Goal: Task Accomplishment & Management: Manage account settings

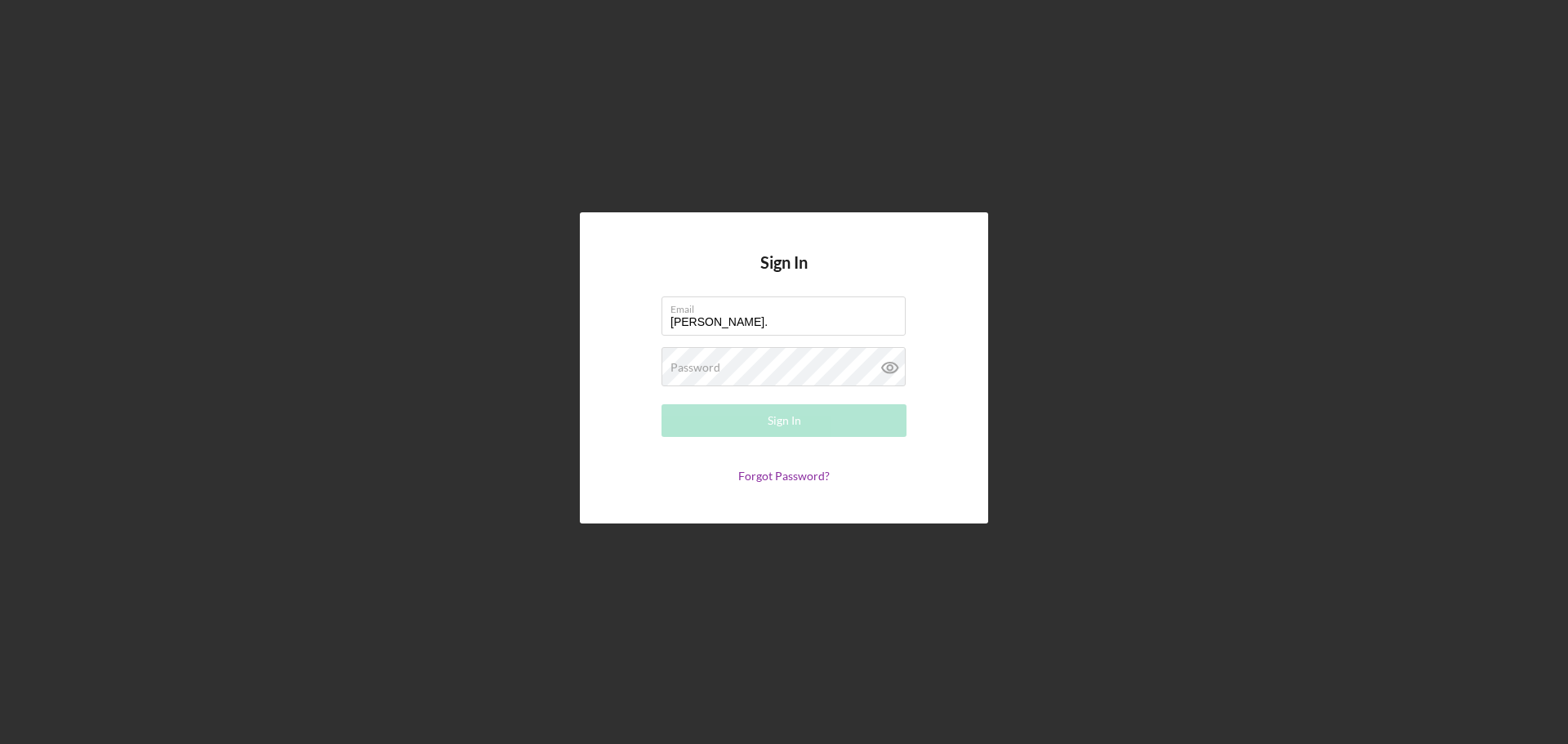
type input "[PERSON_NAME][EMAIL_ADDRESS][PERSON_NAME][DOMAIN_NAME]"
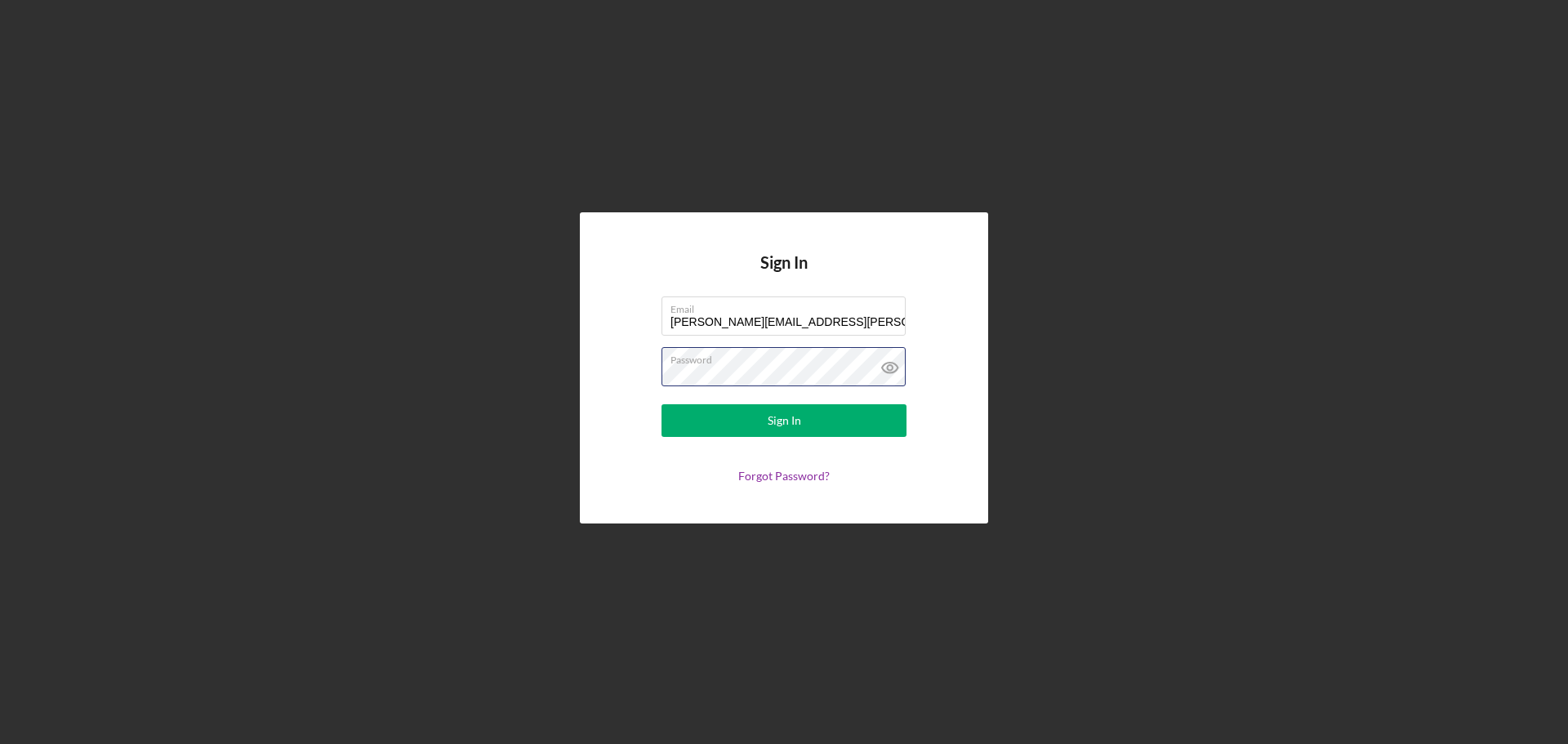
click at [662, 405] on button "Sign In" at bounding box center [784, 420] width 245 height 33
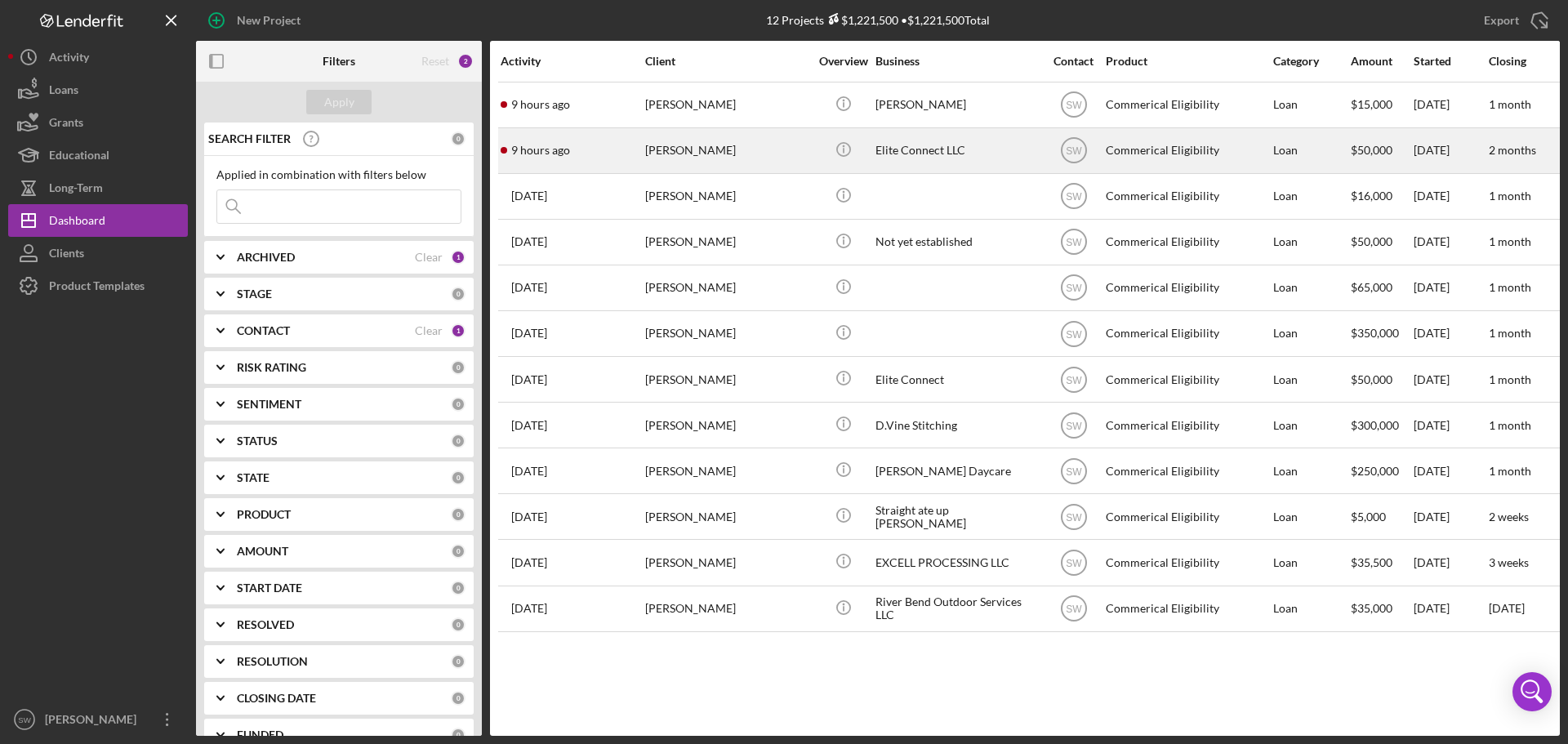
click at [667, 143] on div "Romae Blair" at bounding box center [727, 151] width 164 height 43
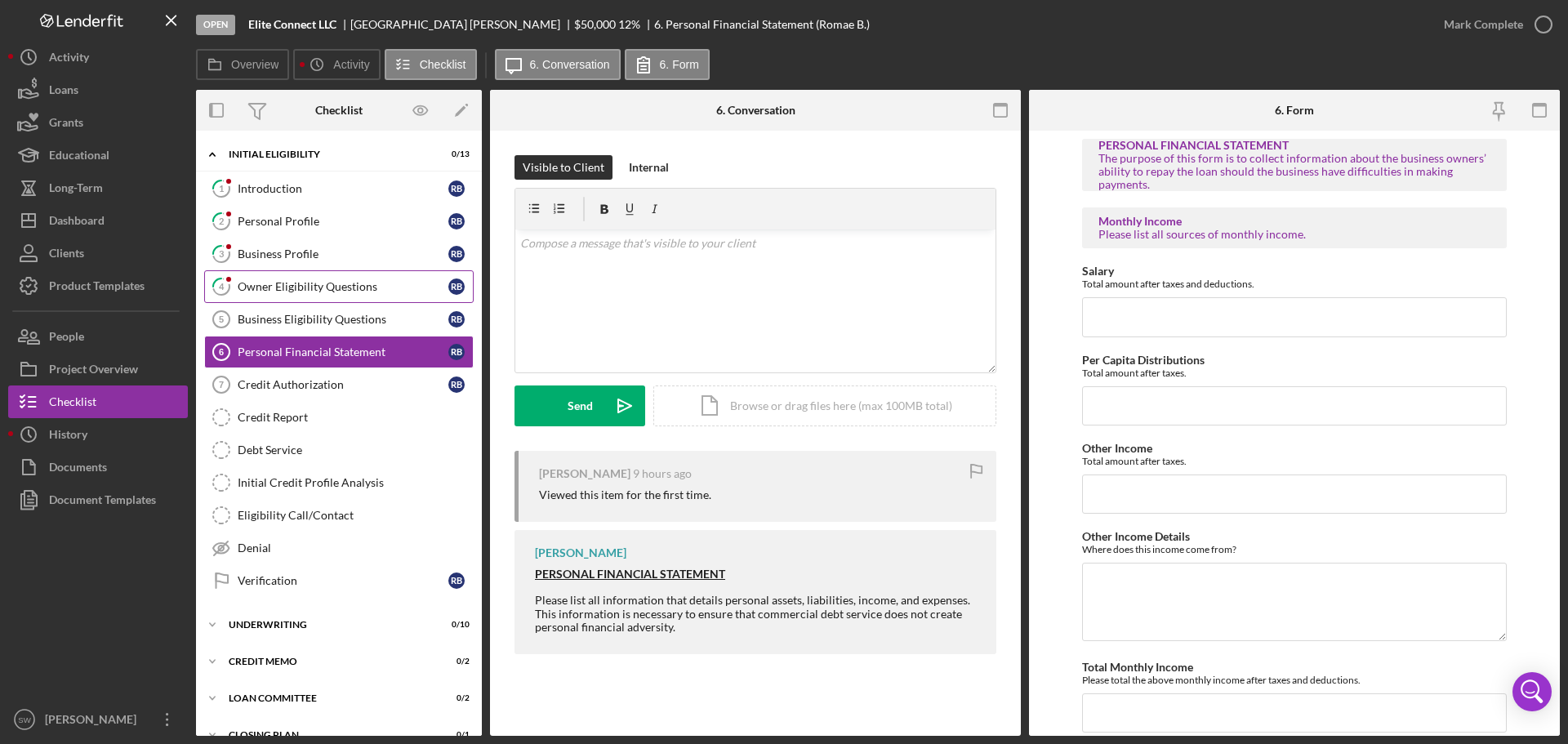
click at [253, 288] on div "Owner Eligibility Questions" at bounding box center [343, 286] width 211 height 13
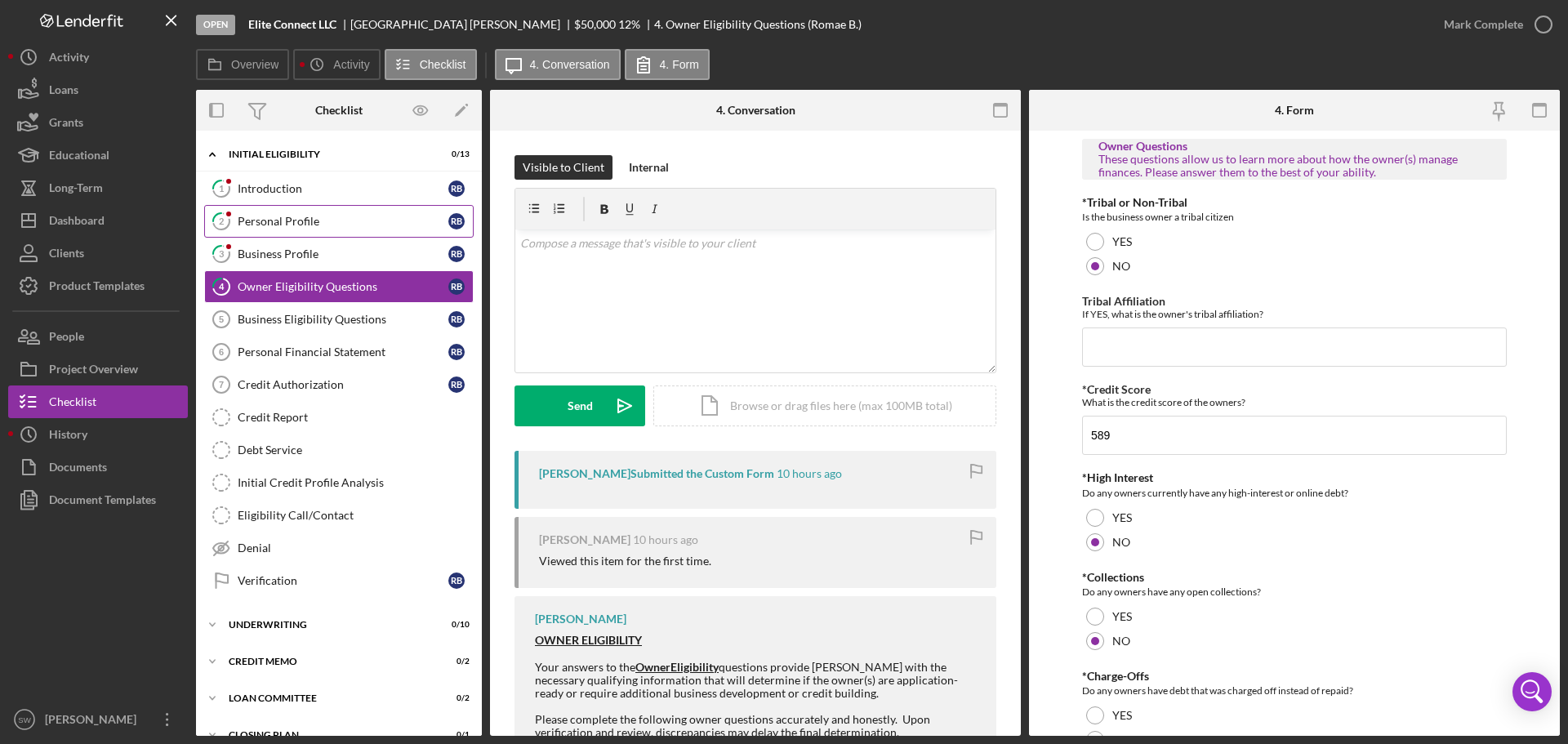
click at [254, 216] on div "Personal Profile" at bounding box center [343, 221] width 211 height 13
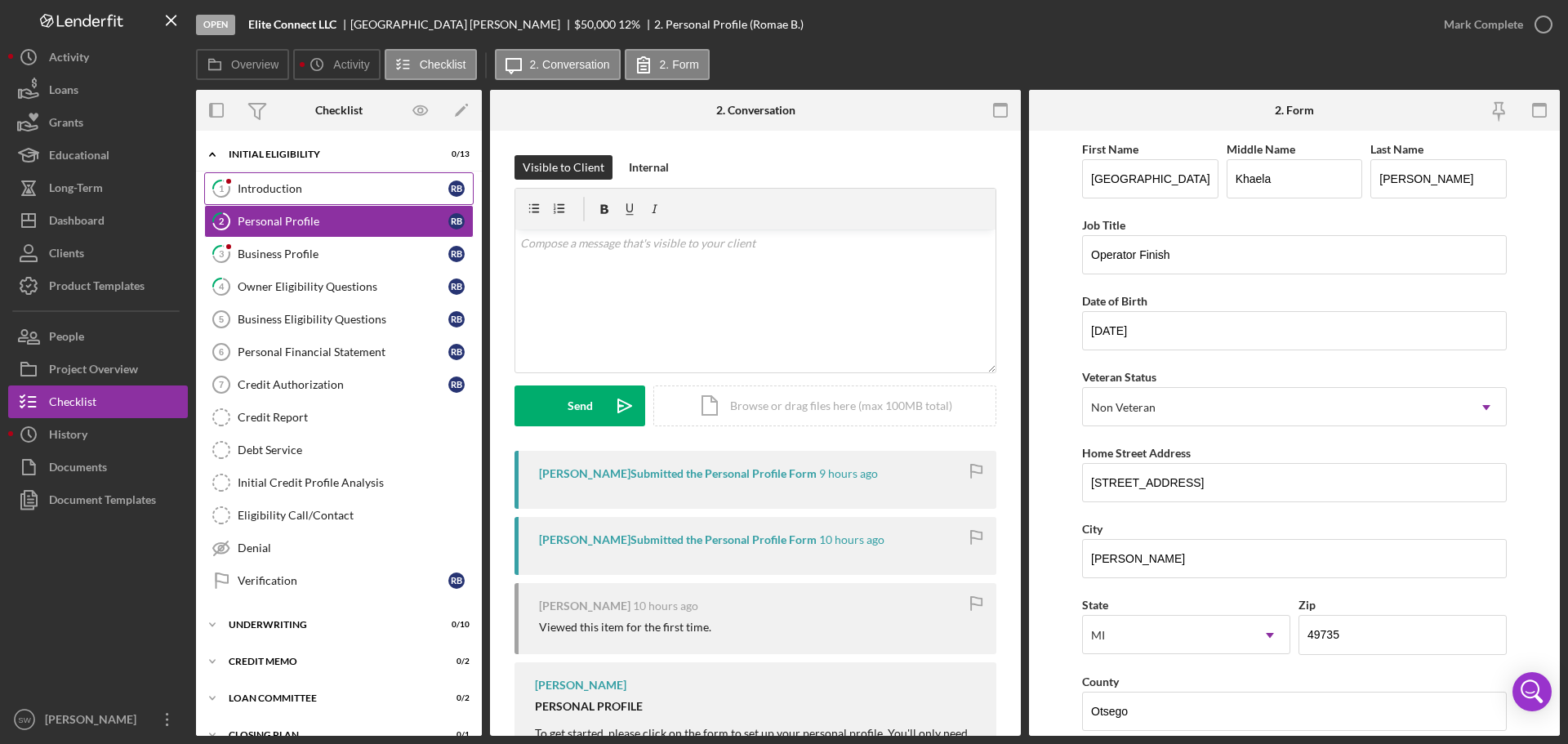
click at [253, 183] on div "Introduction" at bounding box center [343, 188] width 211 height 13
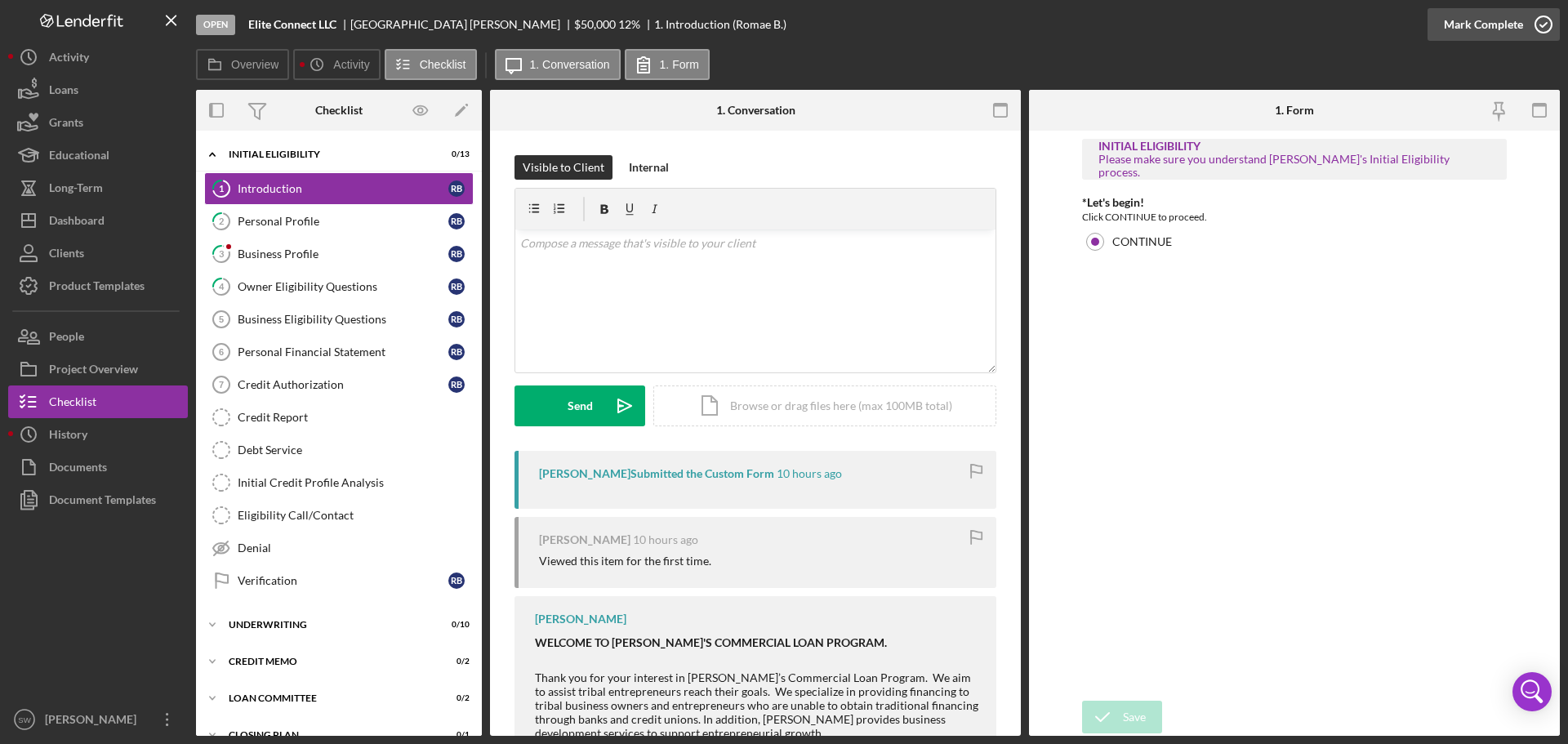
click at [1540, 25] on icon "button" at bounding box center [1542, 24] width 40 height 40
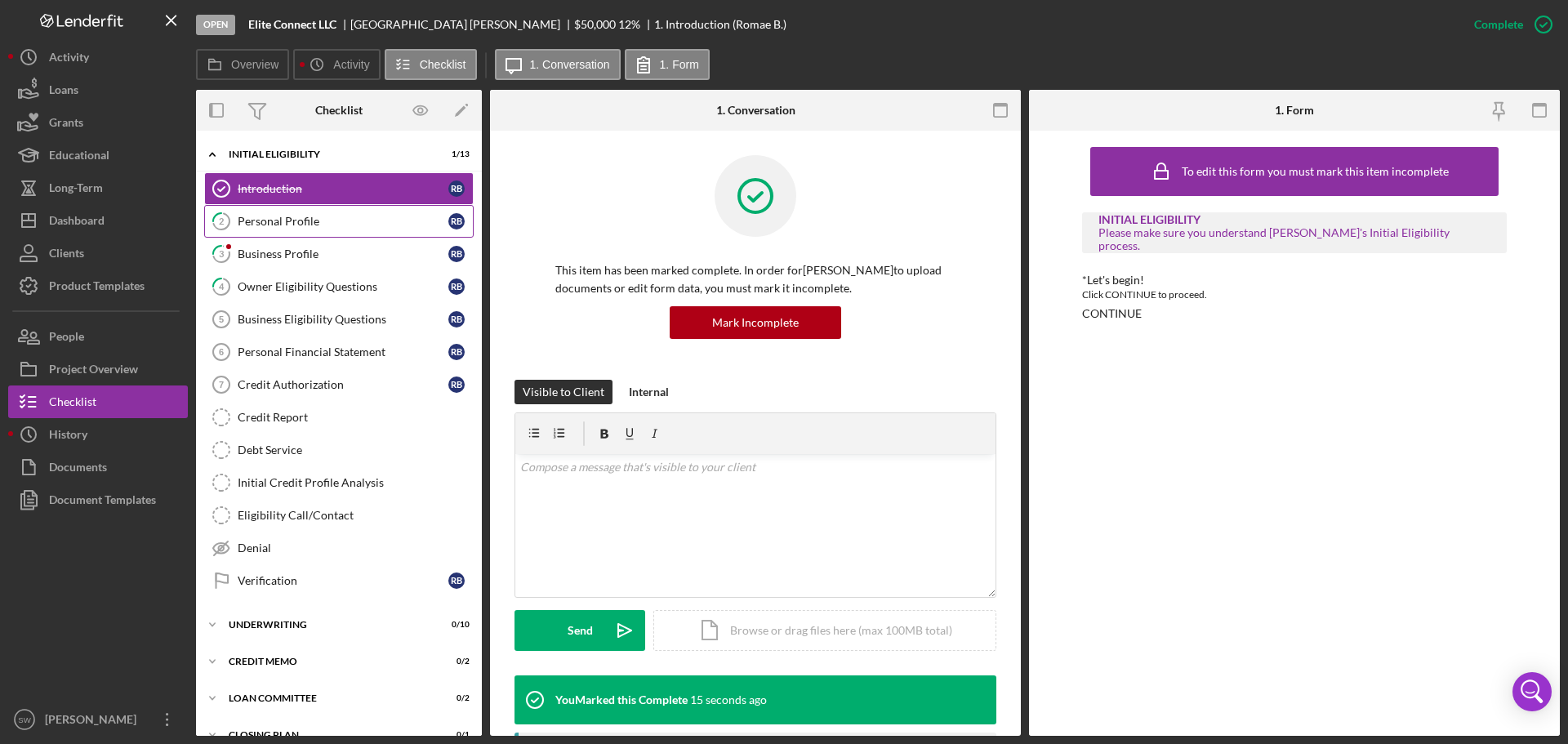
click at [258, 218] on div "Personal Profile" at bounding box center [343, 221] width 211 height 13
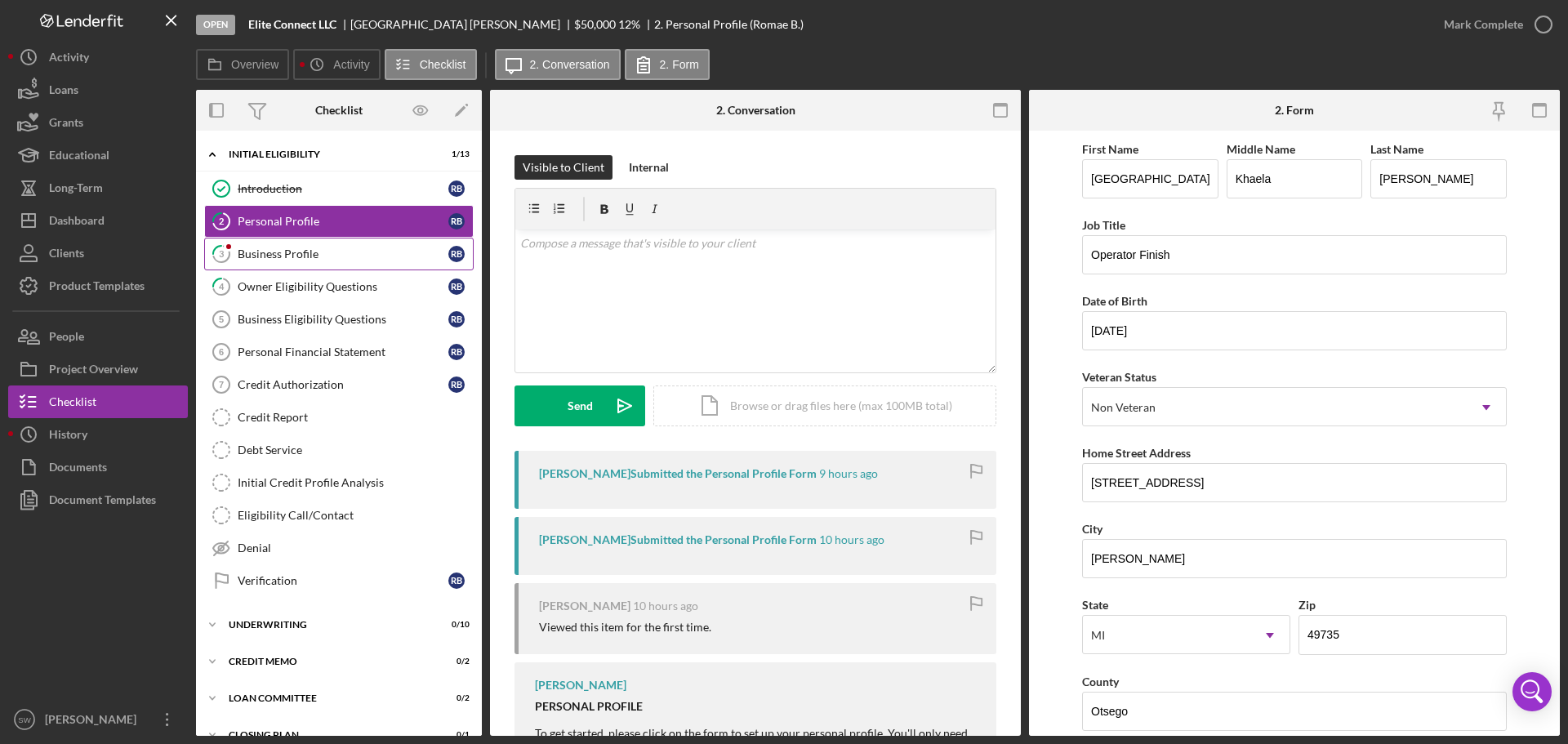
click at [253, 252] on div "Business Profile" at bounding box center [343, 254] width 211 height 13
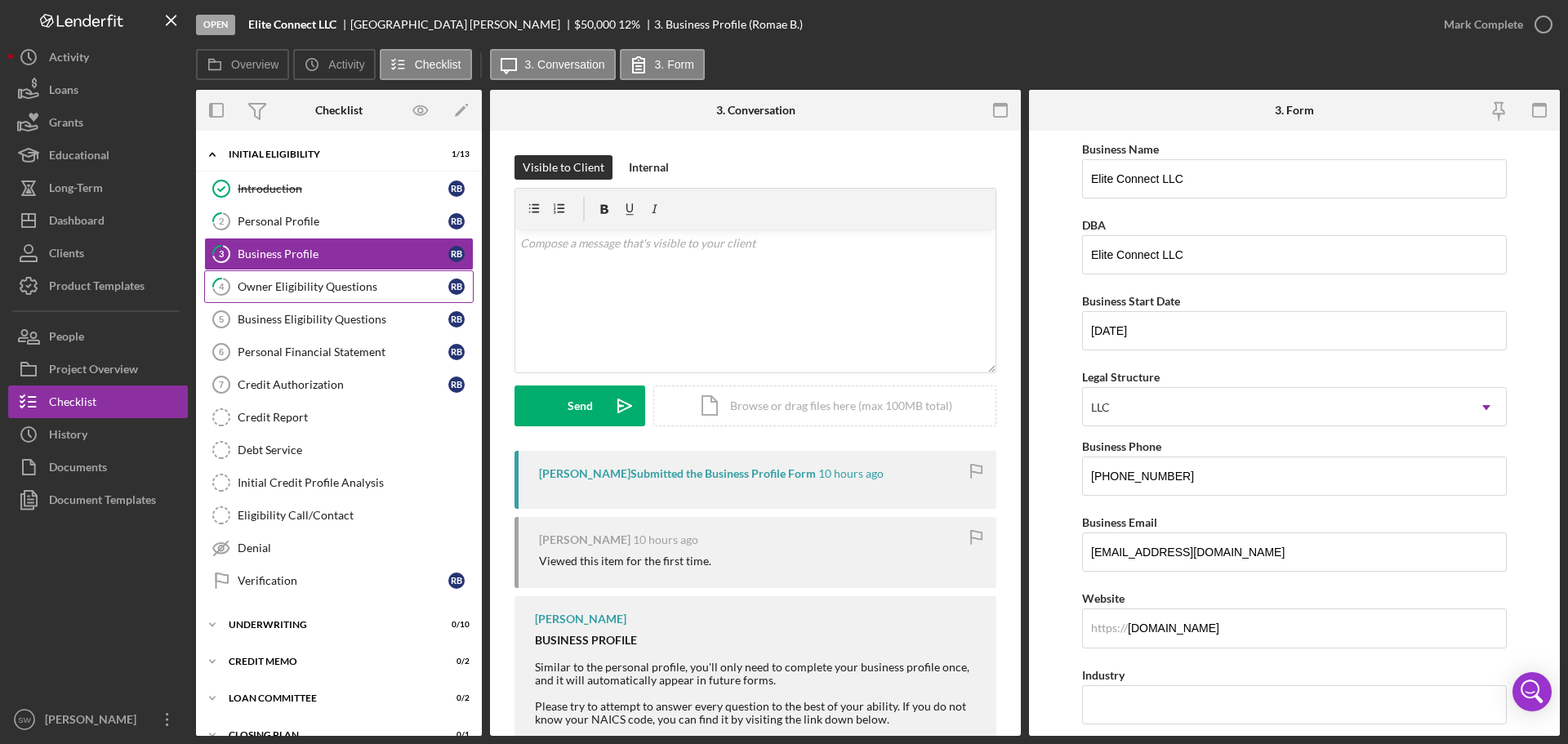
click at [235, 291] on icon "4" at bounding box center [221, 286] width 40 height 40
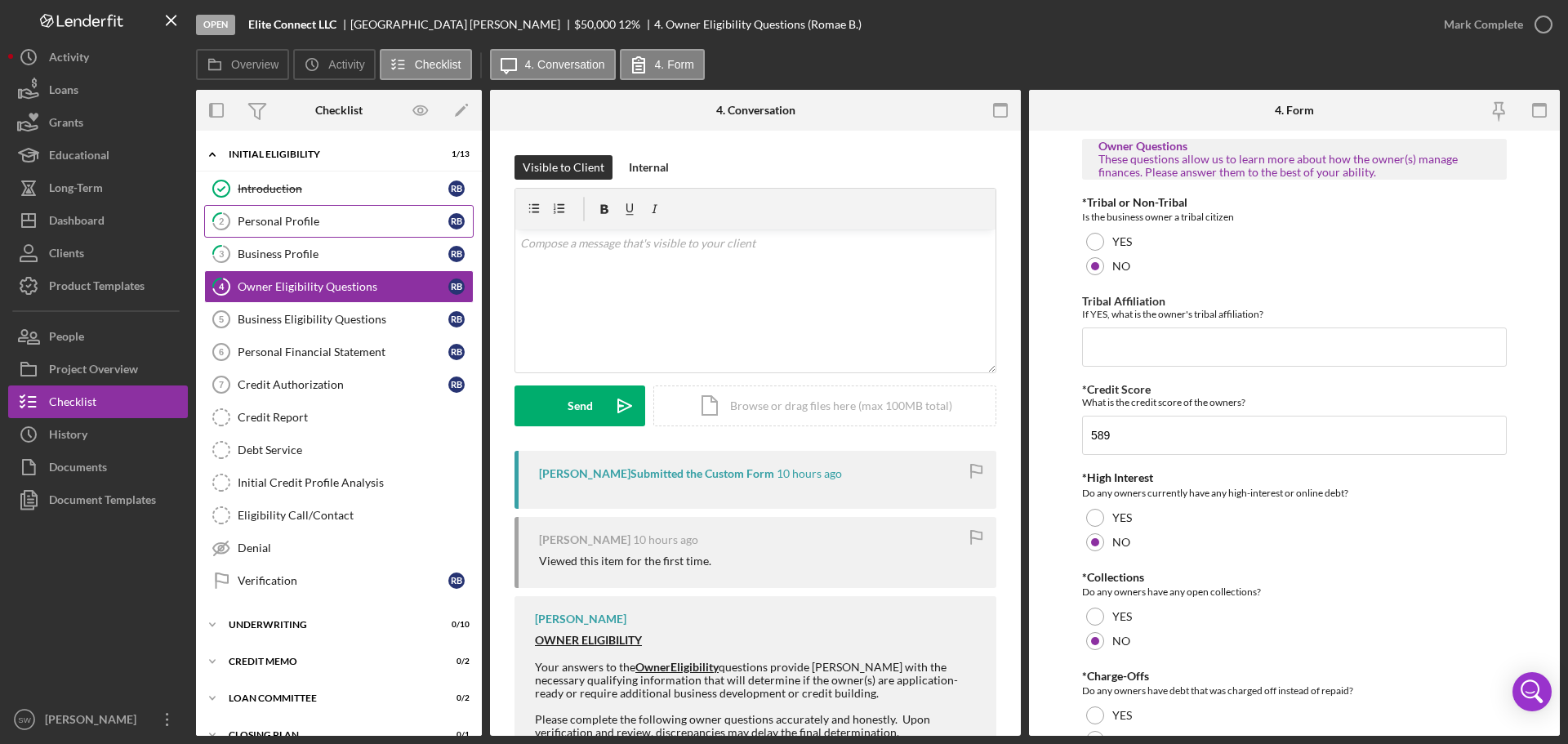
click at [256, 222] on div "Personal Profile" at bounding box center [343, 221] width 211 height 13
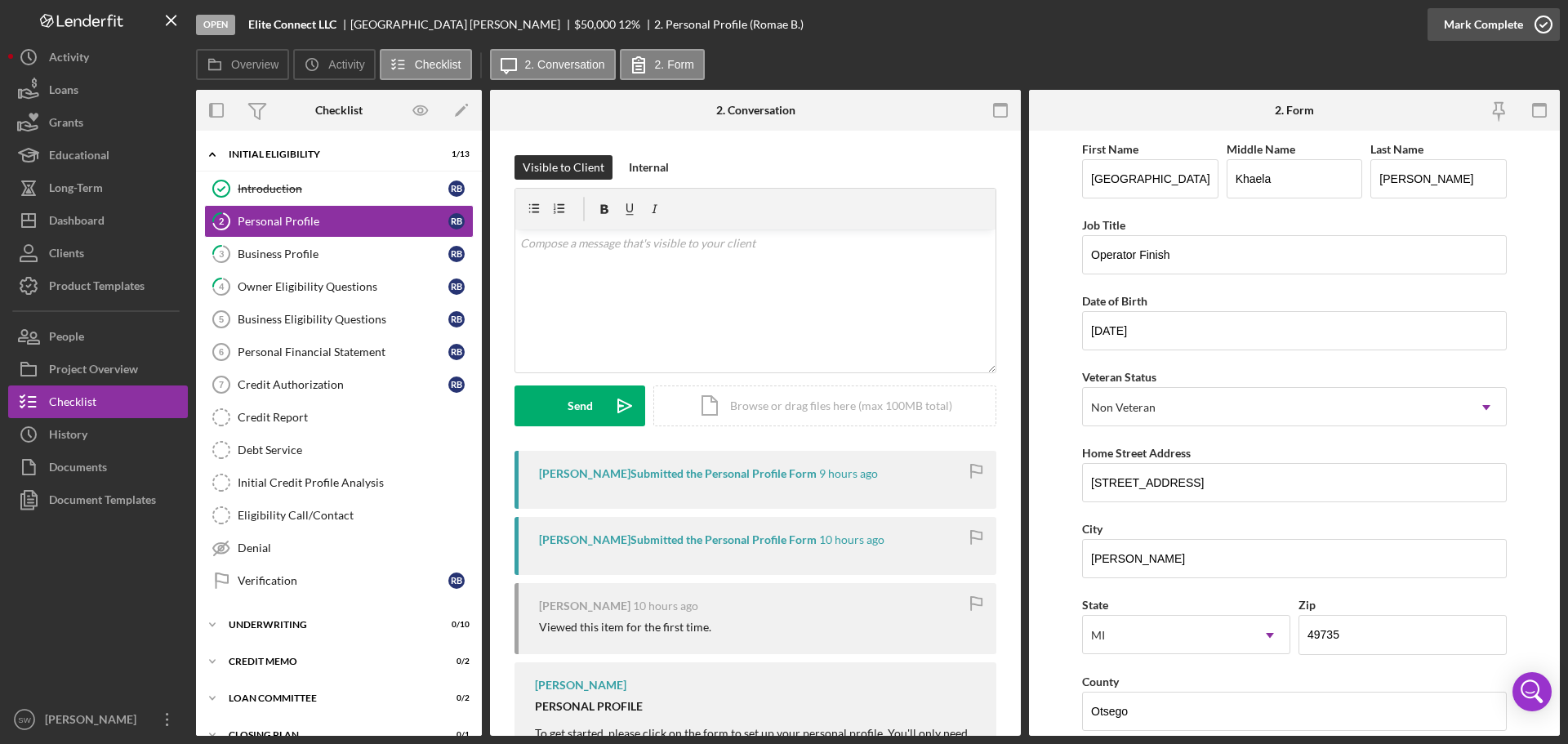
click at [1540, 26] on polyline "button" at bounding box center [1542, 25] width 7 height 4
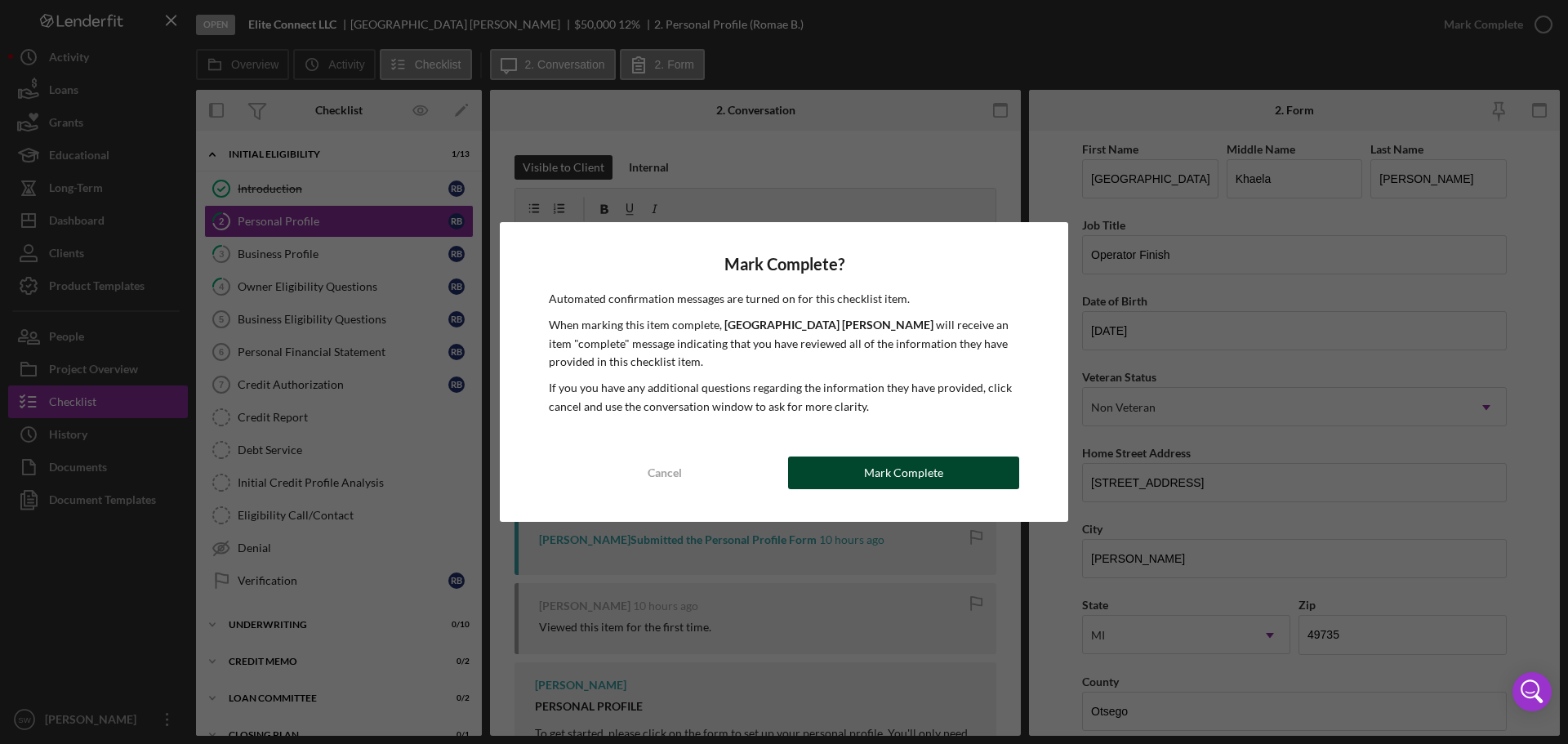
click at [865, 473] on button "Mark Complete" at bounding box center [903, 473] width 231 height 33
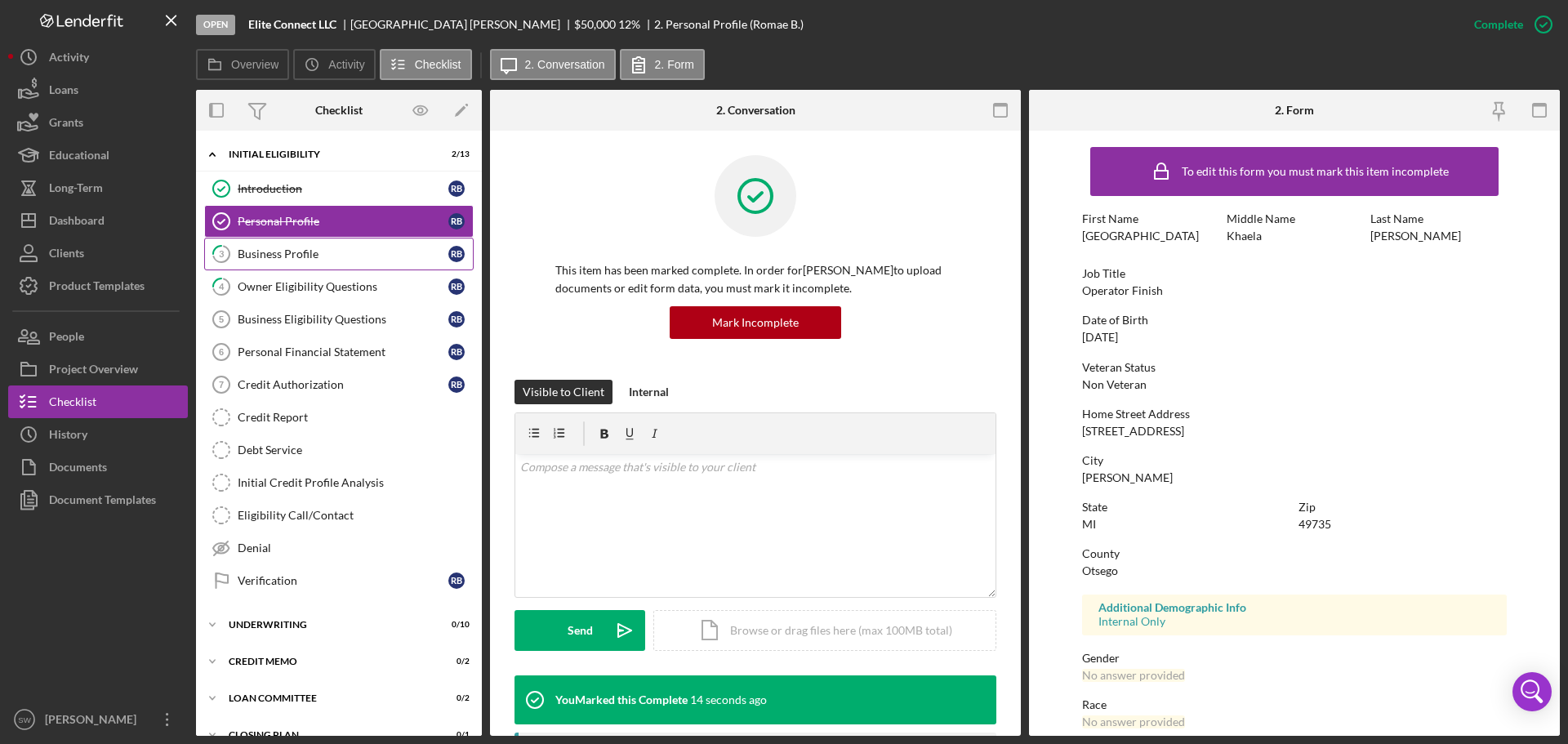
click at [243, 249] on div "Business Profile" at bounding box center [343, 254] width 211 height 13
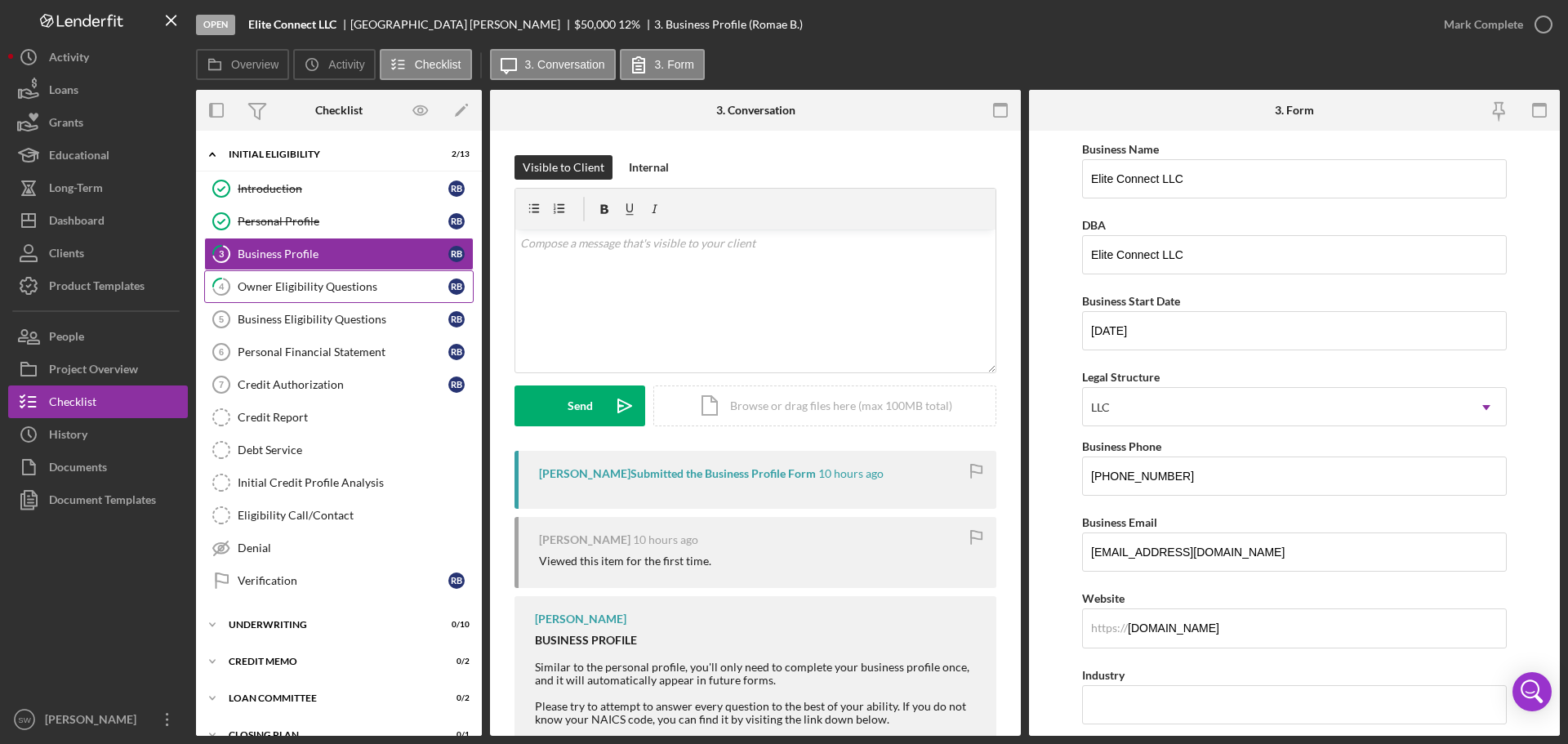
click at [258, 287] on div "Owner Eligibility Questions" at bounding box center [343, 286] width 211 height 13
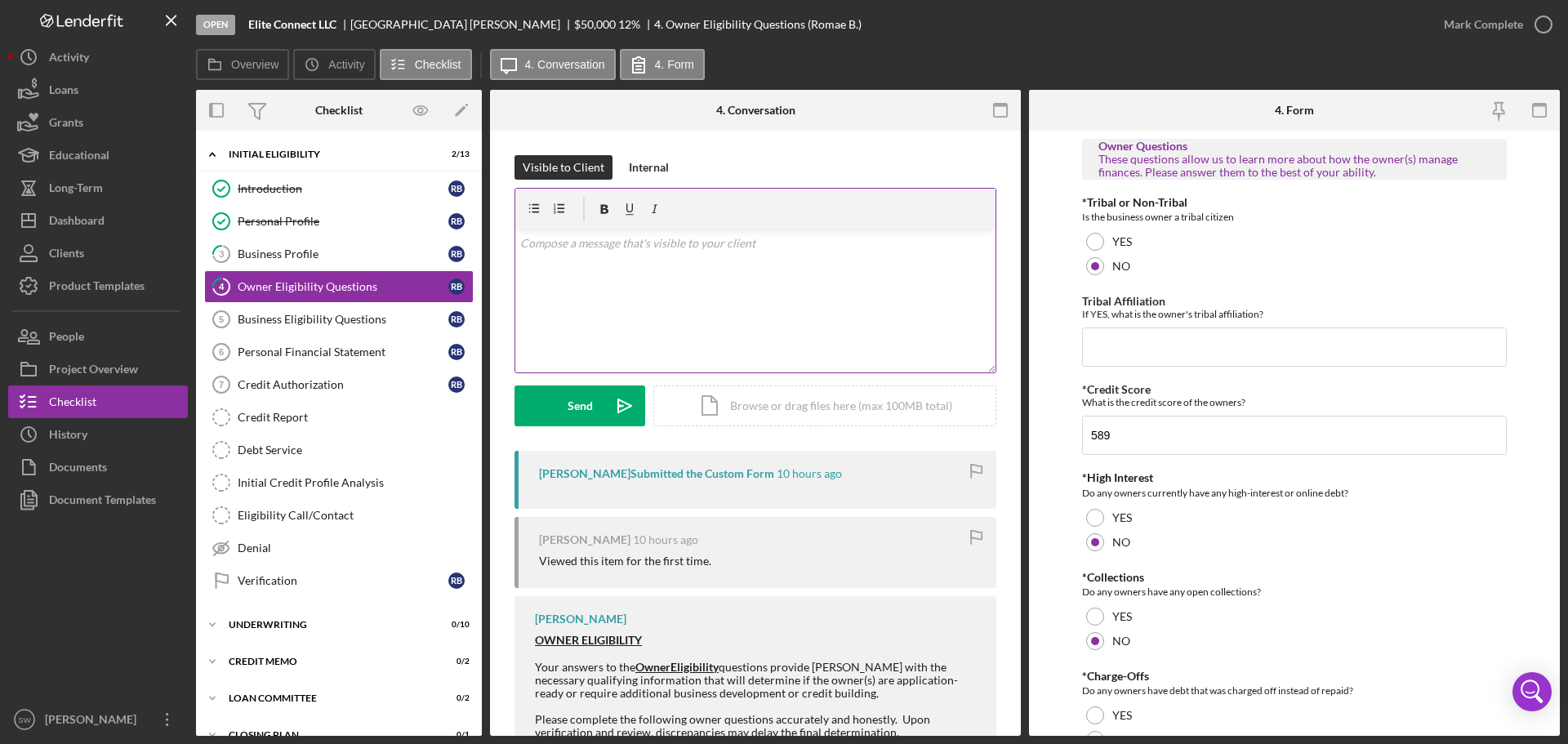
click at [537, 245] on p at bounding box center [755, 244] width 471 height 18
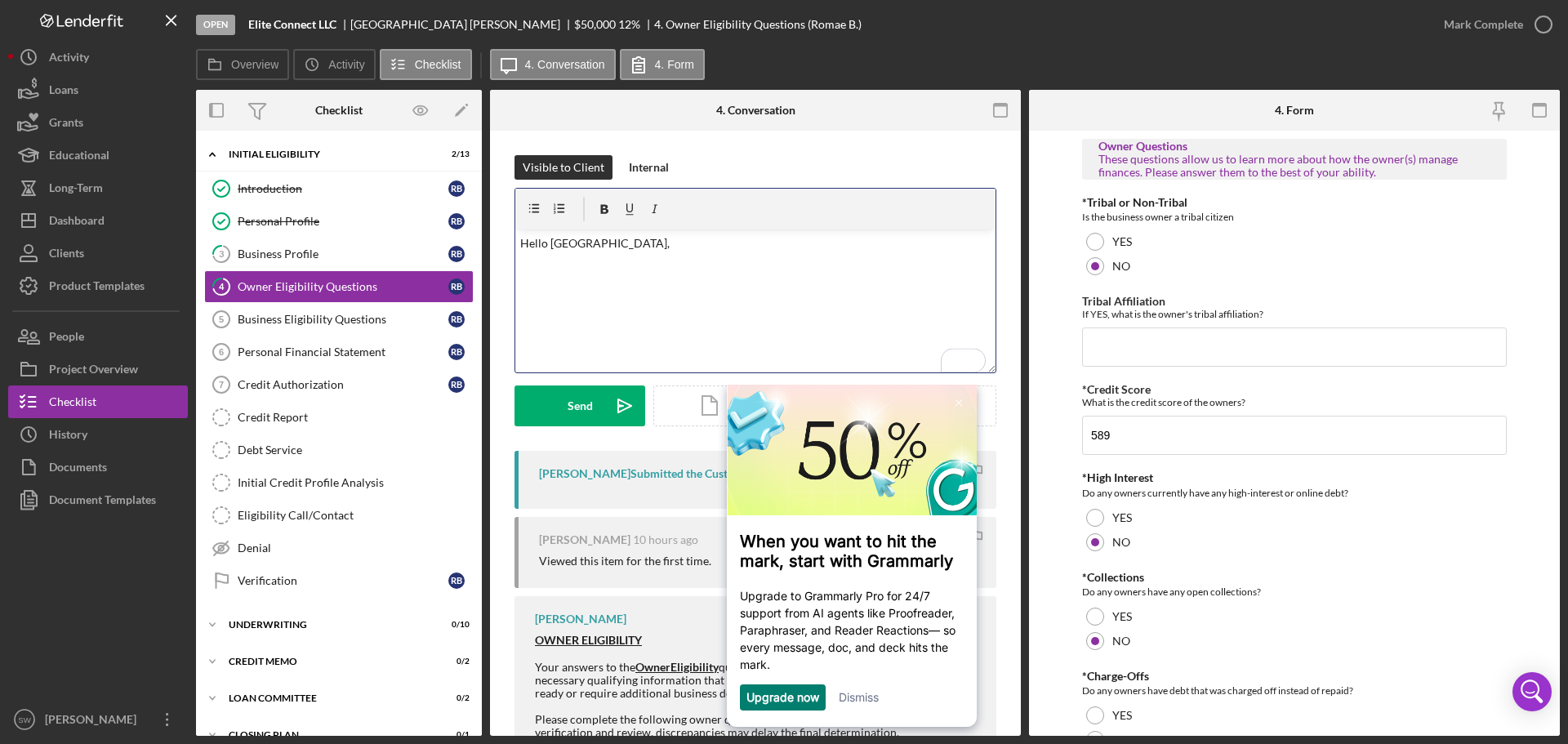
scroll to position [128, 0]
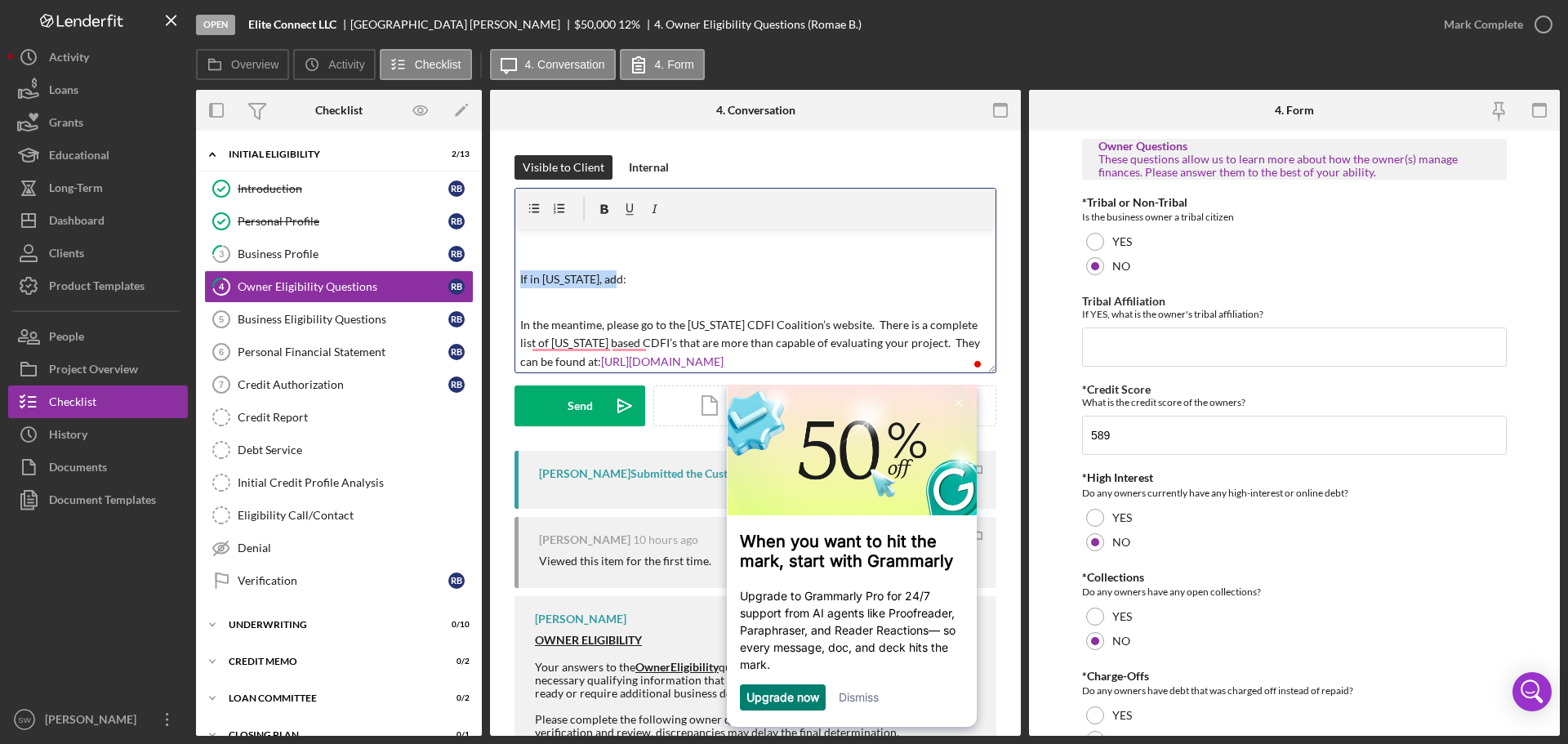
drag, startPoint x: 612, startPoint y: 280, endPoint x: 503, endPoint y: 282, distance: 109.0
click at [503, 282] on html "Open Elite Connect LLC Romae Blair $50,000 $50,000 12 % 4. Owner Eligibility Qu…" at bounding box center [784, 372] width 1568 height 744
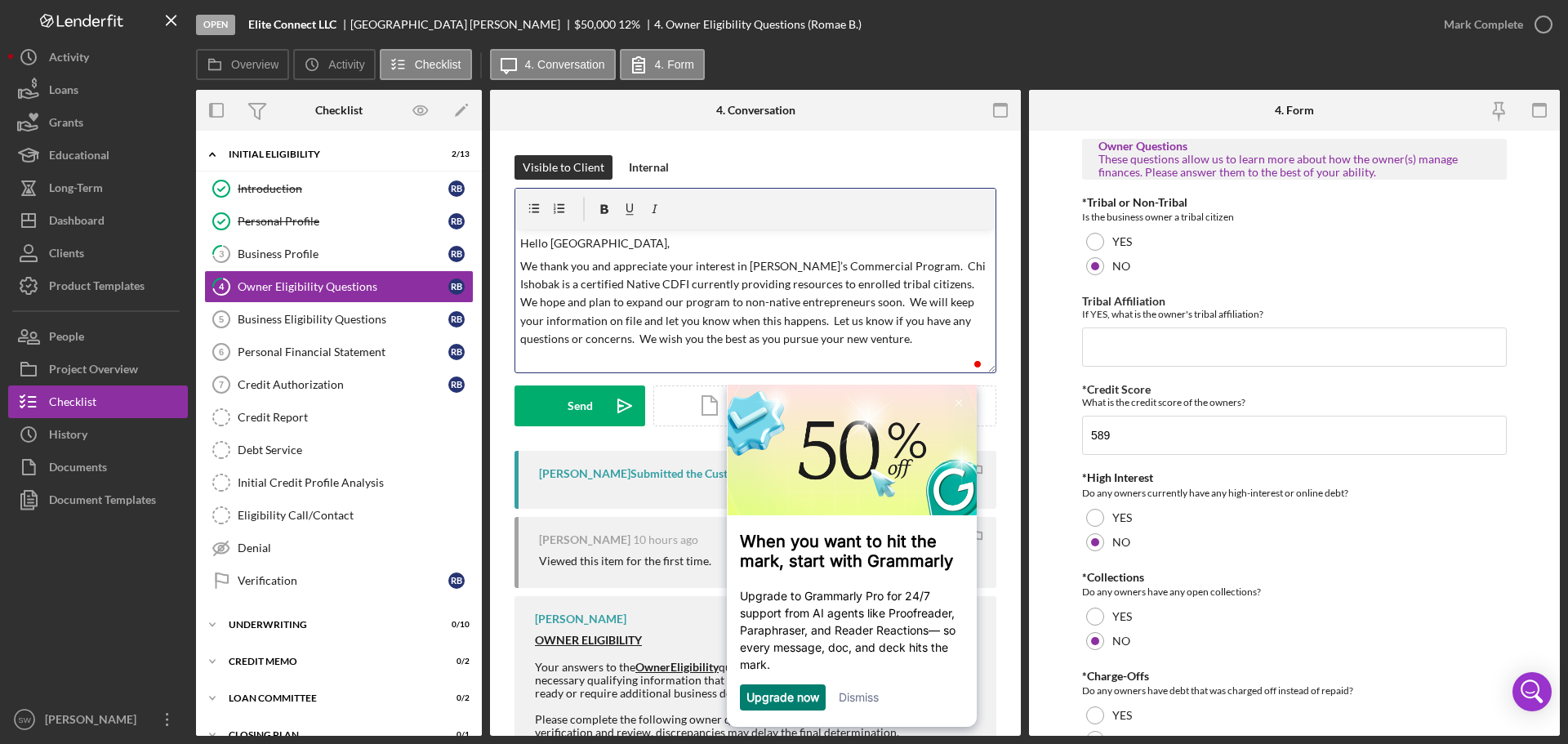
scroll to position [63, 0]
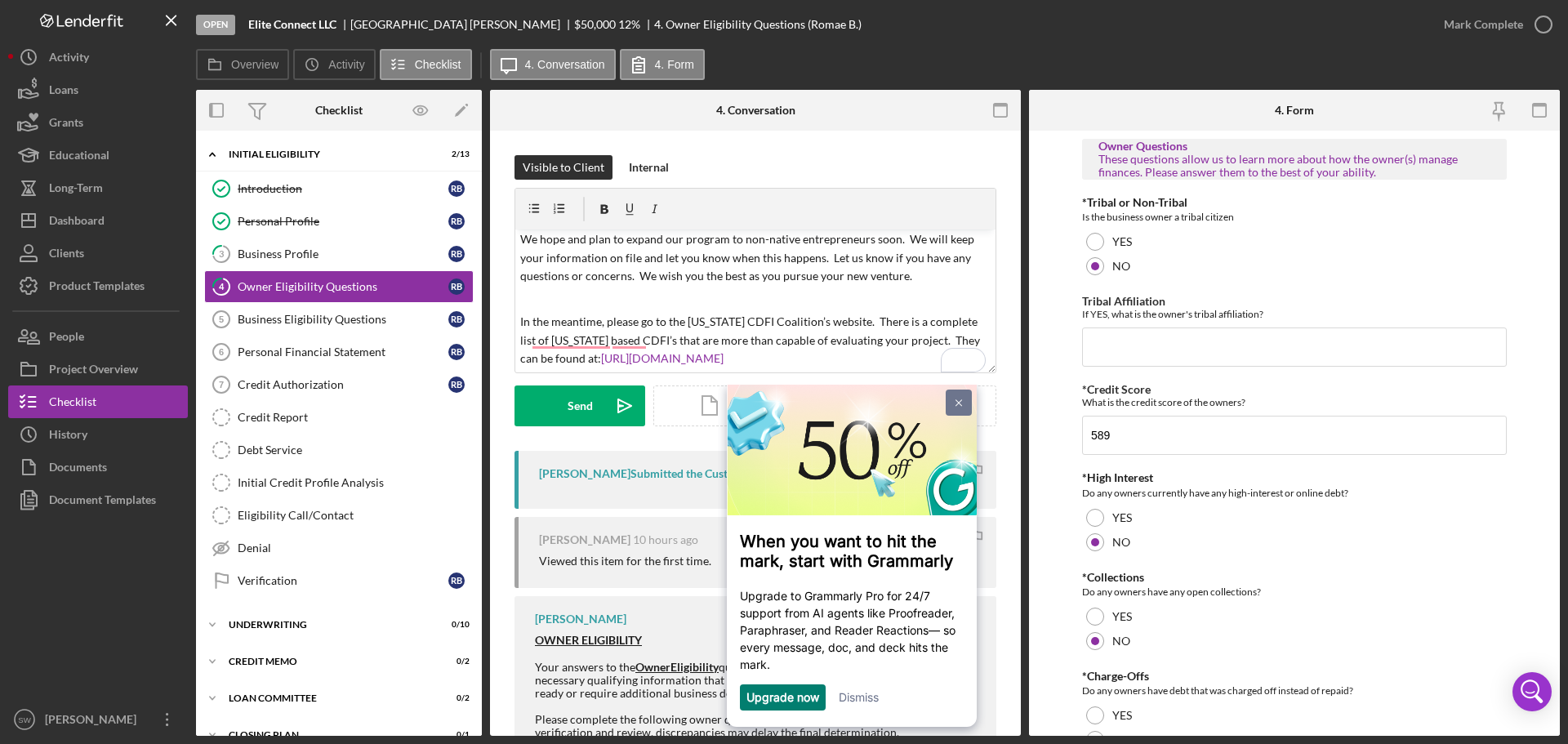
click at [960, 399] on link at bounding box center [959, 403] width 26 height 26
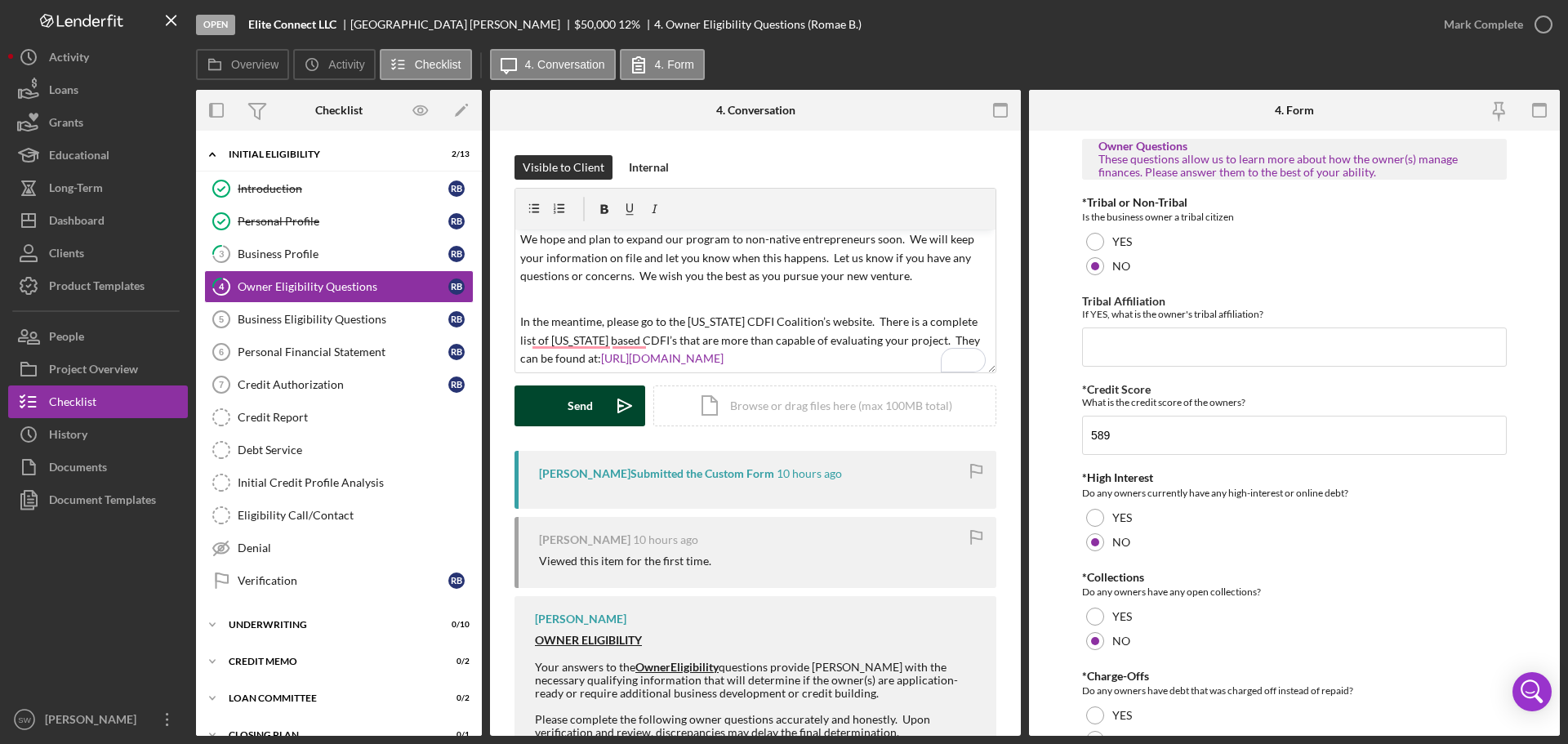
click at [566, 406] on button "Send Icon/icon-invite-send" at bounding box center [580, 406] width 130 height 40
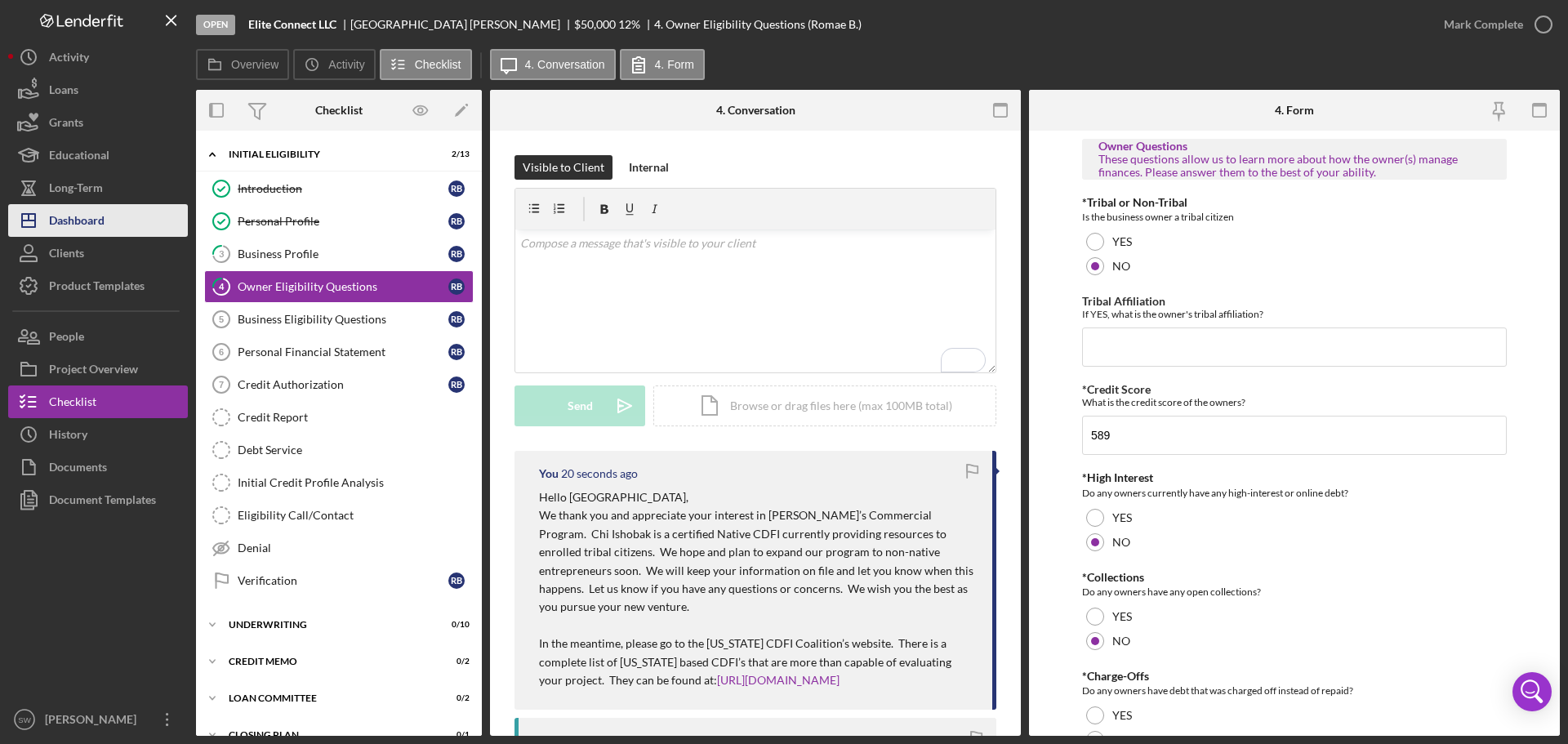
click at [70, 214] on div "Dashboard" at bounding box center [77, 222] width 55 height 37
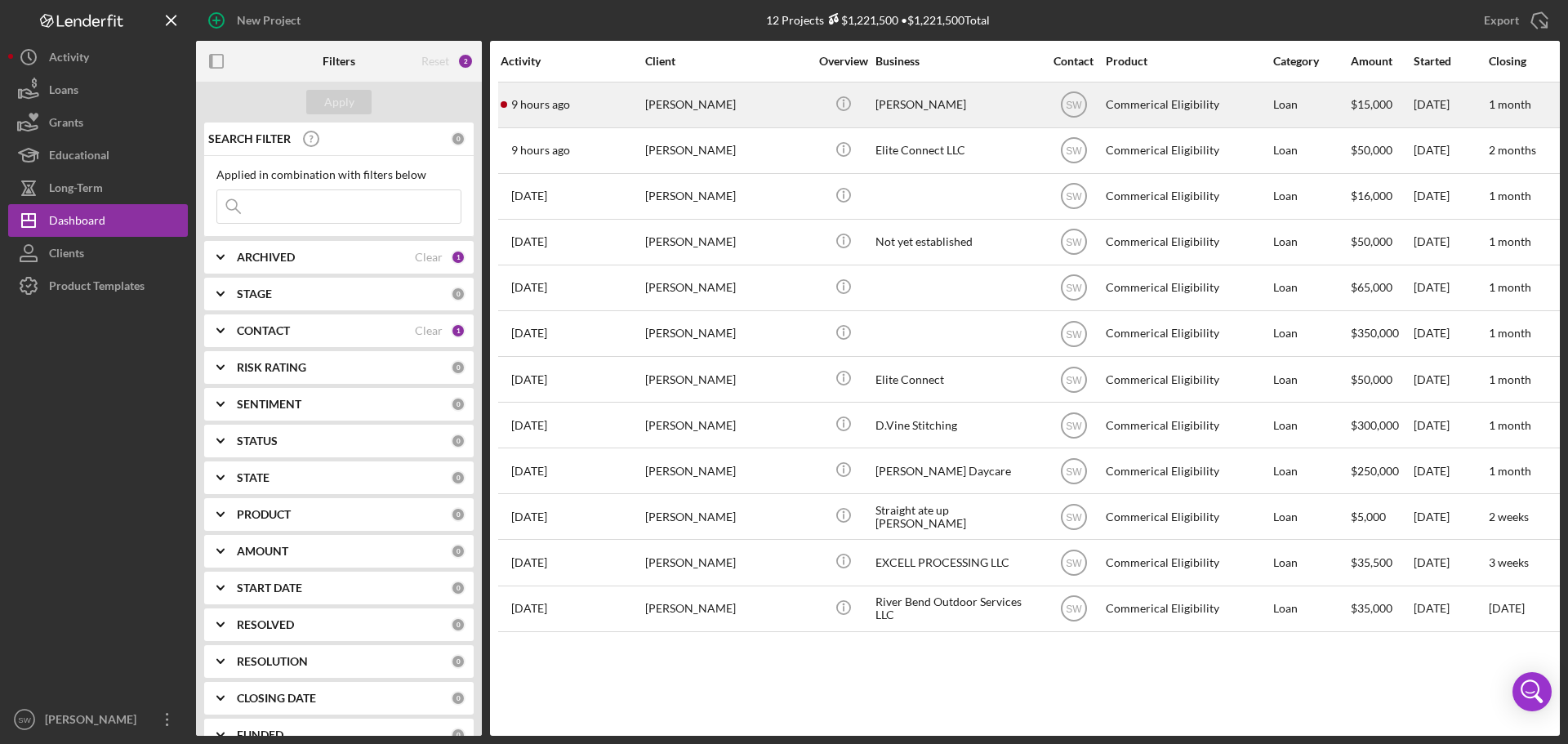
click at [669, 102] on div "[PERSON_NAME]" at bounding box center [727, 105] width 164 height 43
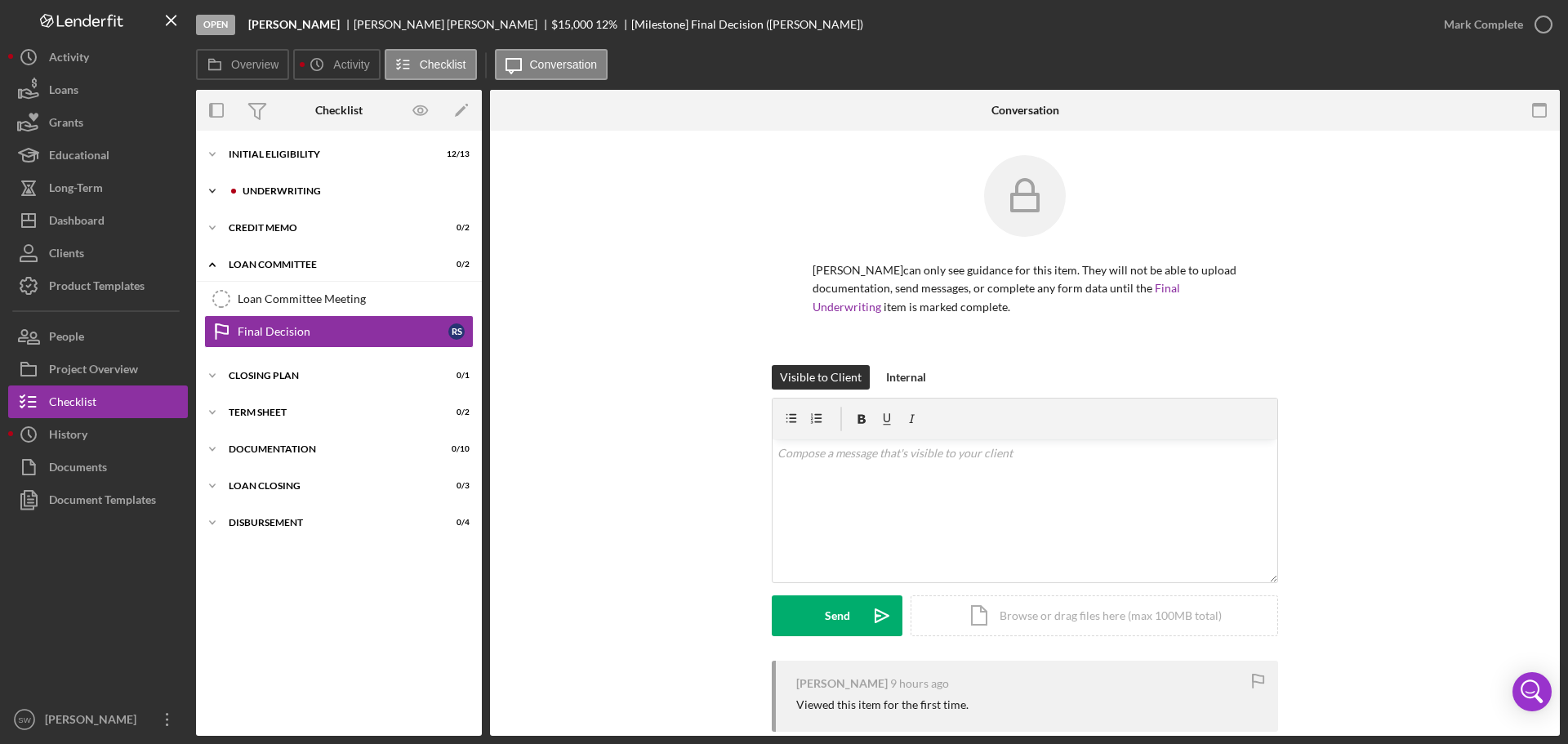
click at [207, 188] on icon "Icon/Expander" at bounding box center [212, 190] width 33 height 33
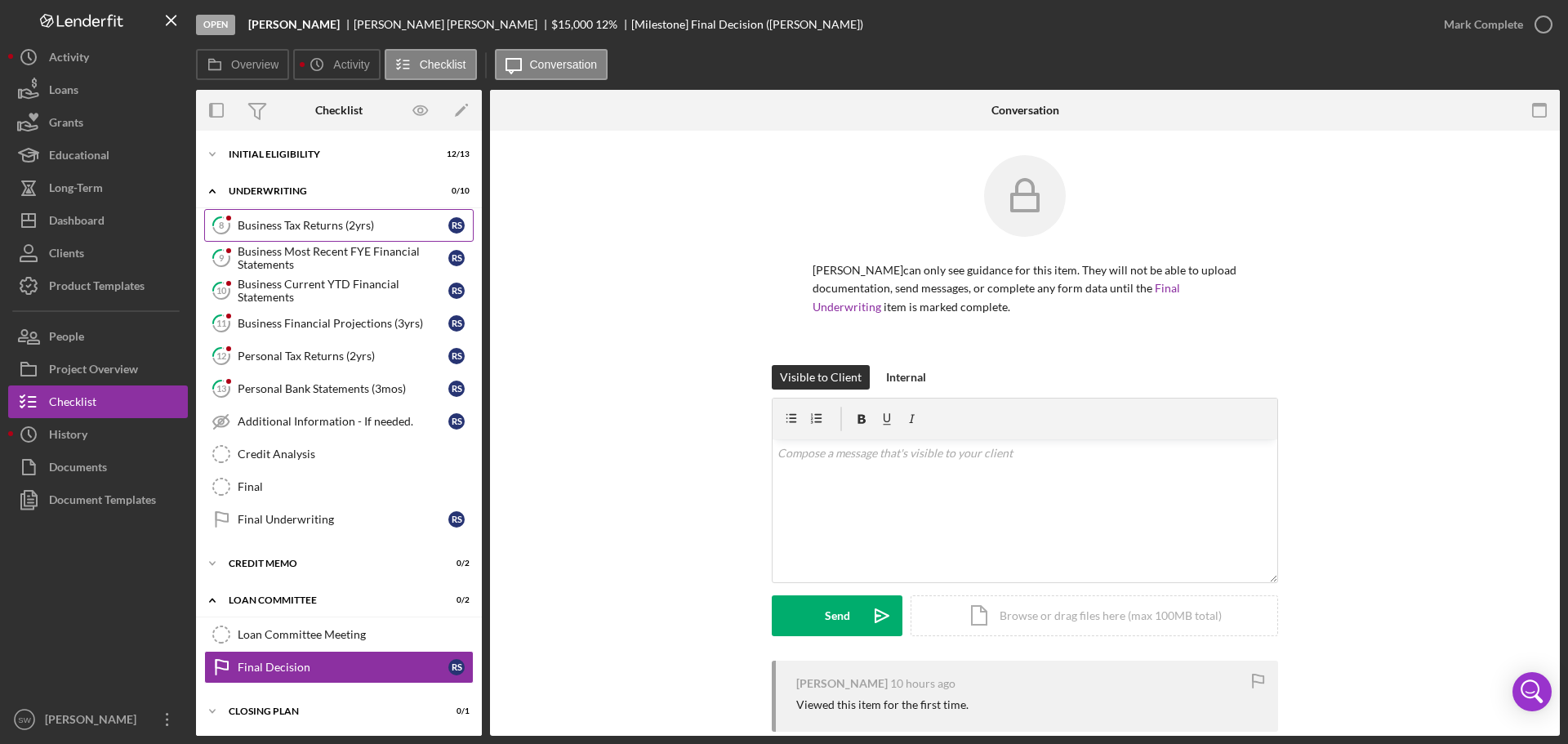
click at [263, 225] on div "Business Tax Returns (2yrs)" at bounding box center [343, 225] width 211 height 13
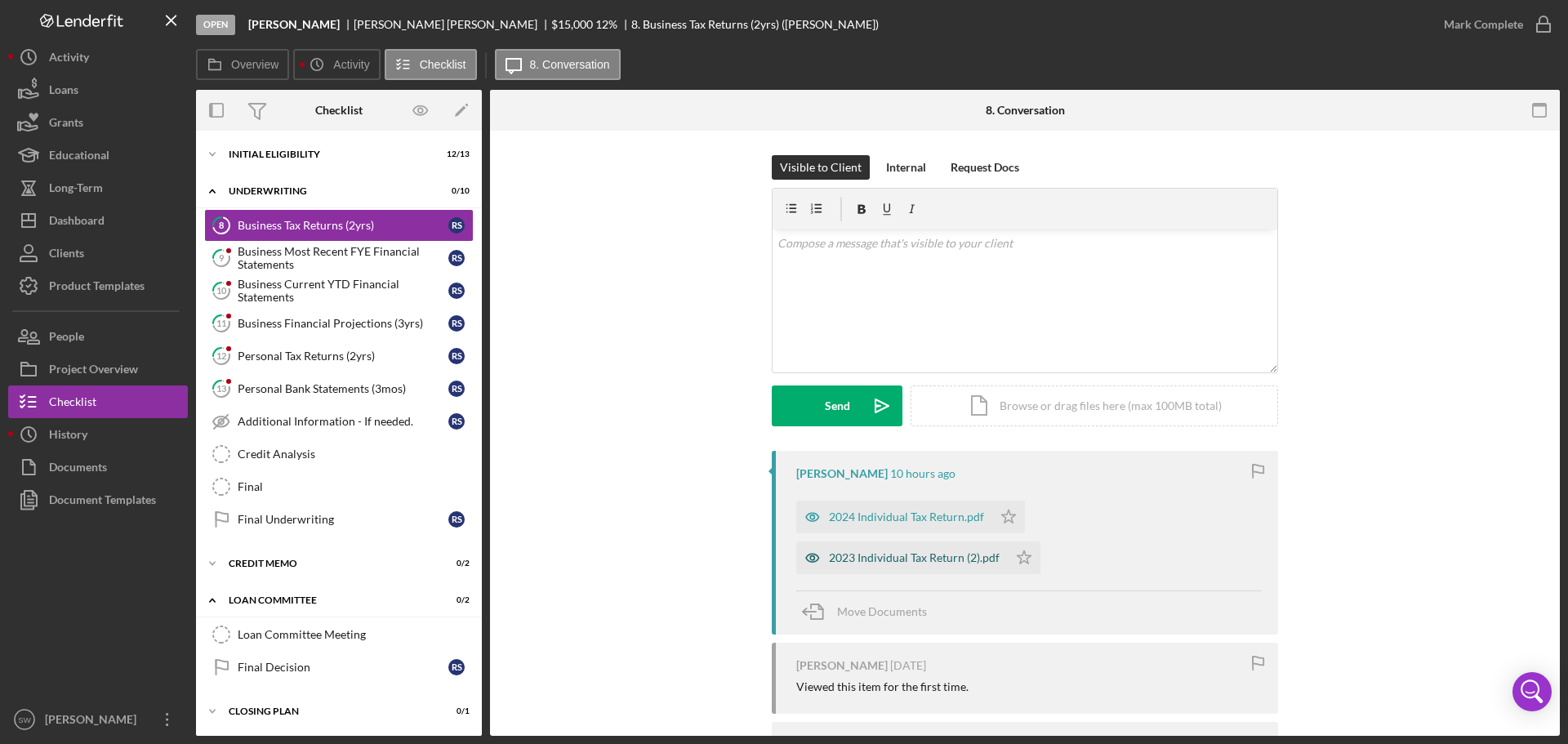
click at [876, 557] on div "2023 Individual Tax Return (2).pdf" at bounding box center [913, 558] width 171 height 13
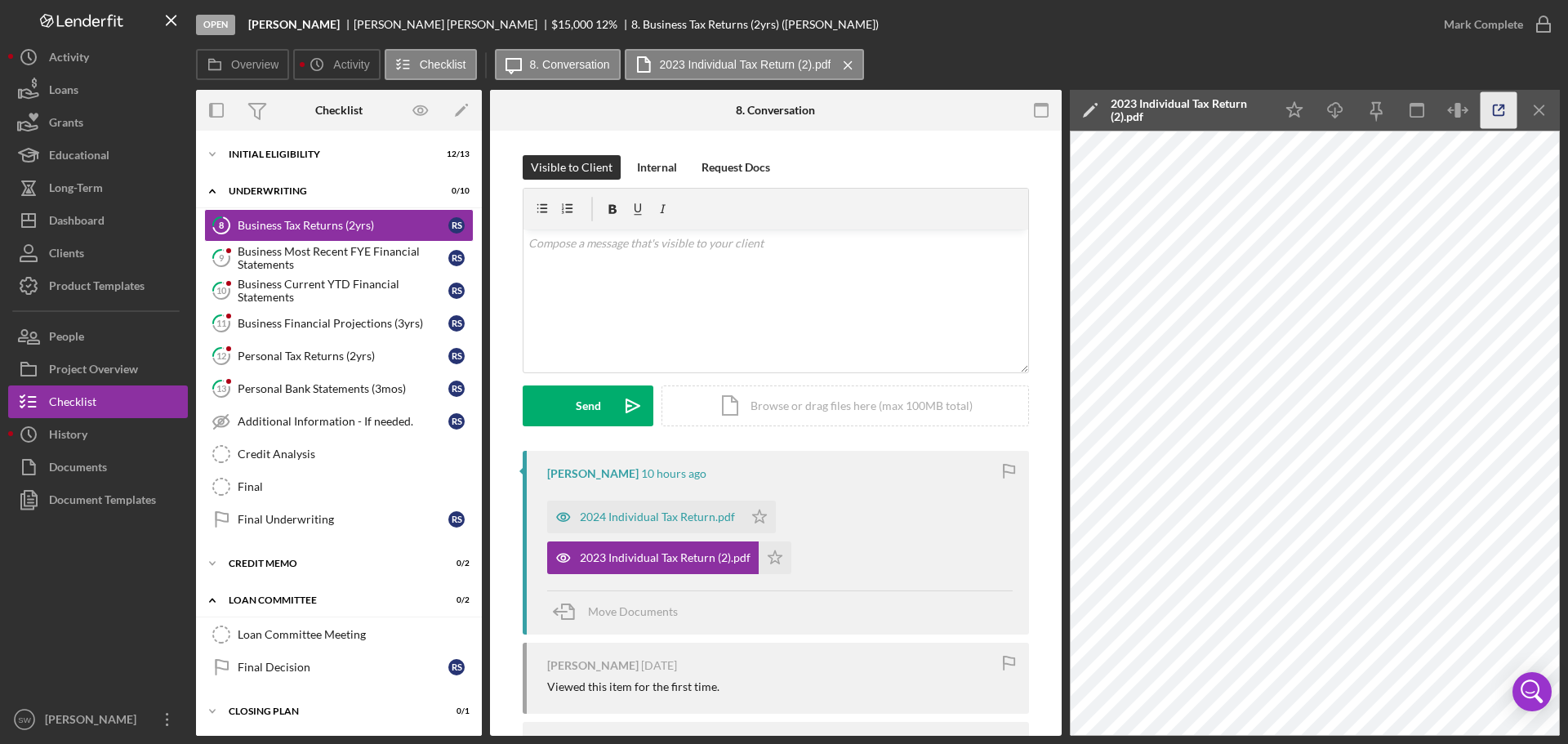
click at [1498, 110] on line "button" at bounding box center [1500, 108] width 5 height 5
click at [767, 558] on icon "Icon/Star" at bounding box center [774, 558] width 33 height 33
click at [1539, 110] on line "button" at bounding box center [1538, 110] width 9 height 9
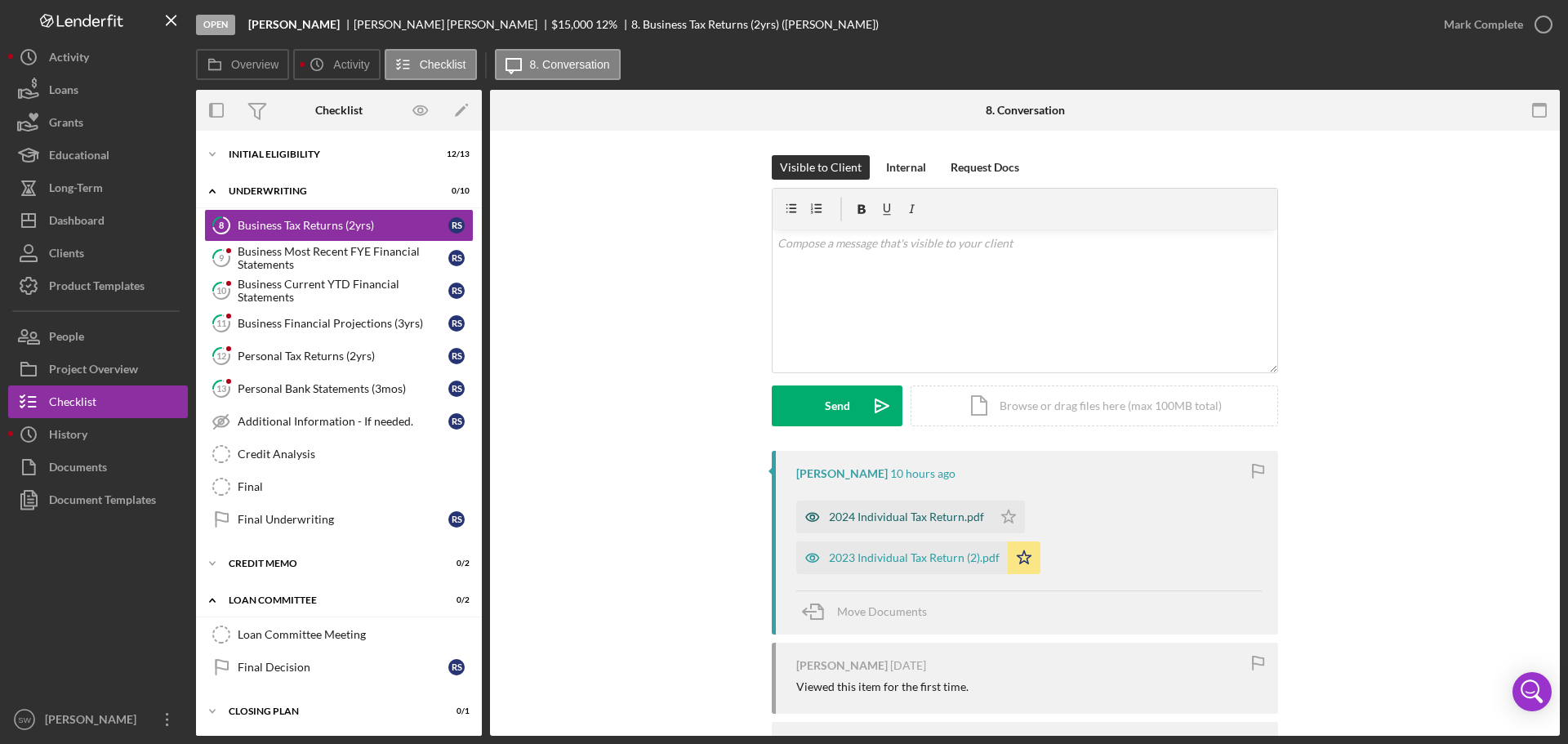
click at [886, 515] on div "2024 Individual Tax Return.pdf" at bounding box center [905, 516] width 155 height 13
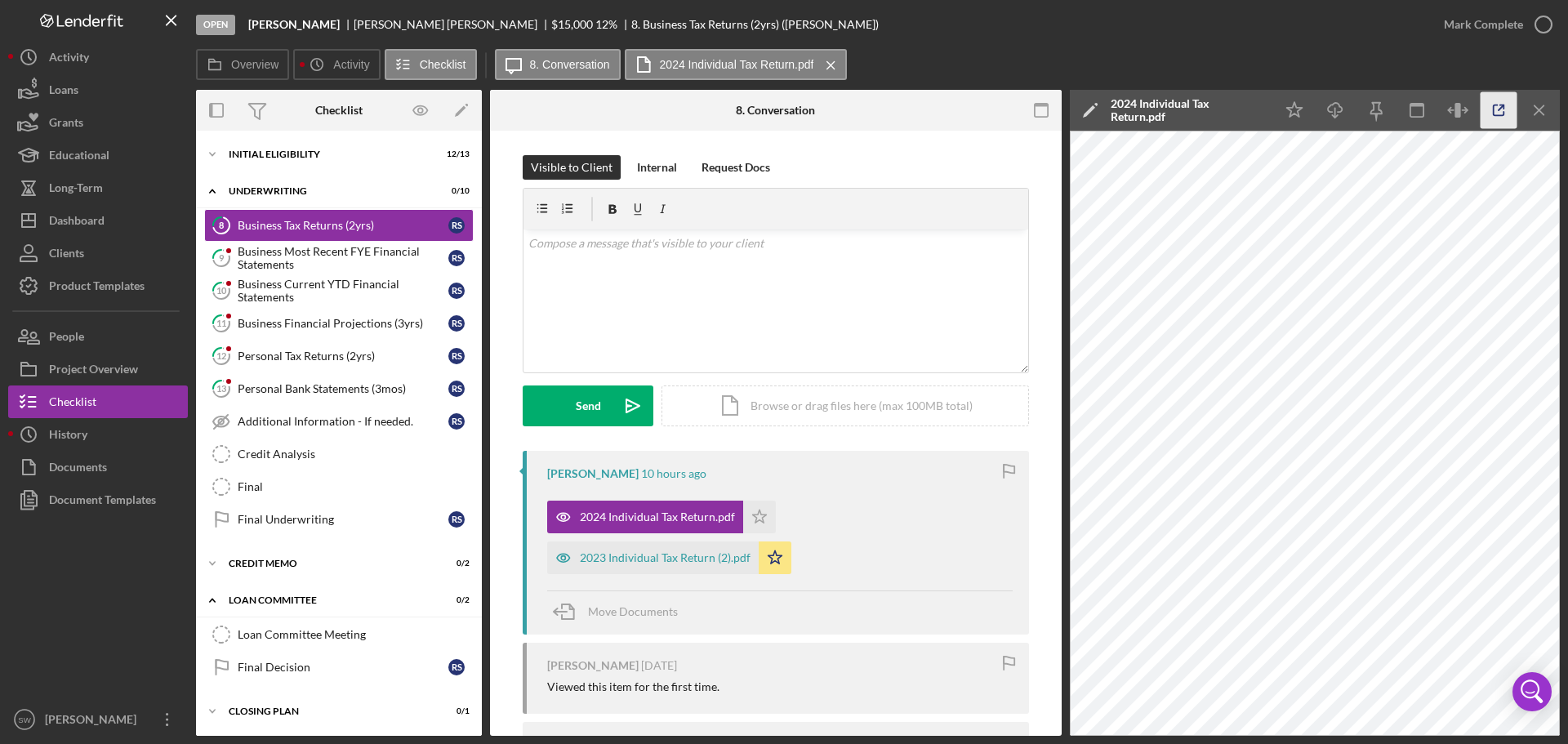
click at [1499, 109] on line "button" at bounding box center [1500, 108] width 5 height 5
click at [768, 558] on icon "Icon/Star" at bounding box center [774, 558] width 33 height 33
click at [755, 515] on icon "Icon/Star" at bounding box center [758, 516] width 33 height 33
click at [1538, 107] on icon "Icon/Menu Close" at bounding box center [1538, 111] width 36 height 37
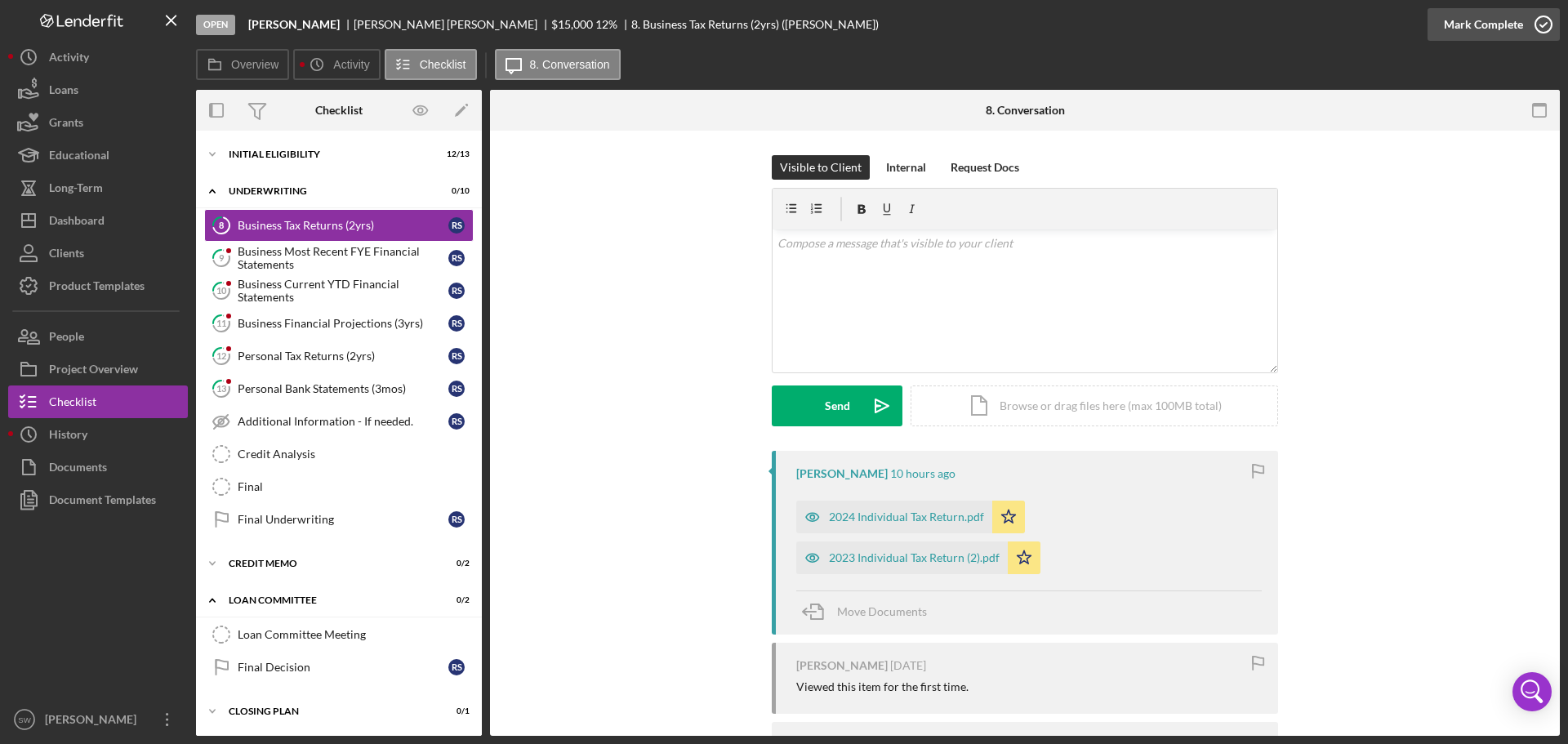
click at [1542, 25] on icon "button" at bounding box center [1542, 24] width 40 height 40
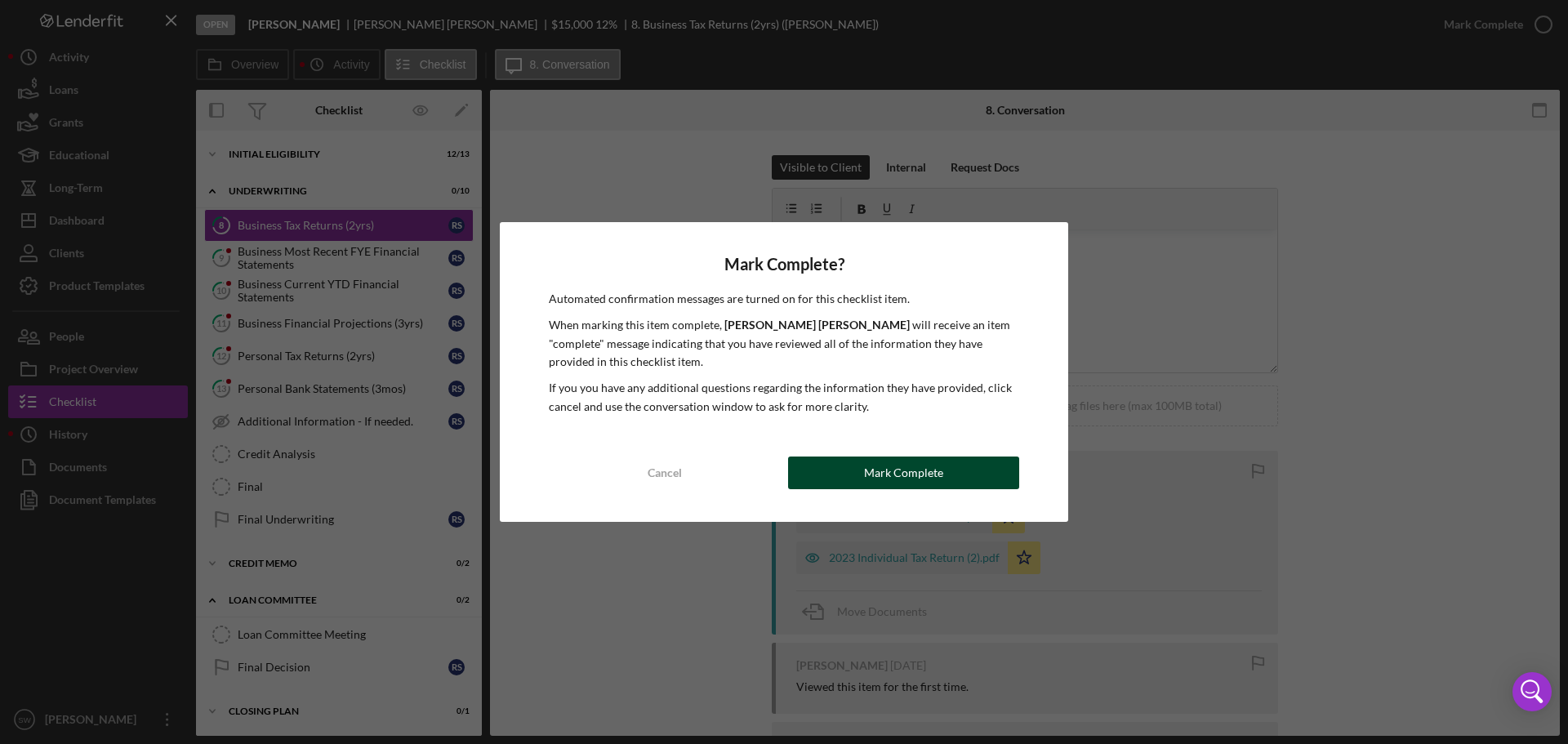
click at [872, 473] on div "Mark Complete" at bounding box center [903, 473] width 79 height 33
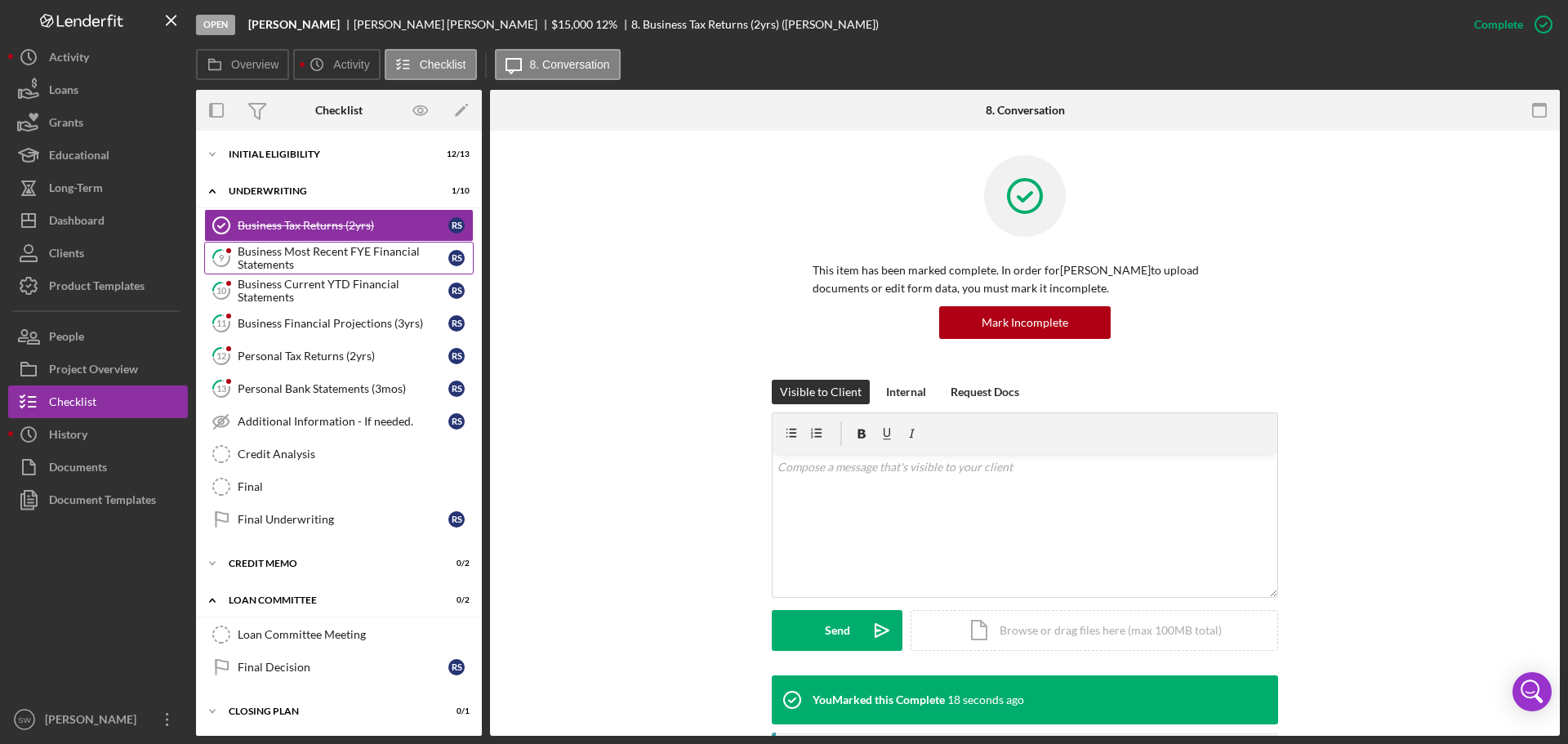
click at [295, 256] on div "Business Most Recent FYE Financial Statements" at bounding box center [343, 258] width 211 height 26
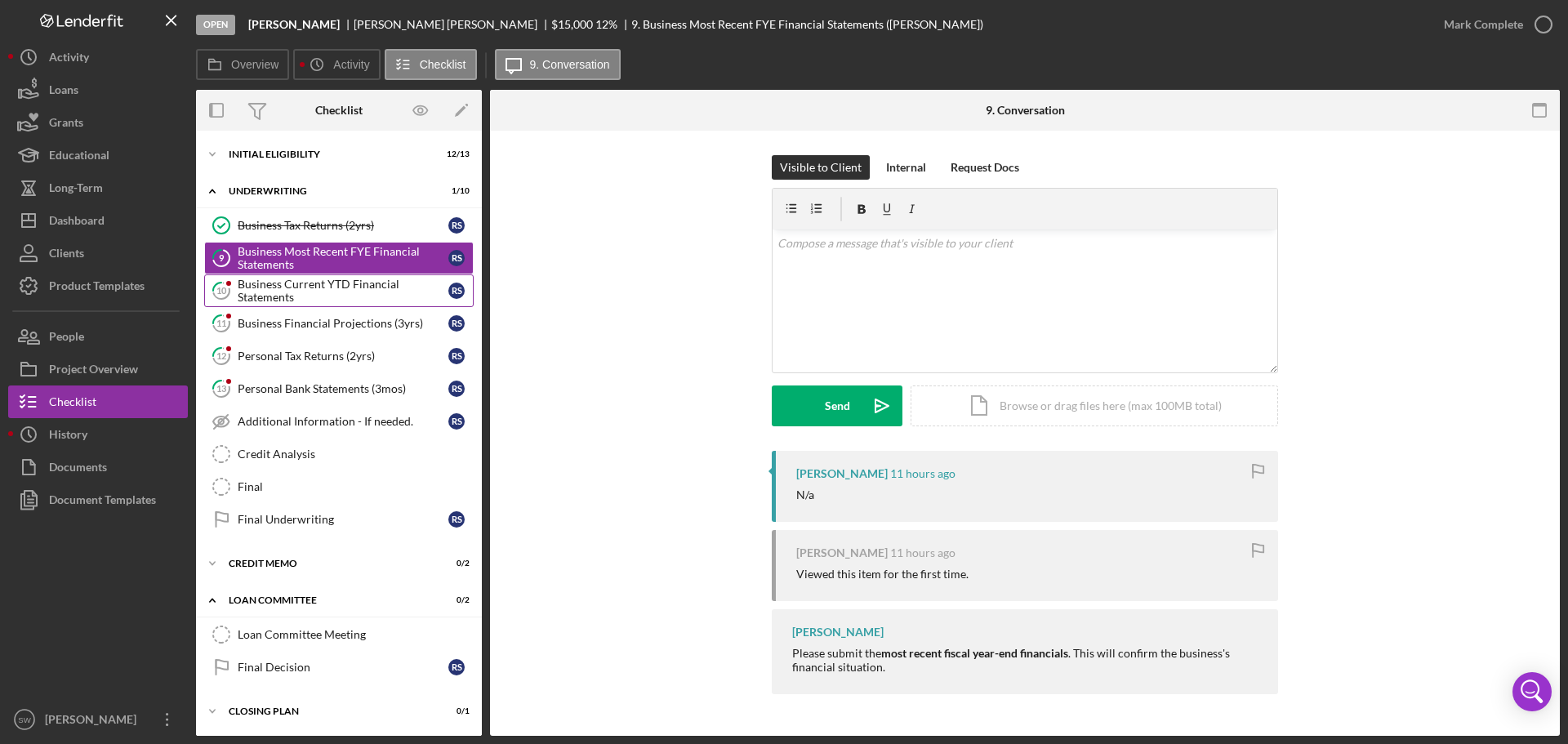
click at [277, 289] on div "Business Current YTD Financial Statements" at bounding box center [343, 290] width 211 height 26
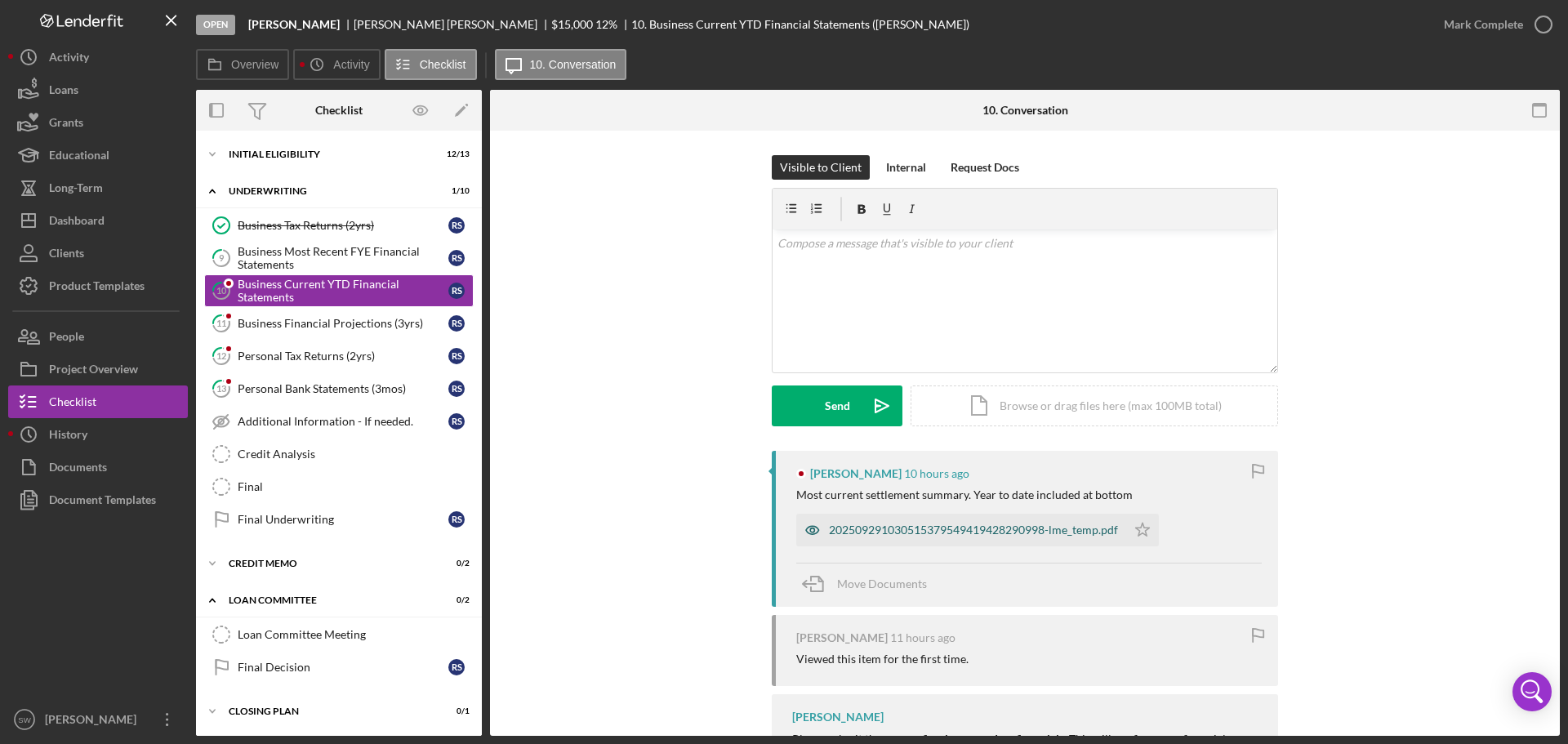
click at [945, 524] on div "202509291030515379549419428290998-lme_temp.pdf" at bounding box center [972, 530] width 289 height 13
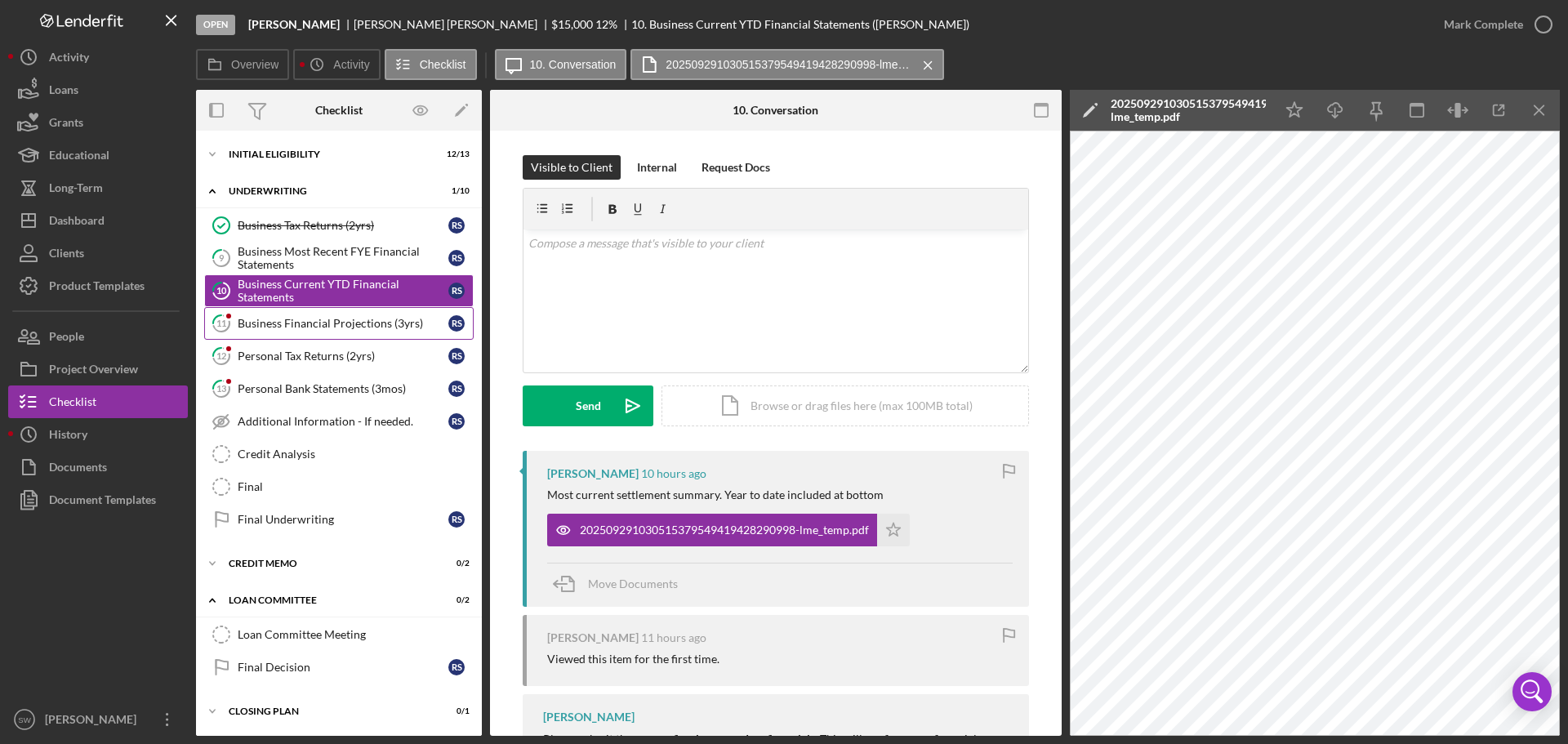
click at [302, 321] on div "Business Financial Projections (3yrs)" at bounding box center [343, 323] width 211 height 13
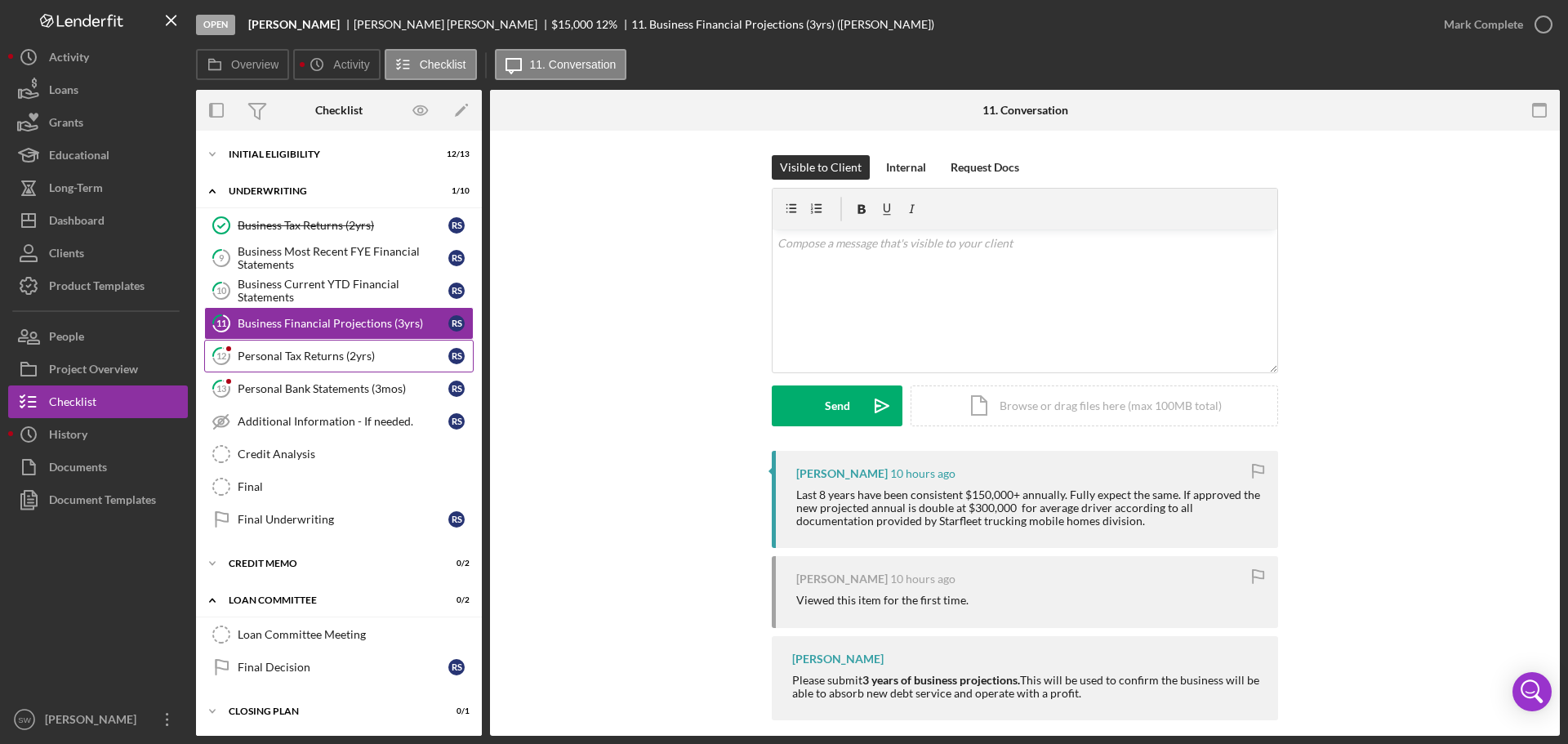
click at [268, 353] on div "Personal Tax Returns (2yrs)" at bounding box center [343, 355] width 211 height 13
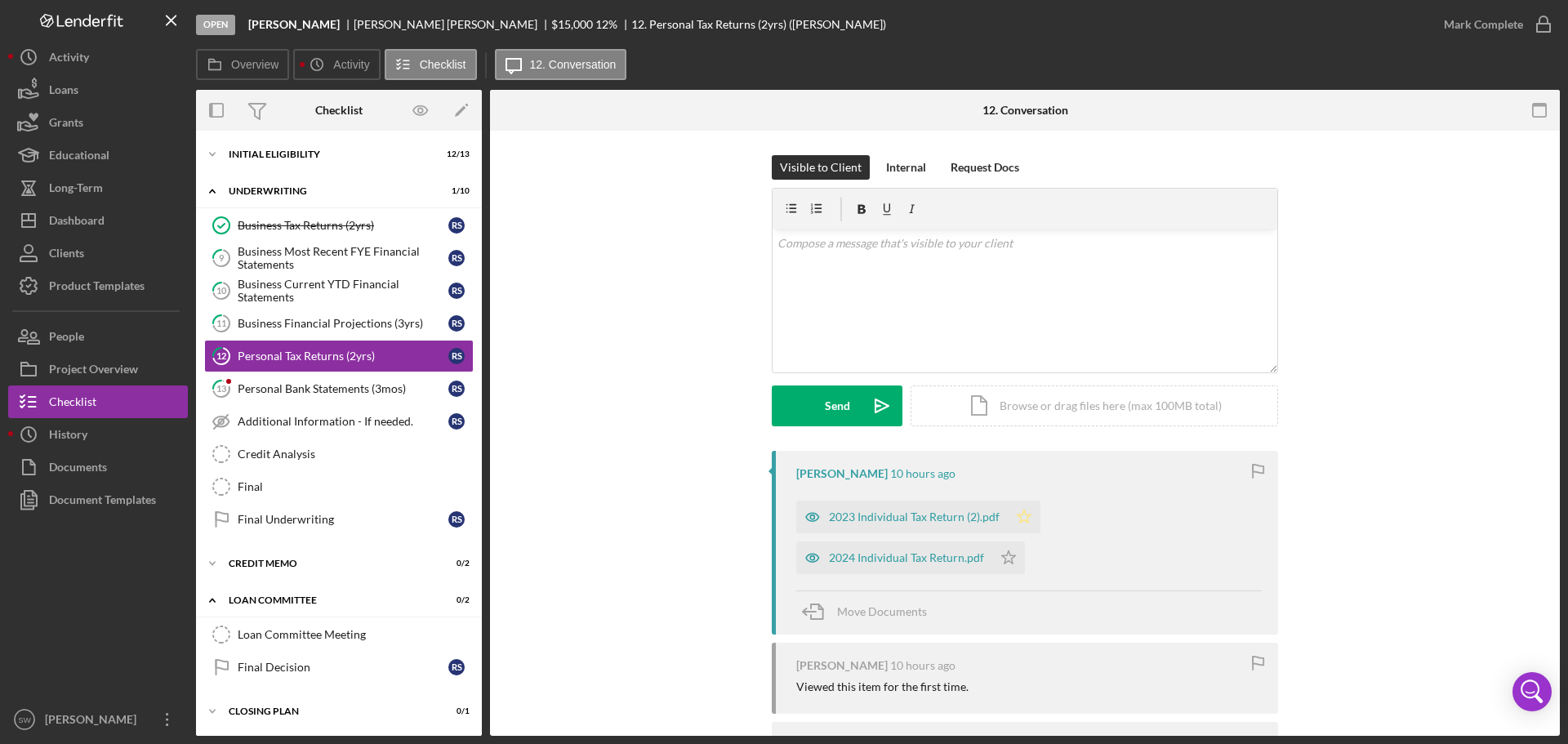
click at [1018, 515] on polygon "button" at bounding box center [1025, 516] width 14 height 13
click at [1004, 558] on icon "Icon/Star" at bounding box center [1008, 558] width 33 height 33
click at [1543, 23] on icon "button" at bounding box center [1542, 24] width 40 height 40
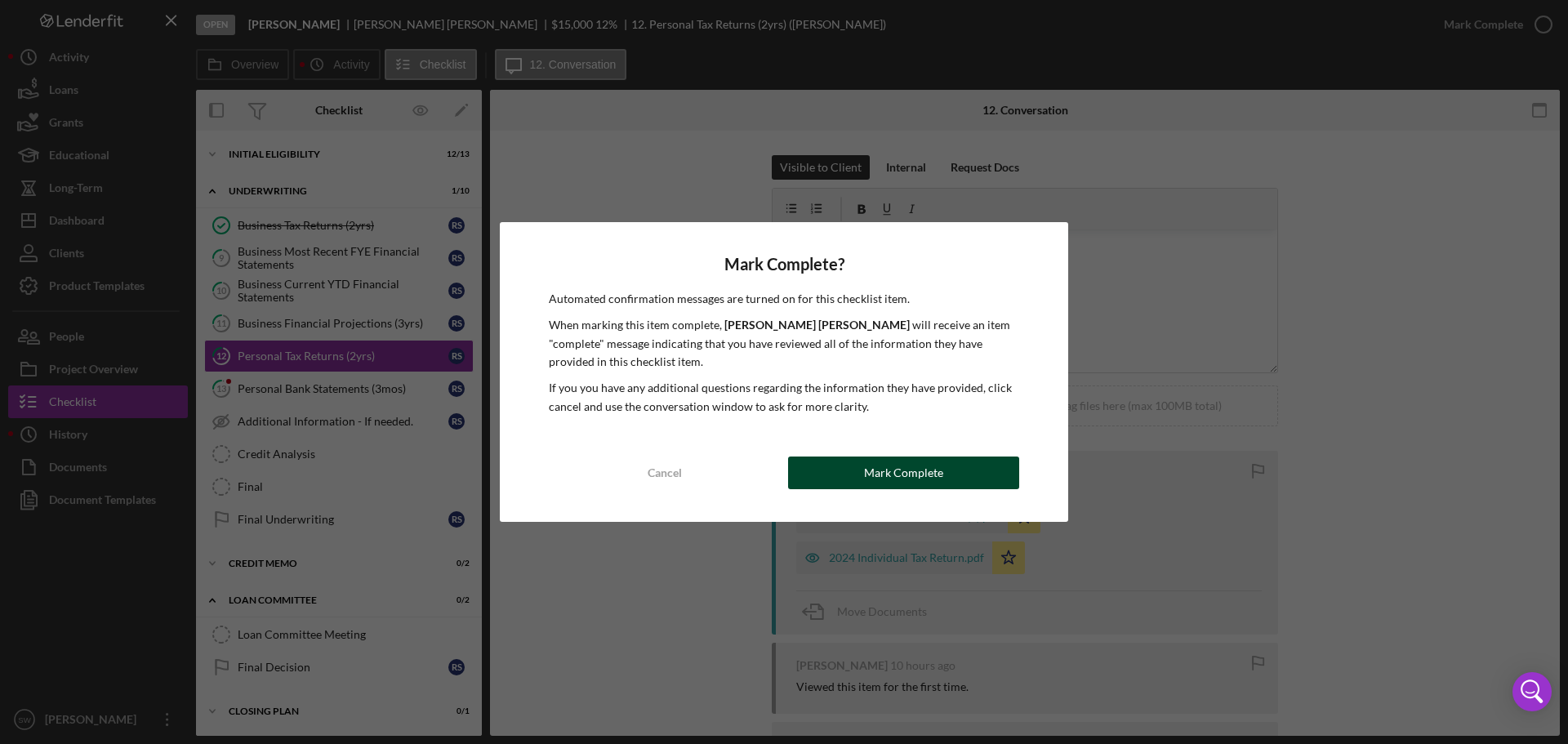
click at [885, 470] on div "Mark Complete" at bounding box center [903, 473] width 79 height 33
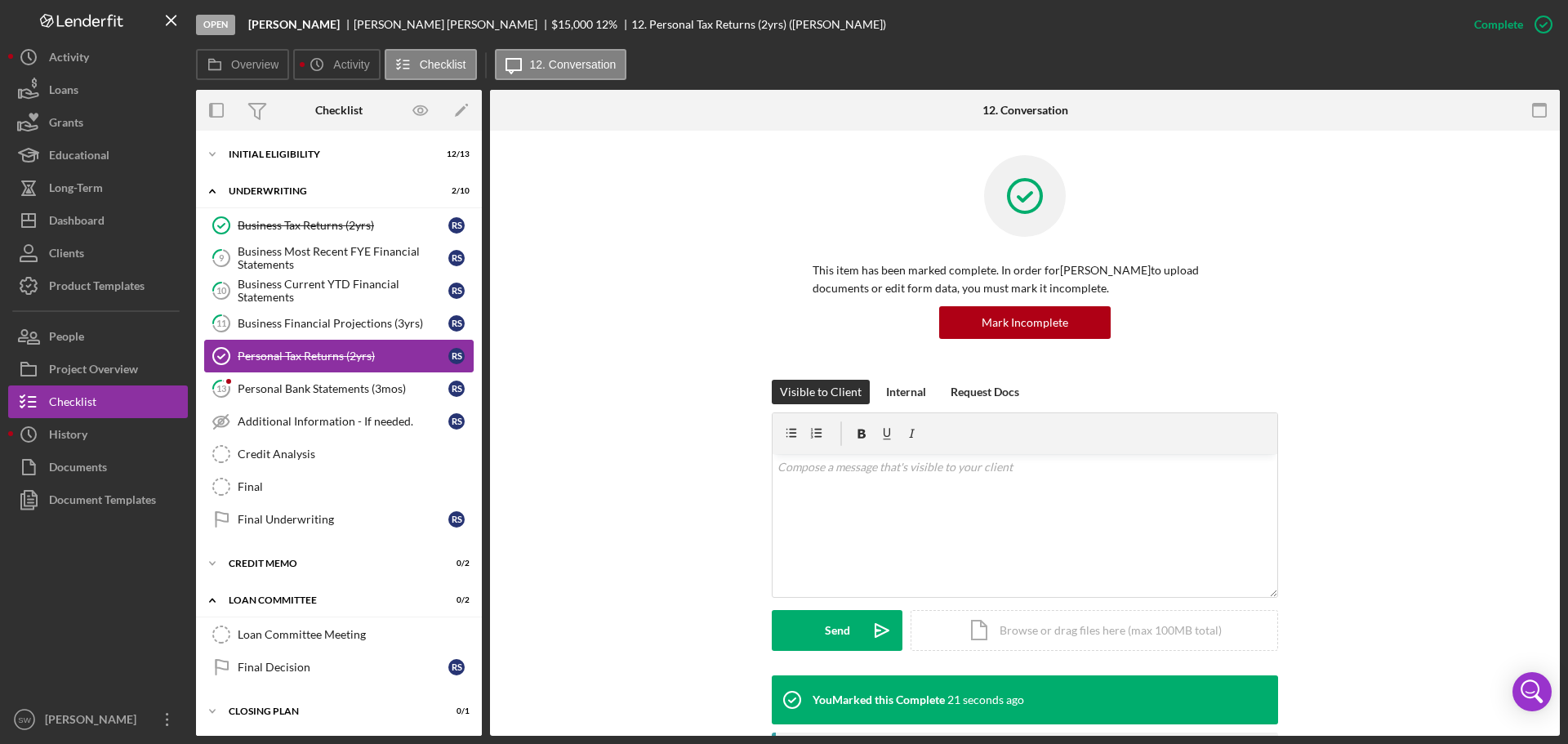
click at [281, 353] on div "Personal Tax Returns (2yrs)" at bounding box center [343, 355] width 211 height 13
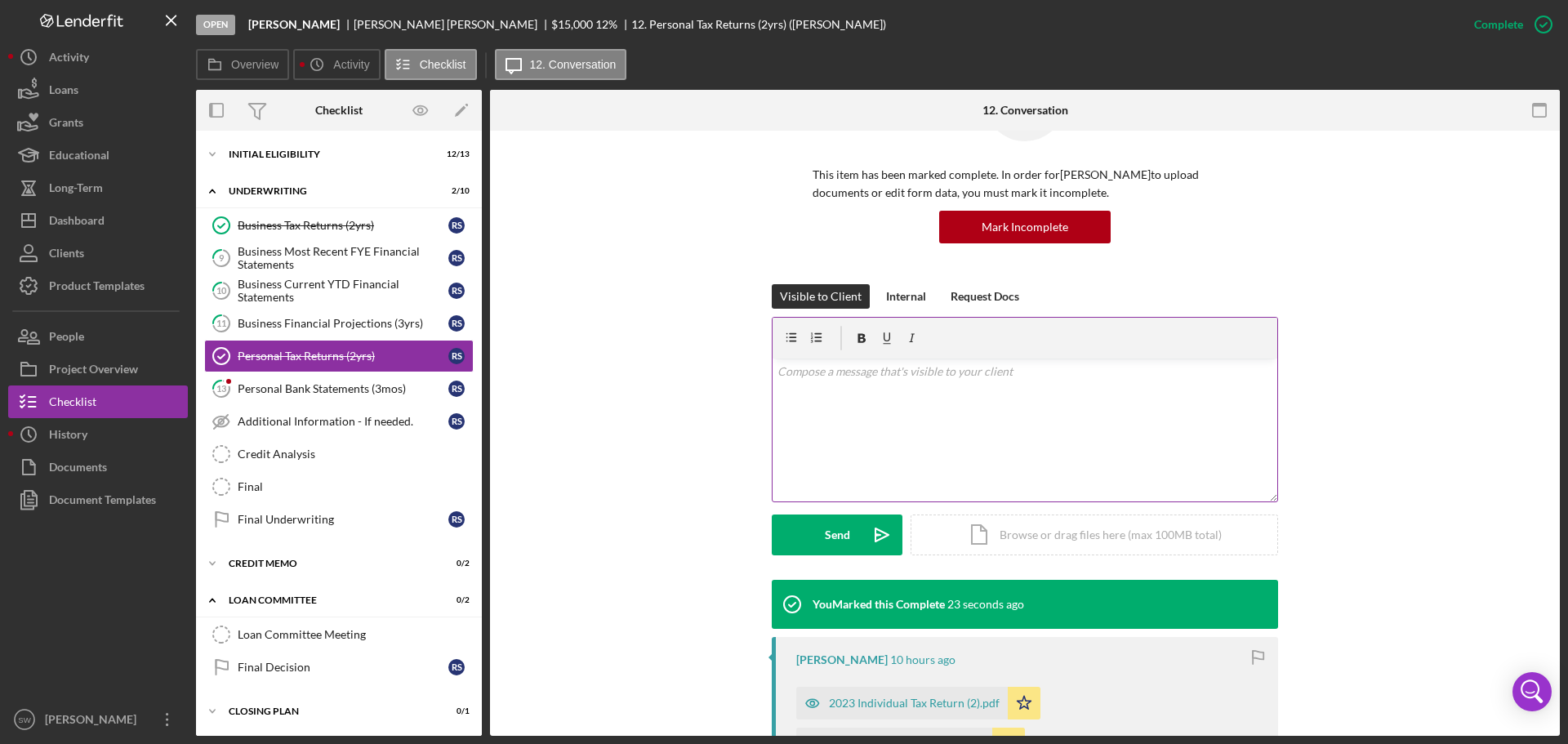
scroll to position [327, 0]
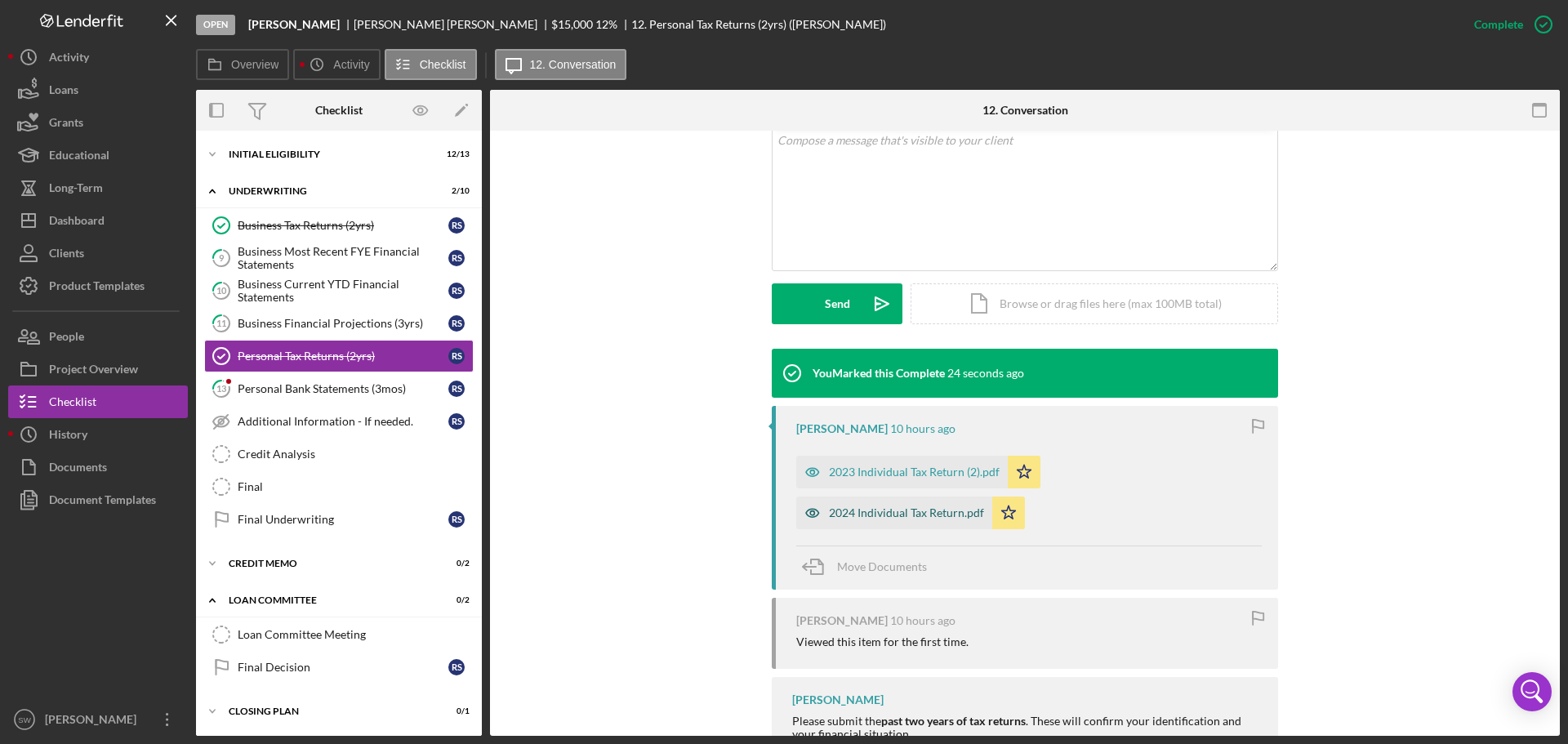
click at [865, 515] on div "2024 Individual Tax Return.pdf" at bounding box center [905, 512] width 155 height 13
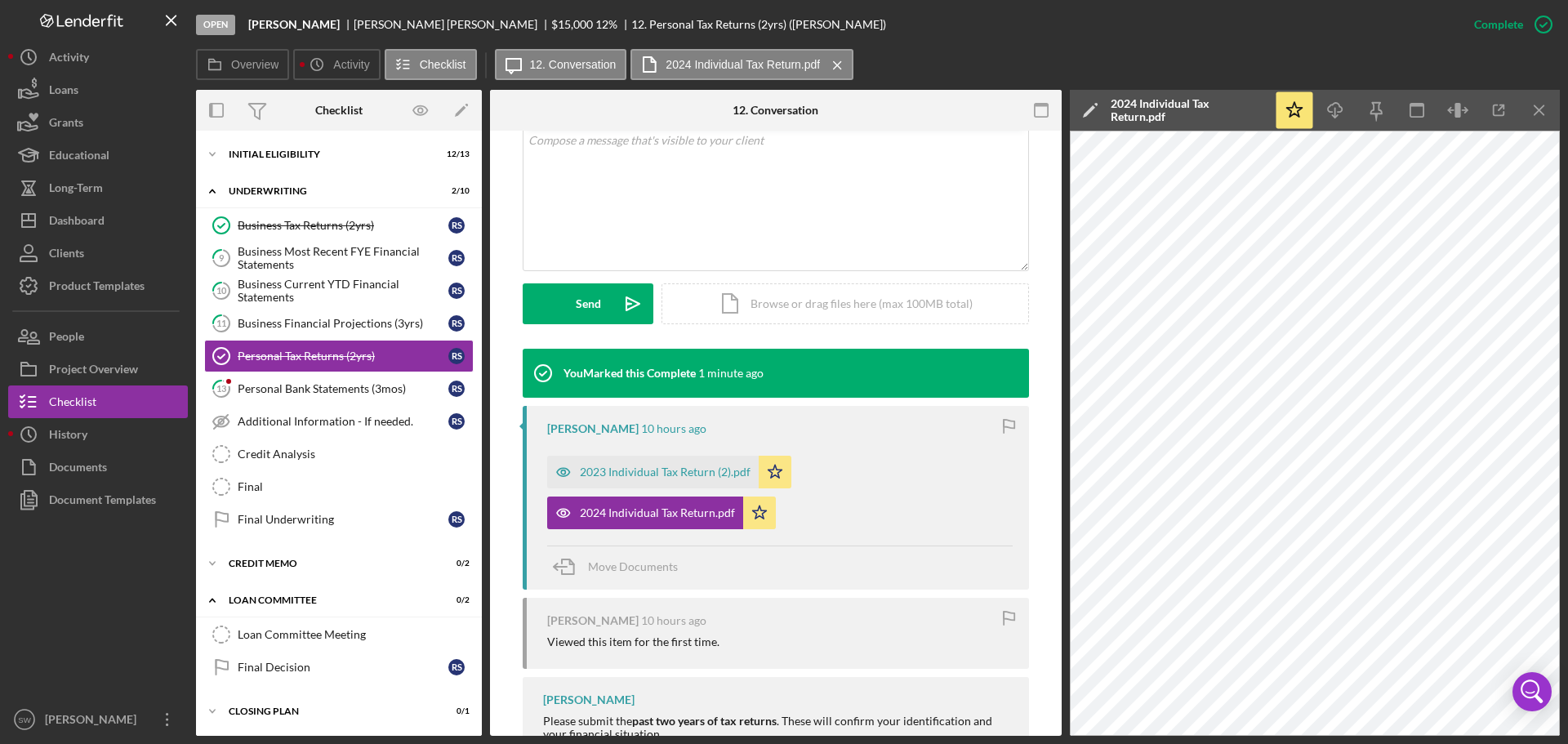
drag, startPoint x: 1539, startPoint y: 107, endPoint x: 1512, endPoint y: 139, distance: 41.9
click at [1539, 107] on icon "Icon/Menu Close" at bounding box center [1538, 111] width 36 height 37
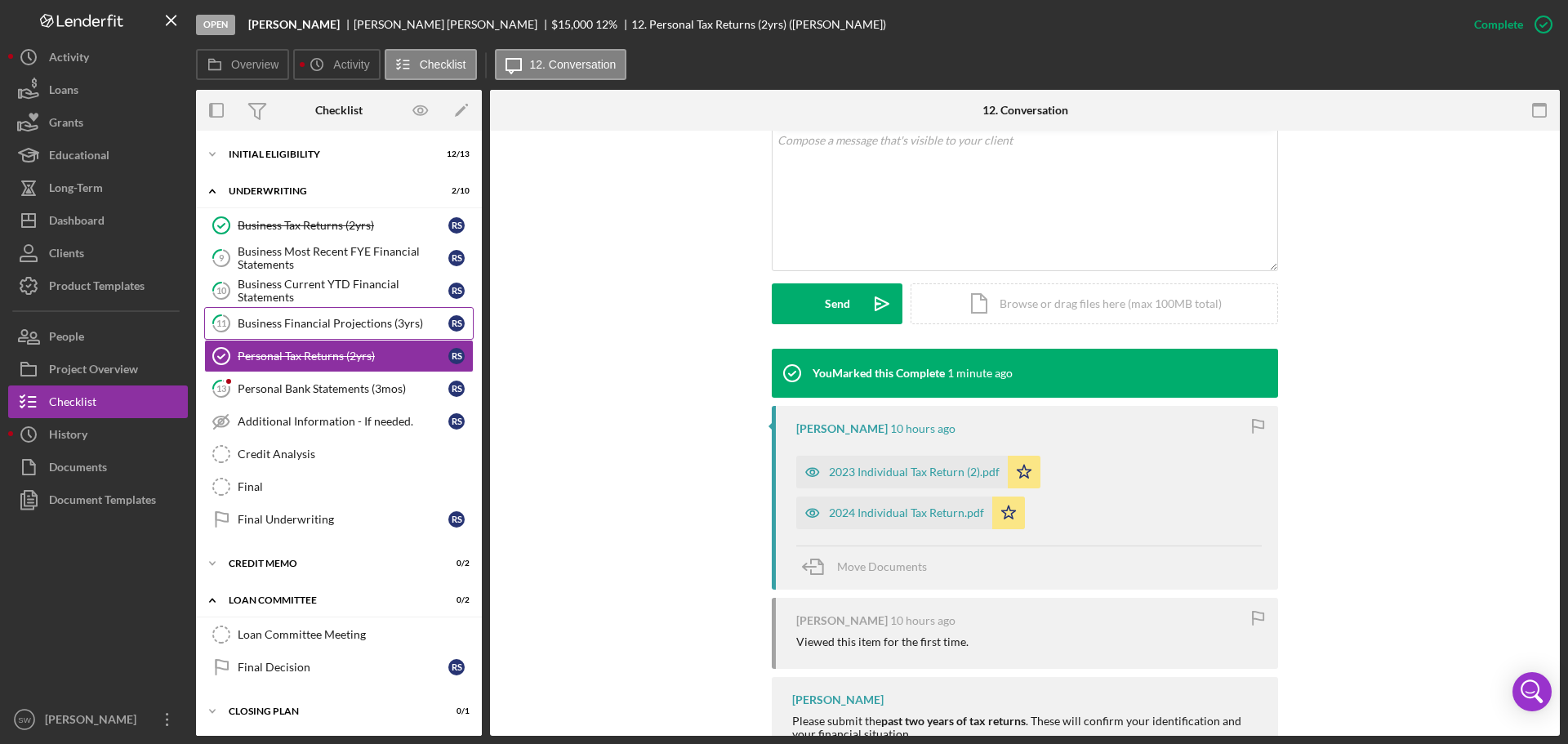
click at [282, 326] on div "Business Financial Projections (3yrs)" at bounding box center [343, 323] width 211 height 13
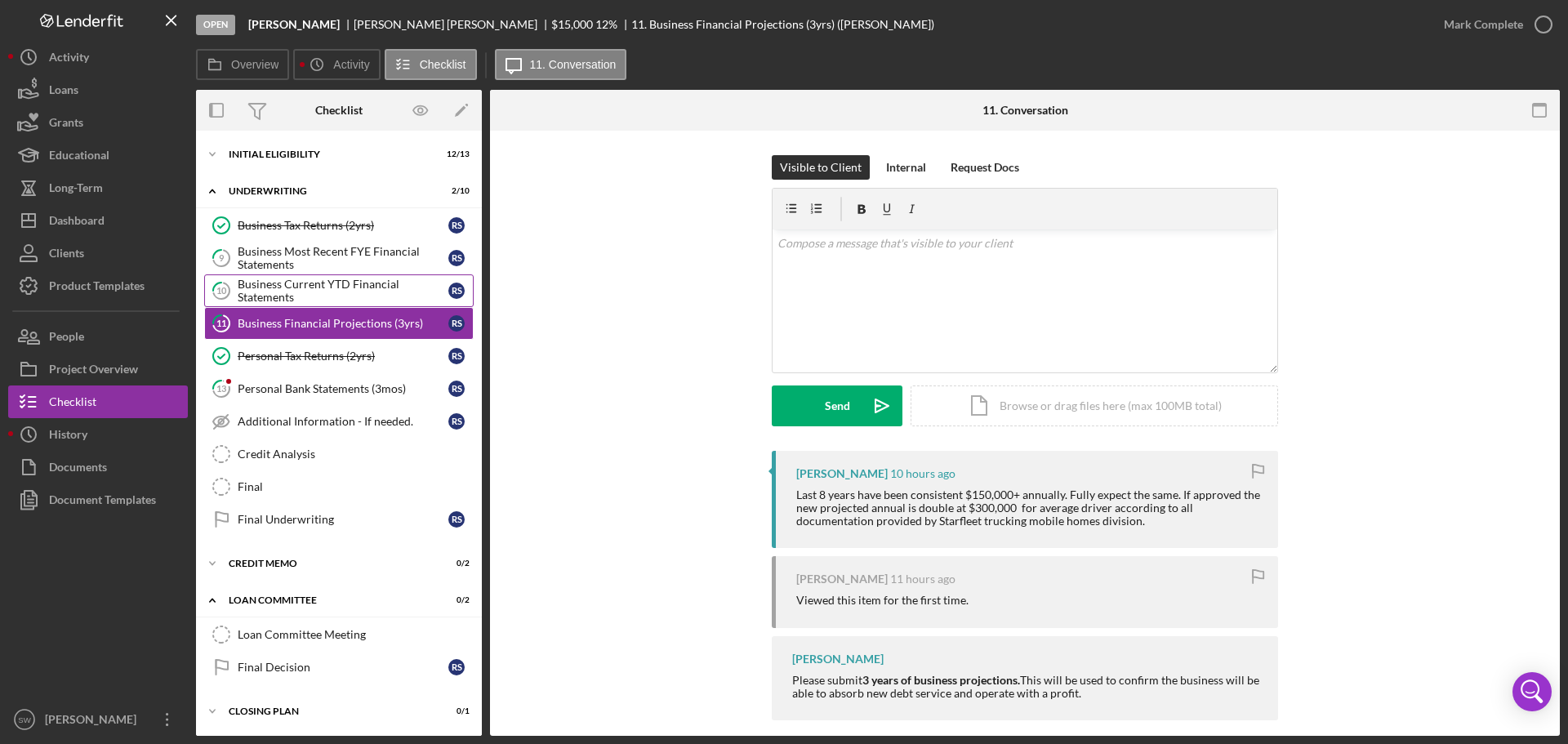
click at [274, 292] on div "Business Current YTD Financial Statements" at bounding box center [343, 290] width 211 height 26
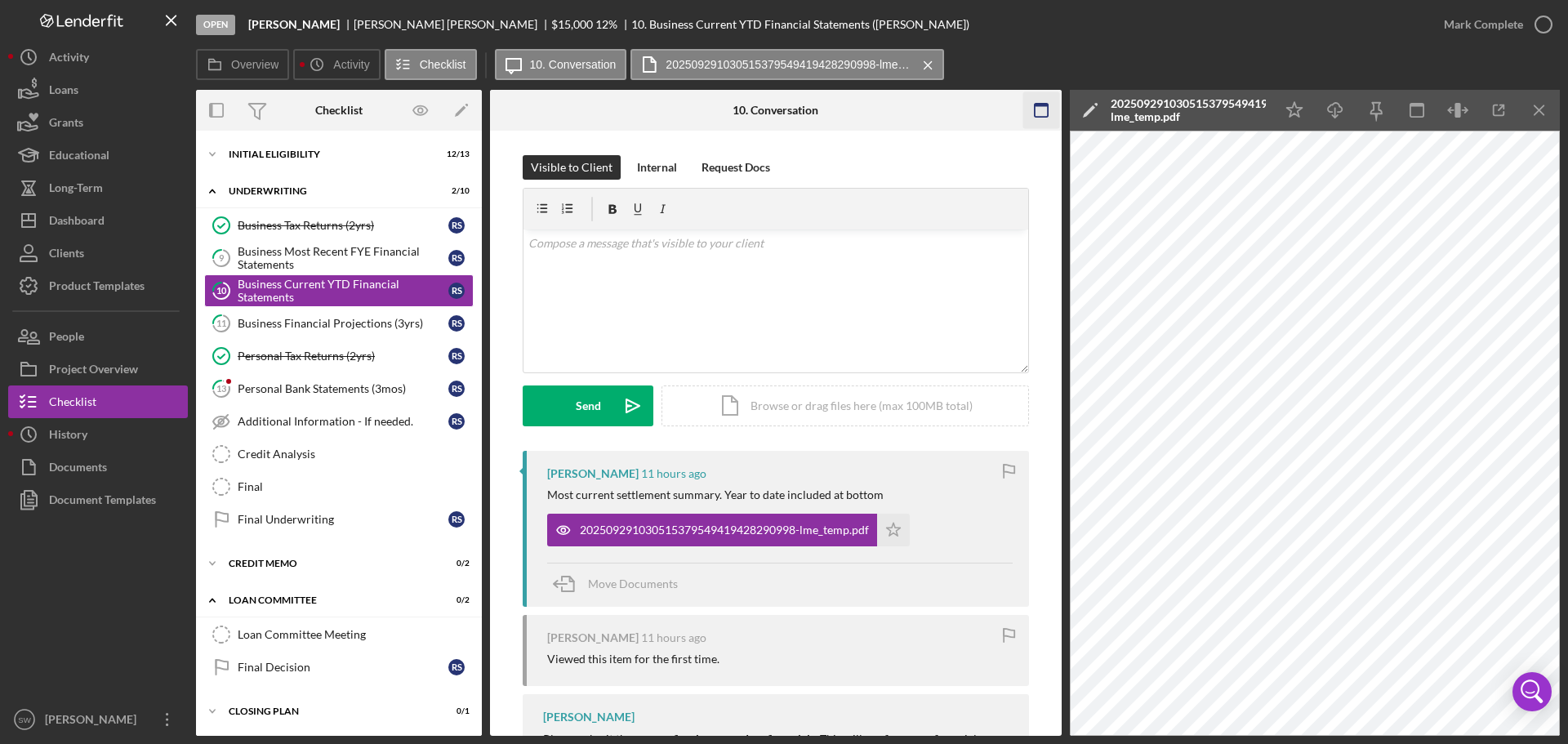
click at [1540, 107] on icon "Icon/Menu Close" at bounding box center [1538, 111] width 36 height 37
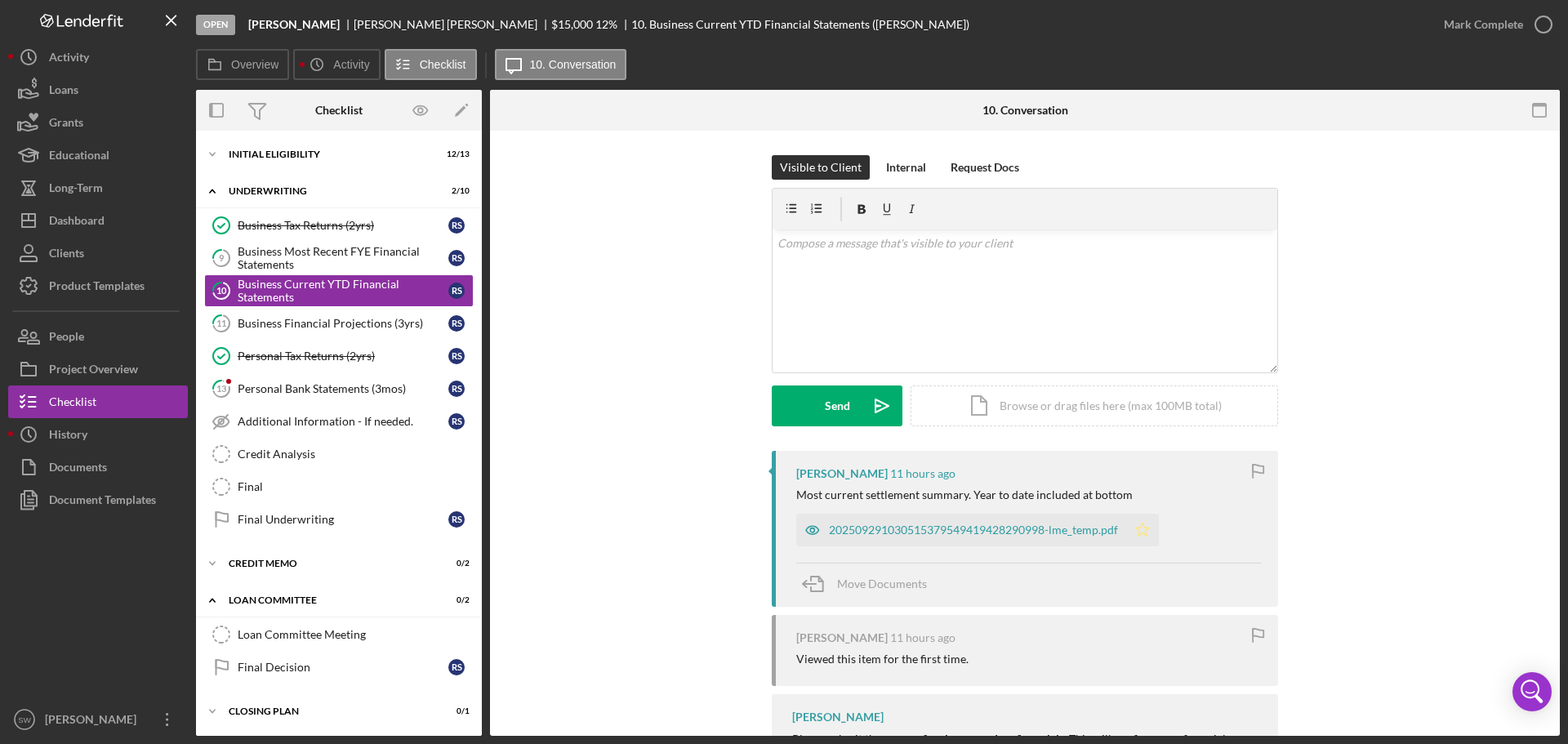
click at [1141, 534] on polygon "button" at bounding box center [1143, 529] width 14 height 13
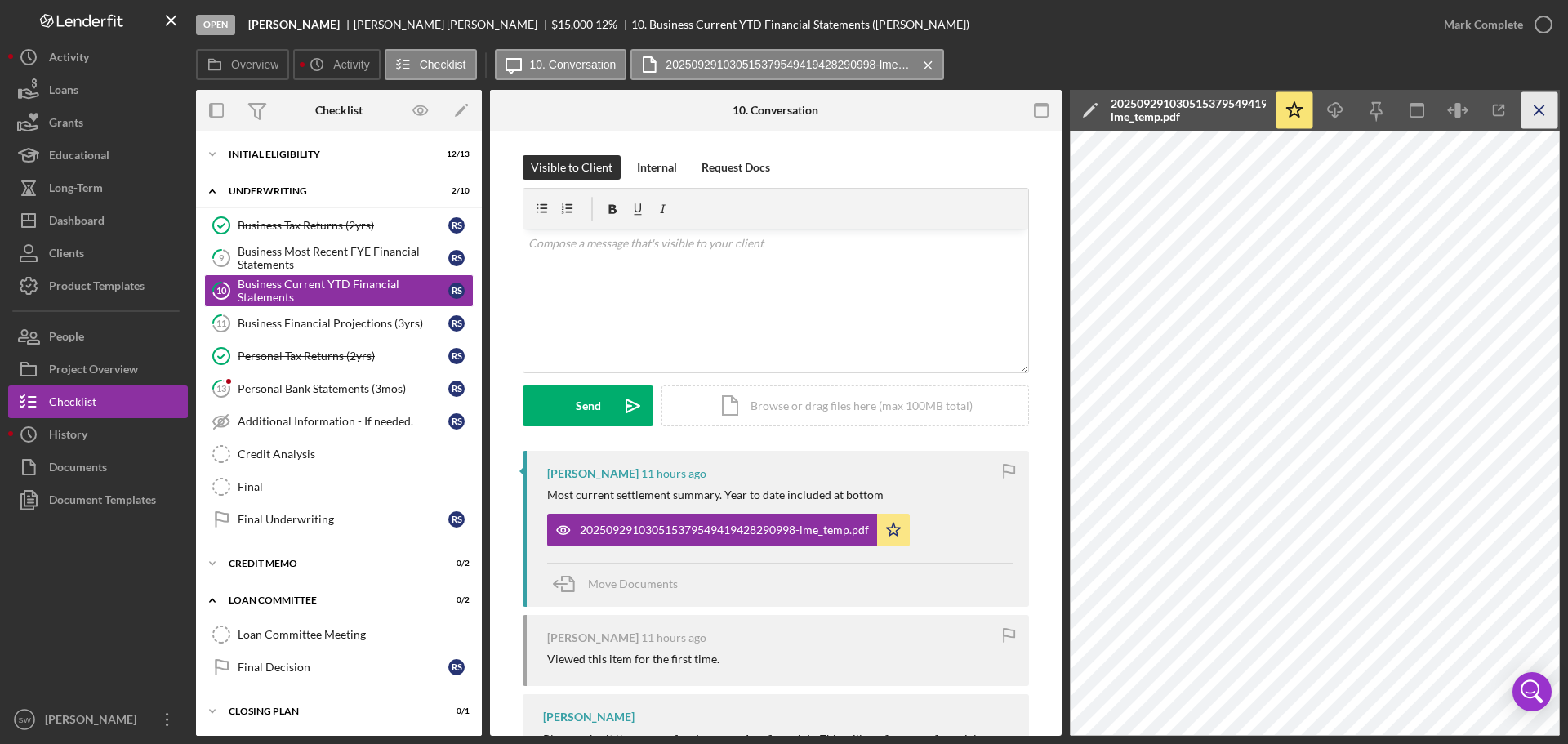
click at [1535, 108] on line "button" at bounding box center [1538, 110] width 9 height 9
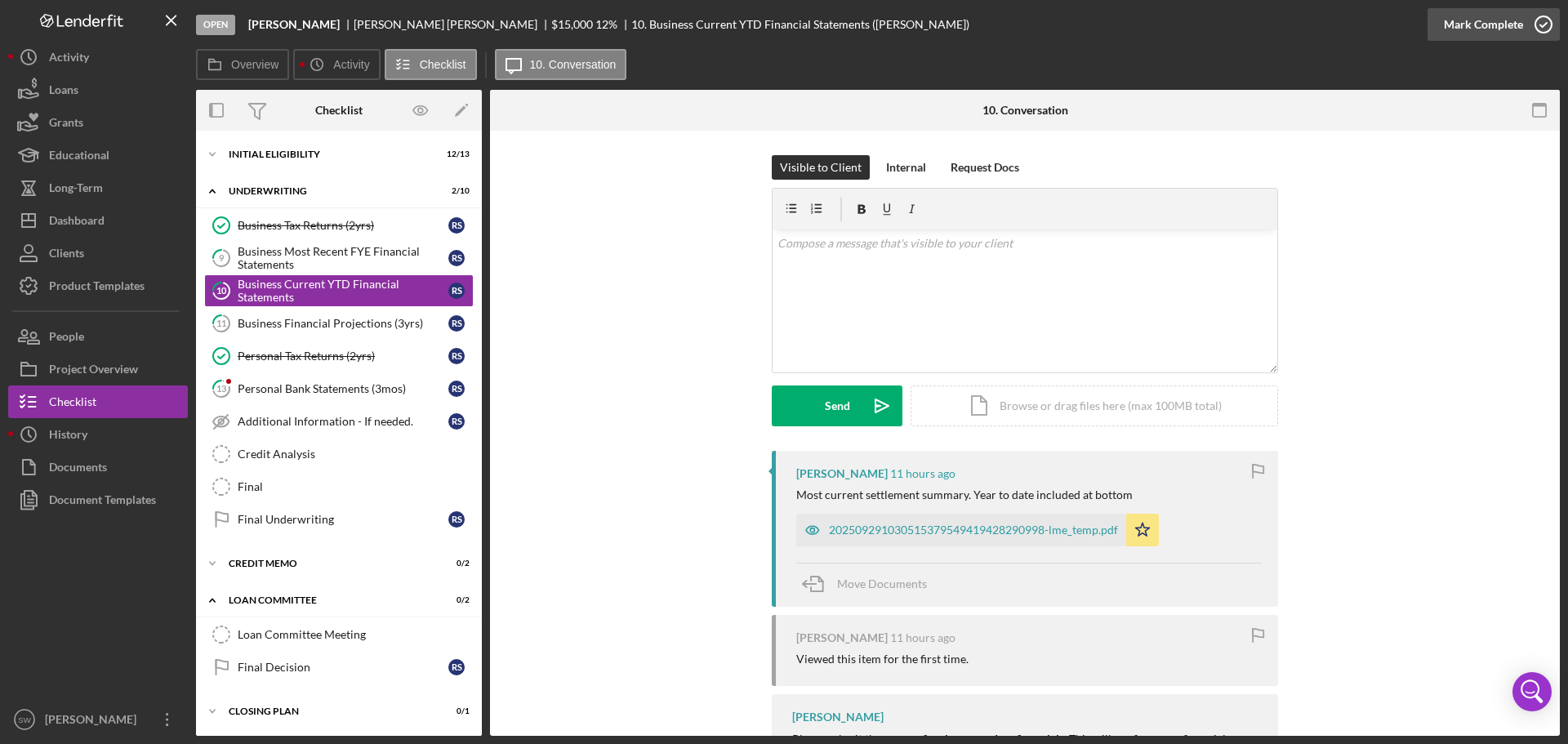
click at [1544, 23] on icon "button" at bounding box center [1542, 24] width 40 height 40
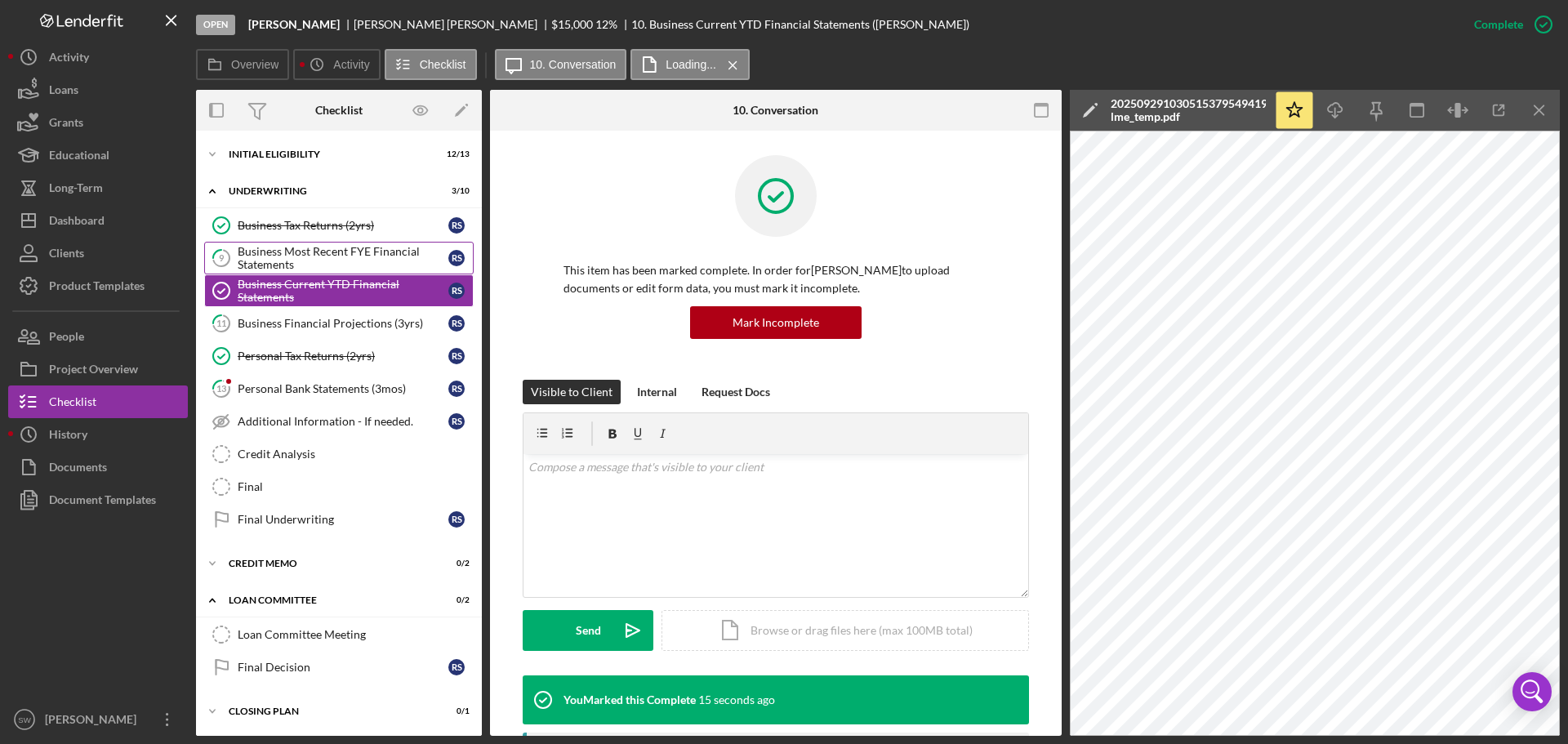
click at [269, 259] on div "Business Most Recent FYE Financial Statements" at bounding box center [343, 258] width 211 height 26
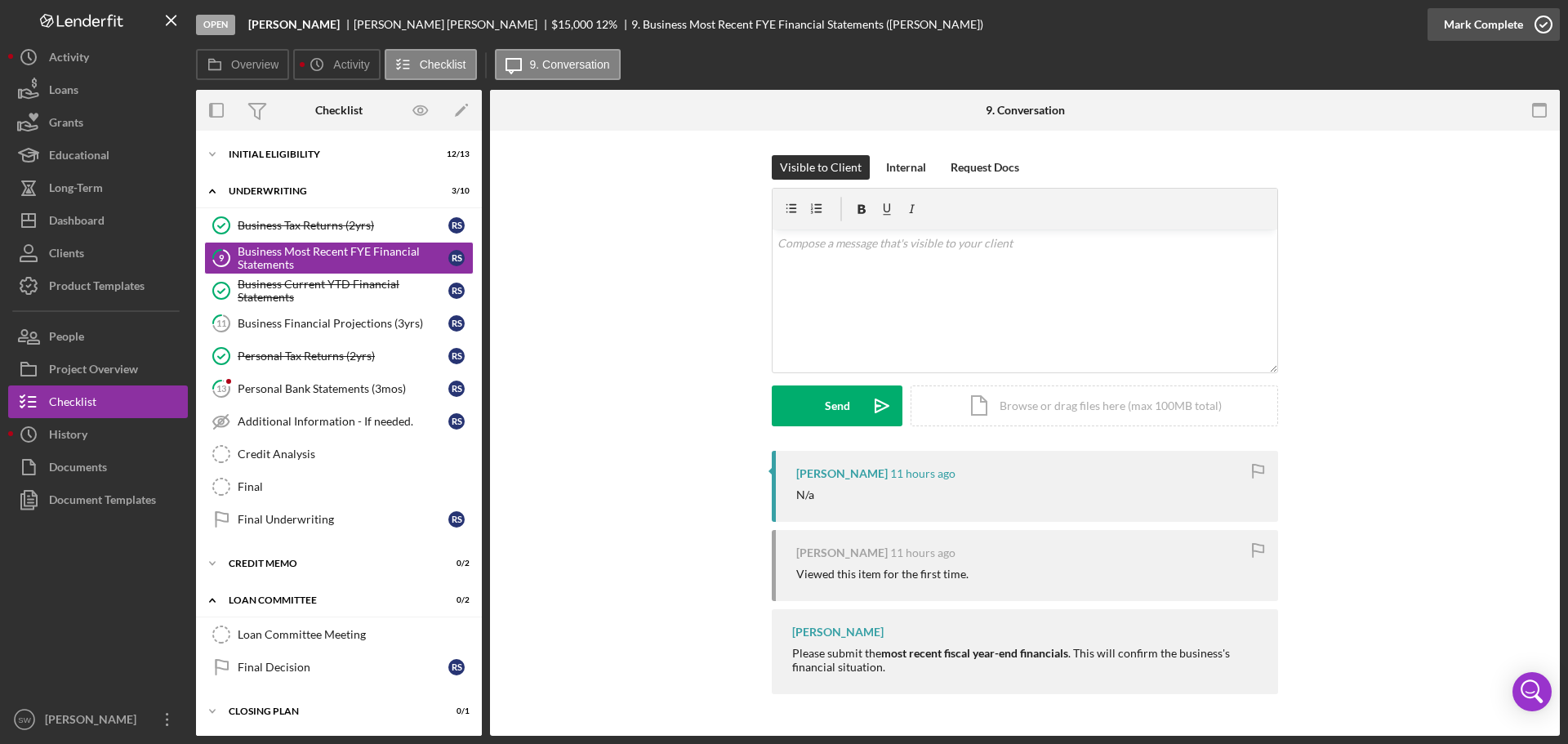
click at [1544, 23] on icon "button" at bounding box center [1542, 24] width 40 height 40
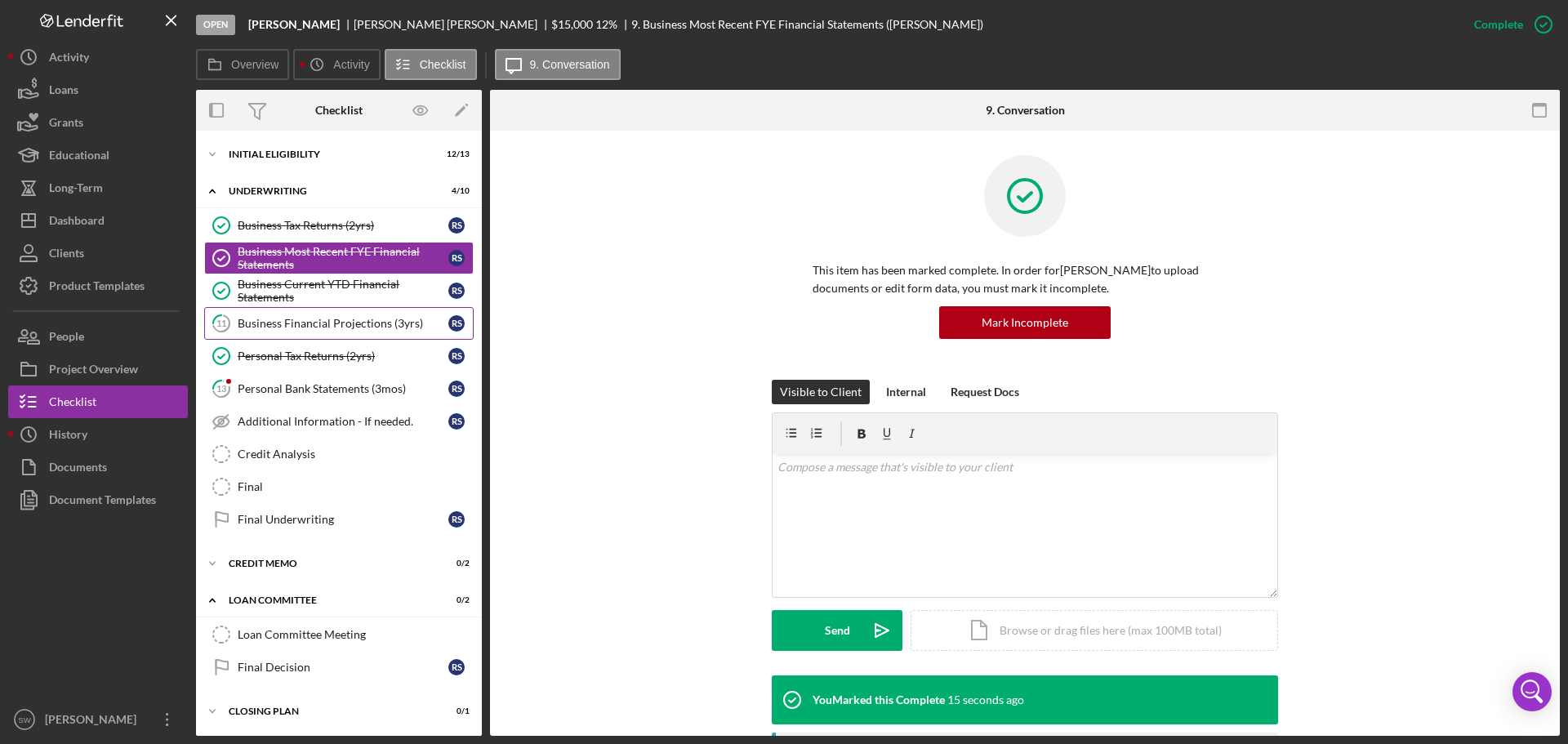
click at [276, 323] on div "Business Financial Projections (3yrs)" at bounding box center [343, 323] width 211 height 13
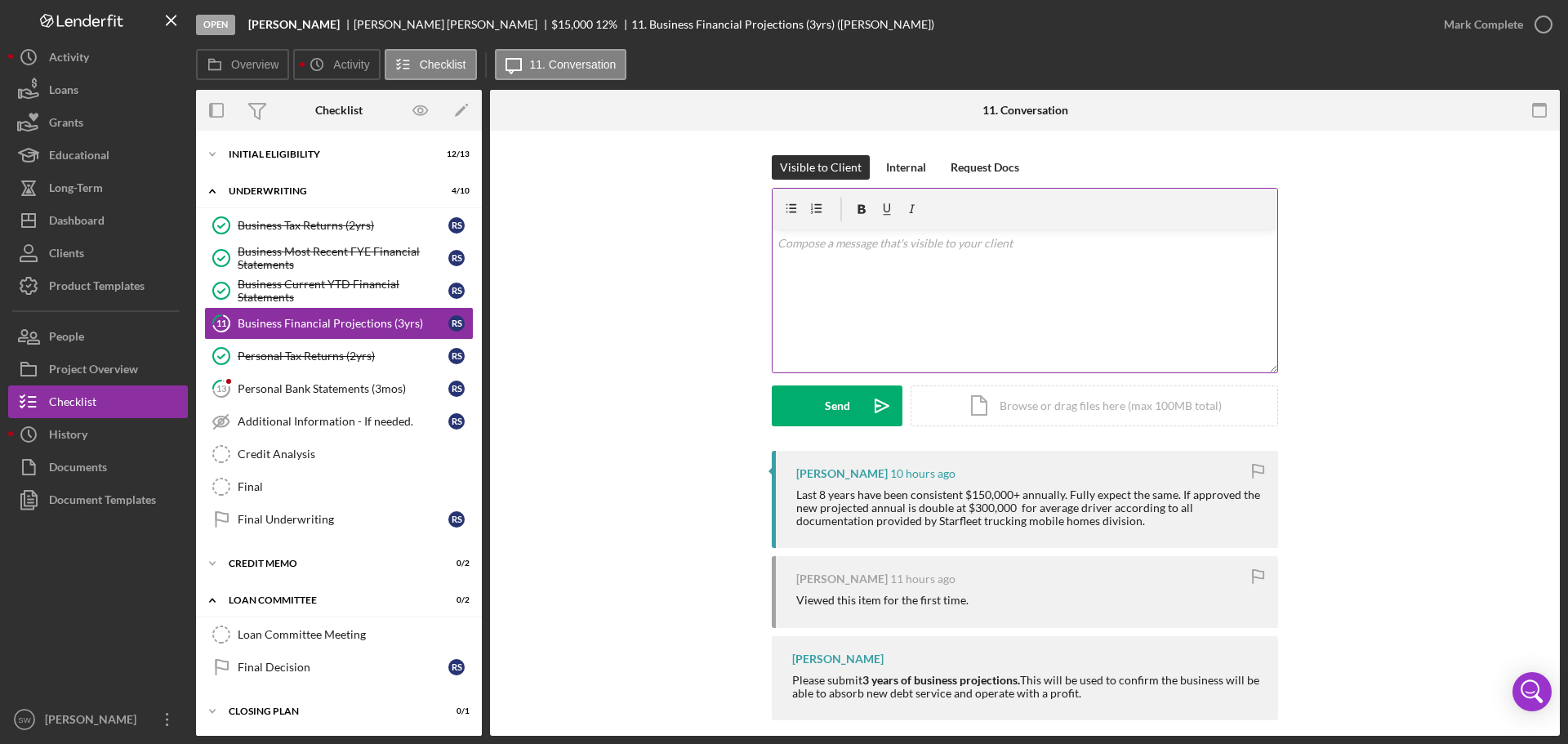
click at [802, 248] on p at bounding box center [1025, 244] width 496 height 18
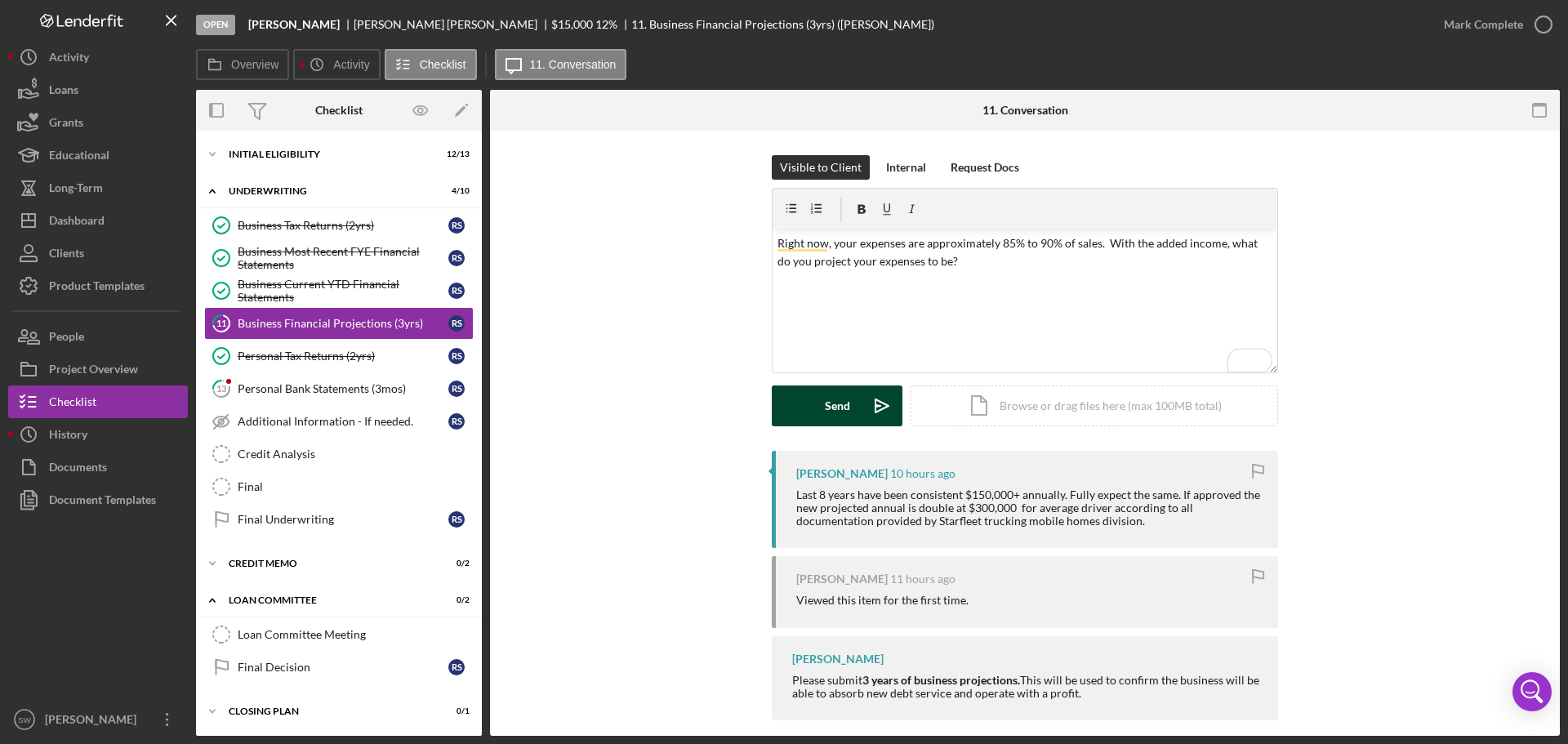
click at [825, 402] on div "Send" at bounding box center [837, 406] width 26 height 40
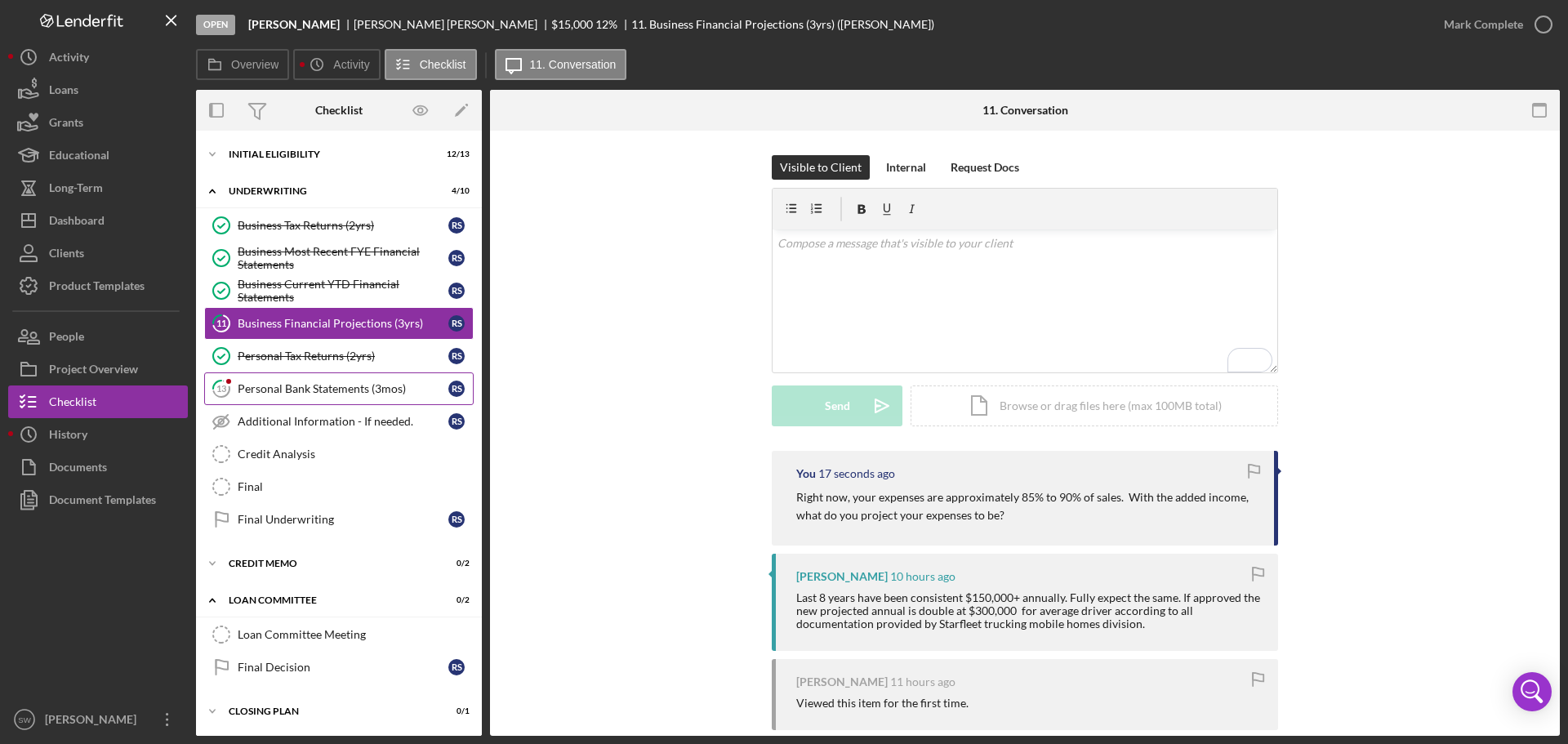
click at [263, 388] on div "Personal Bank Statements (3mos)" at bounding box center [343, 388] width 211 height 13
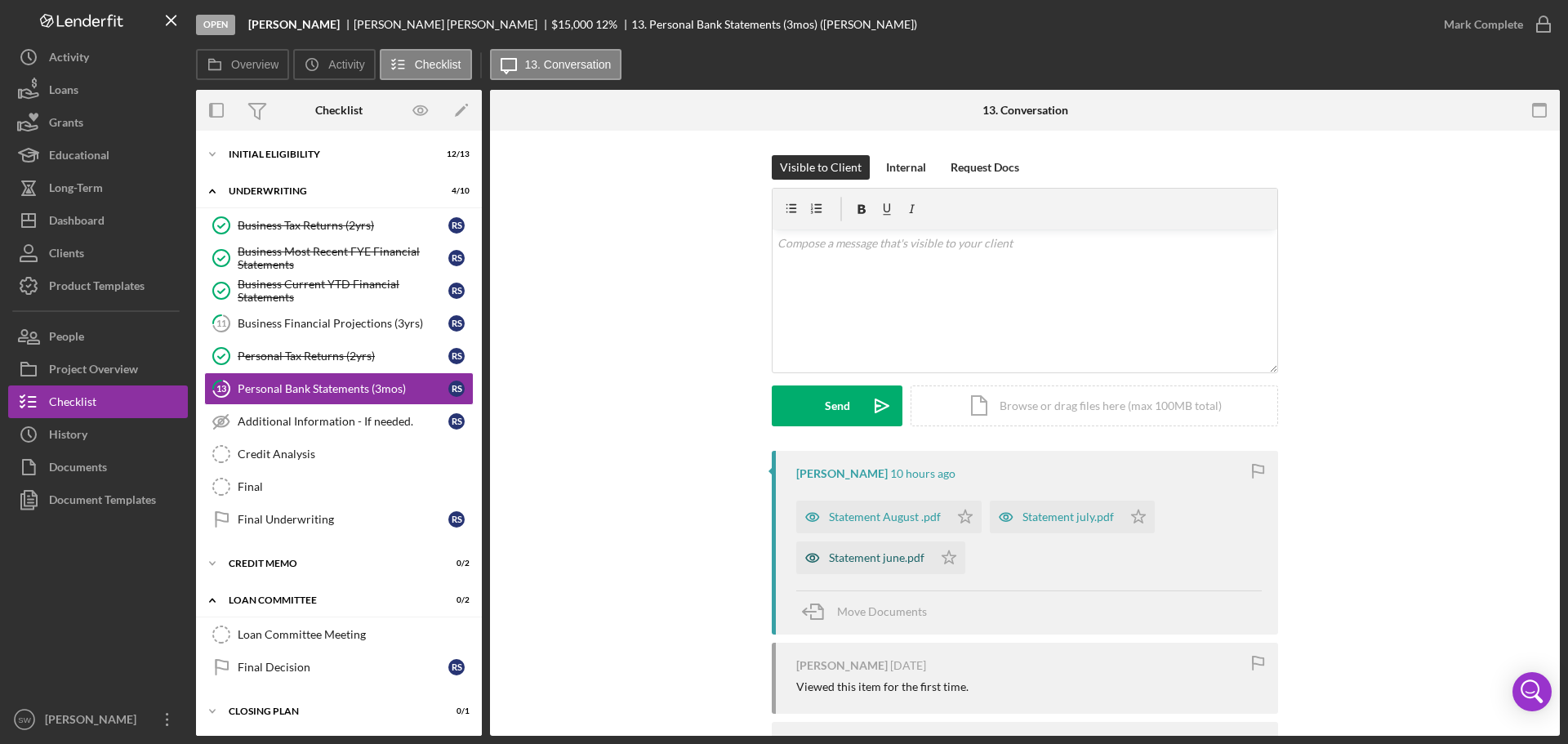
click at [887, 558] on div "Statement june.pdf" at bounding box center [876, 558] width 96 height 13
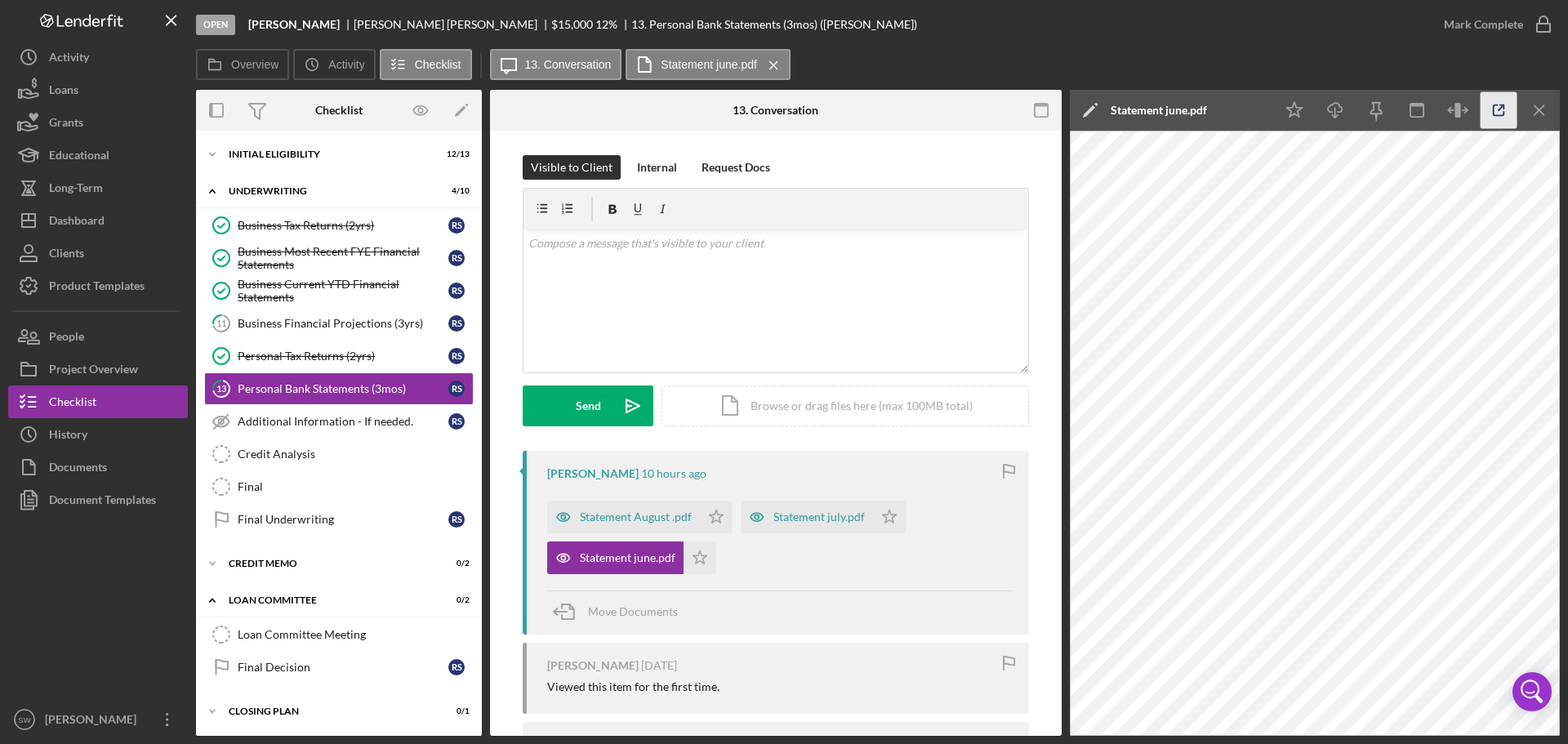
click at [1498, 104] on icon "button" at bounding box center [1498, 111] width 36 height 37
click at [697, 556] on icon "Icon/Star" at bounding box center [699, 558] width 33 height 33
click at [1535, 109] on icon "Icon/Menu Close" at bounding box center [1538, 111] width 36 height 37
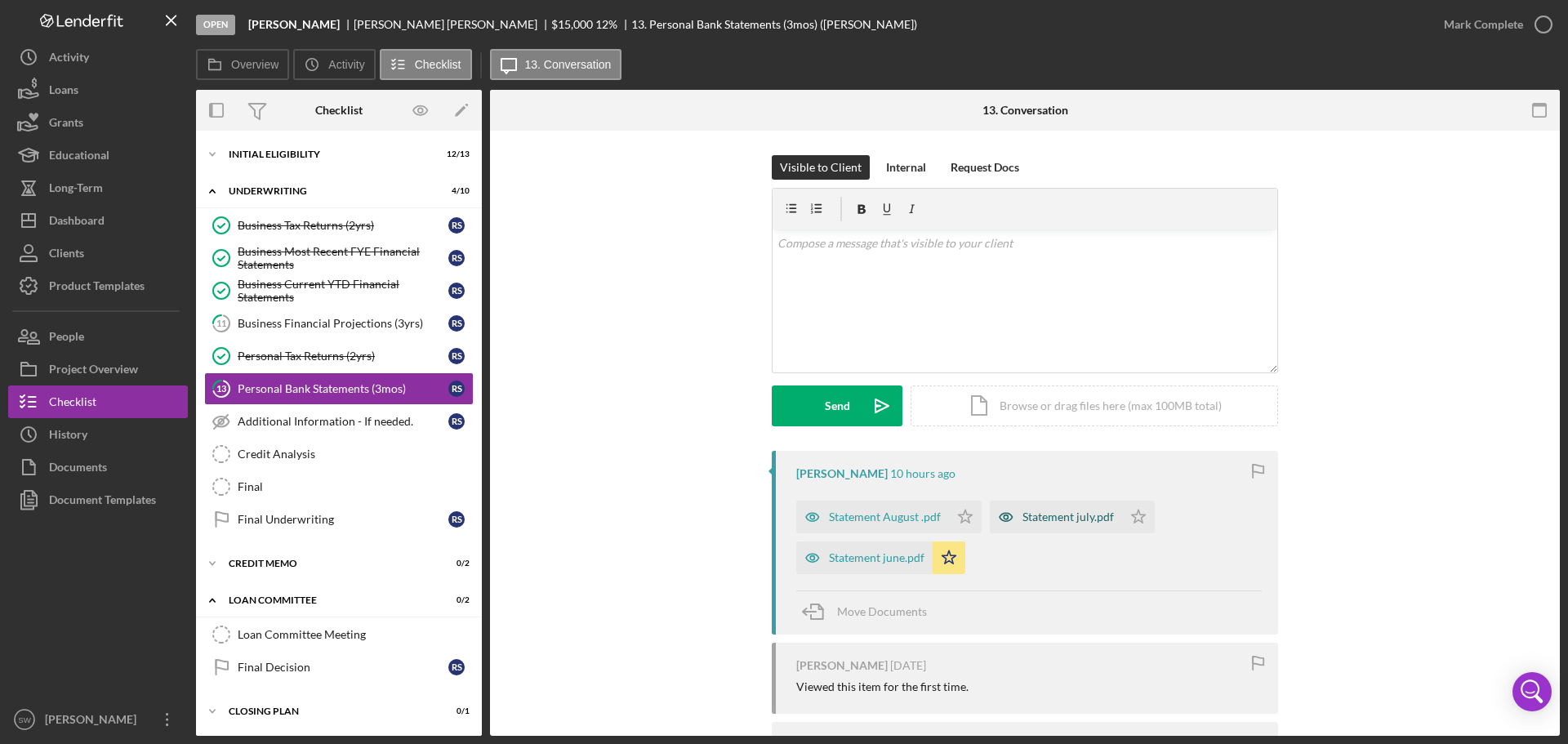
click at [1049, 515] on div "Statement july.pdf" at bounding box center [1068, 516] width 92 height 13
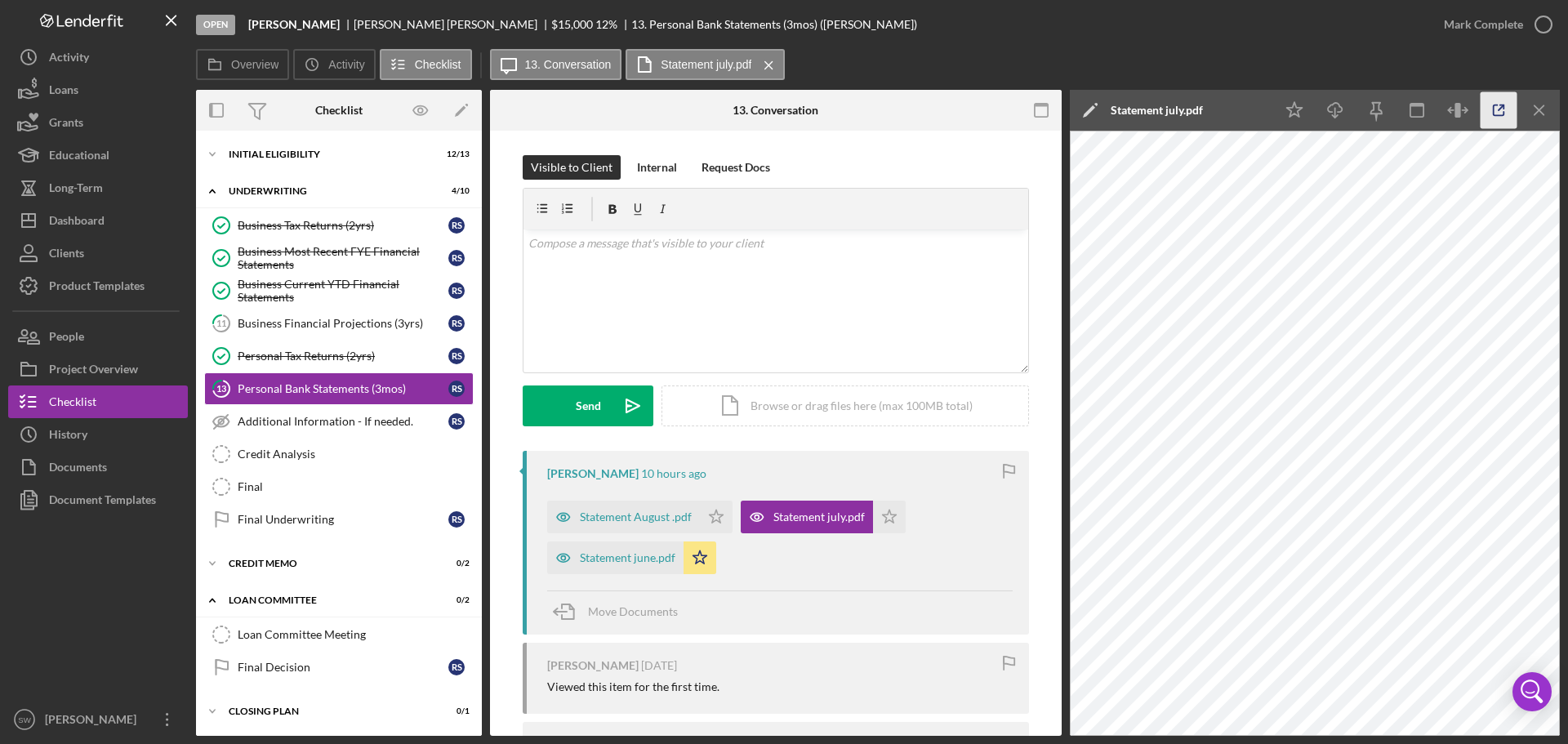
click at [1497, 109] on icon "button" at bounding box center [1498, 111] width 36 height 37
click at [885, 517] on icon "Icon/Star" at bounding box center [889, 516] width 33 height 33
click at [1536, 112] on line "button" at bounding box center [1538, 110] width 9 height 9
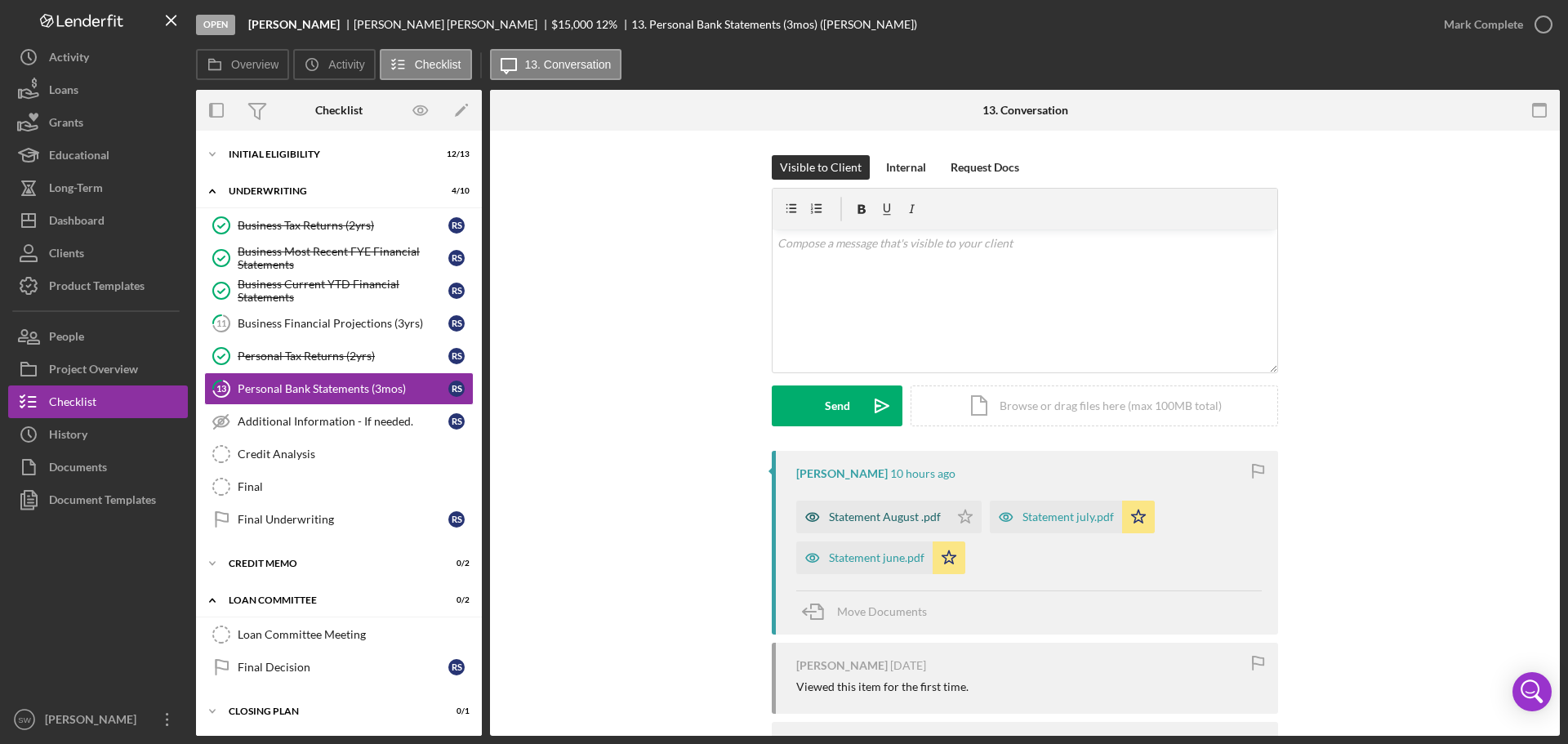
click at [861, 520] on div "Statement August .pdf" at bounding box center [884, 516] width 111 height 13
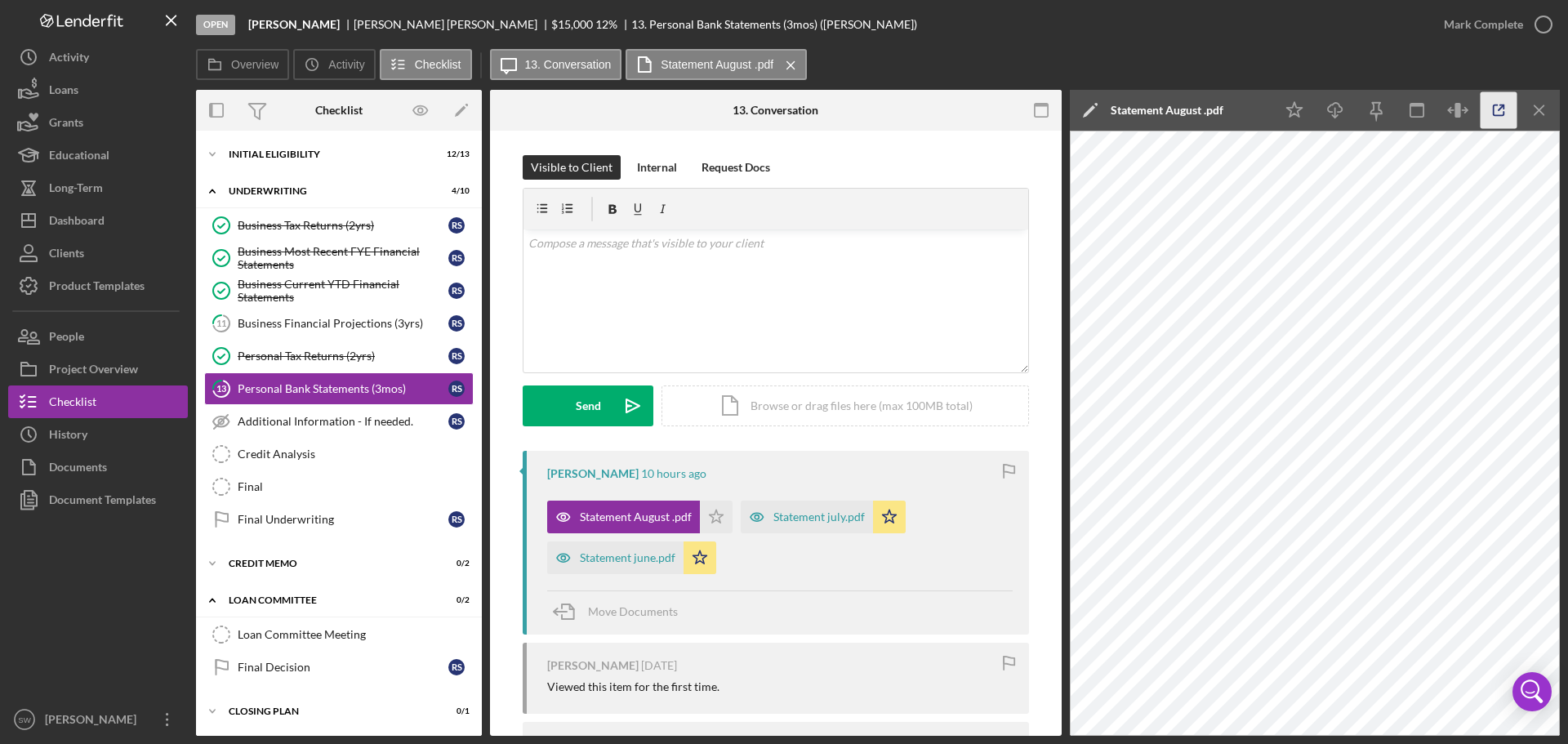
click at [1497, 110] on icon "button" at bounding box center [1498, 111] width 36 height 37
click at [268, 319] on div "Business Financial Projections (3yrs)" at bounding box center [343, 323] width 211 height 13
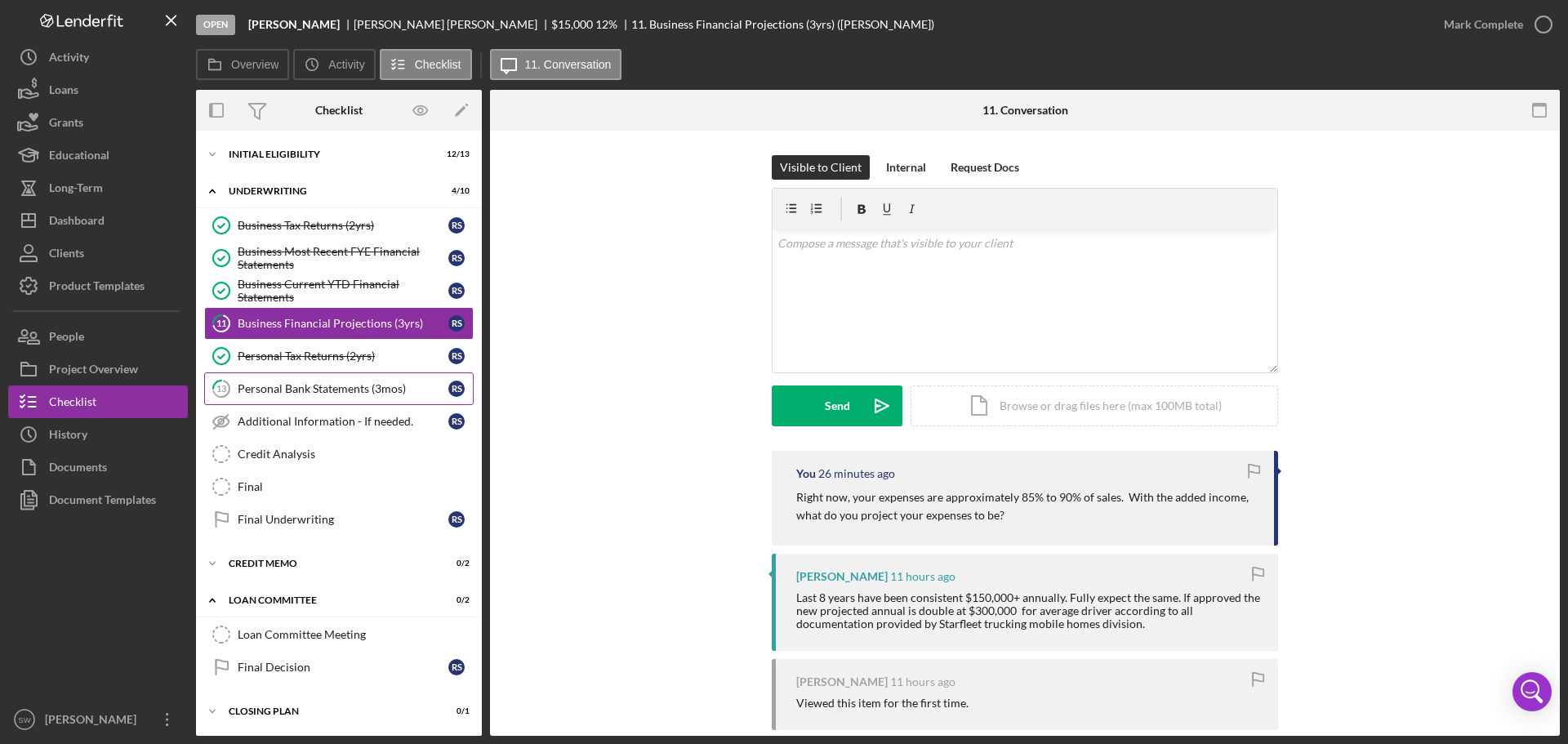
click at [253, 388] on div "Personal Bank Statements (3mos)" at bounding box center [343, 388] width 211 height 13
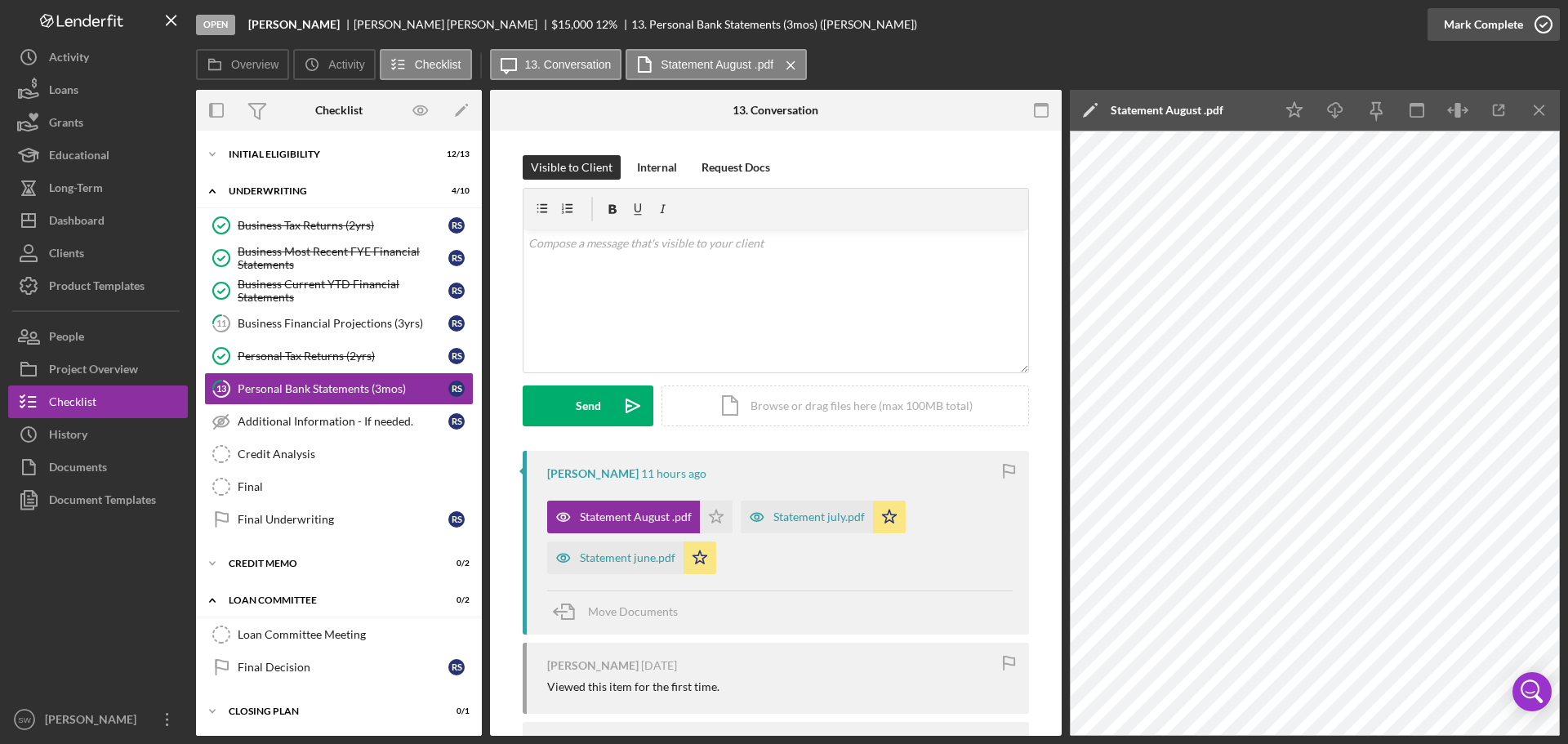
click at [1544, 23] on icon "button" at bounding box center [1542, 24] width 40 height 40
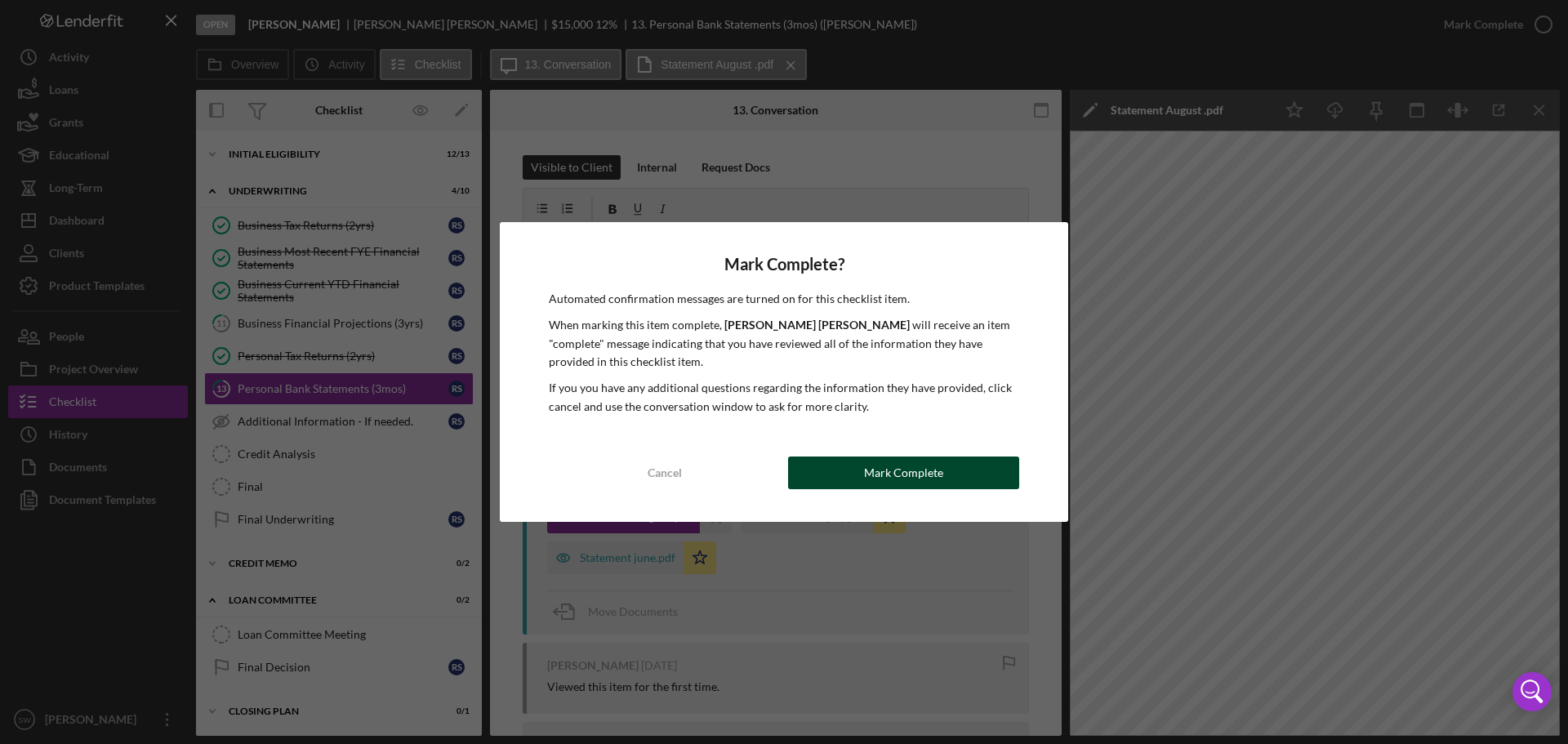
click at [903, 469] on div "Mark Complete" at bounding box center [903, 473] width 79 height 33
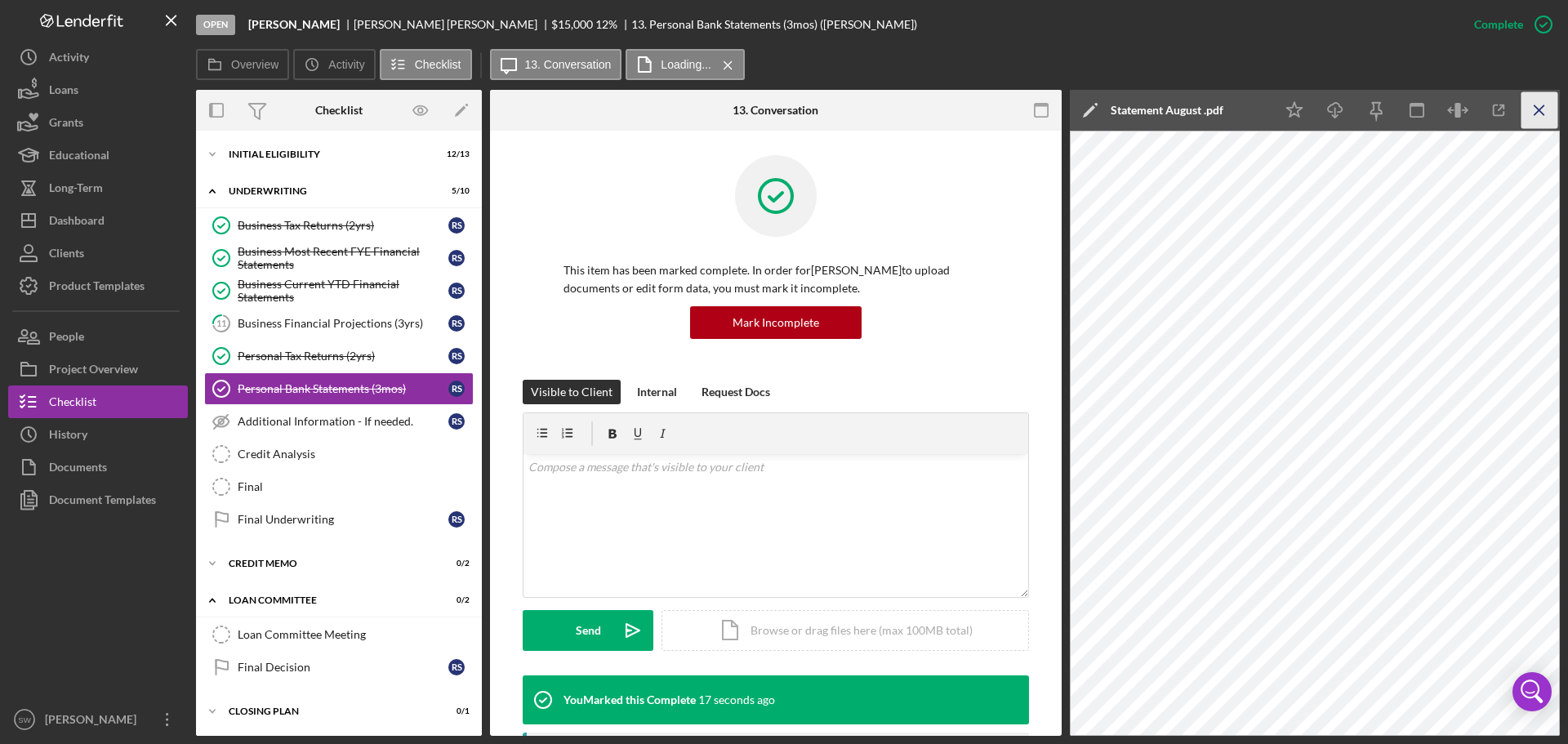
click at [1540, 112] on icon "Icon/Menu Close" at bounding box center [1538, 111] width 36 height 37
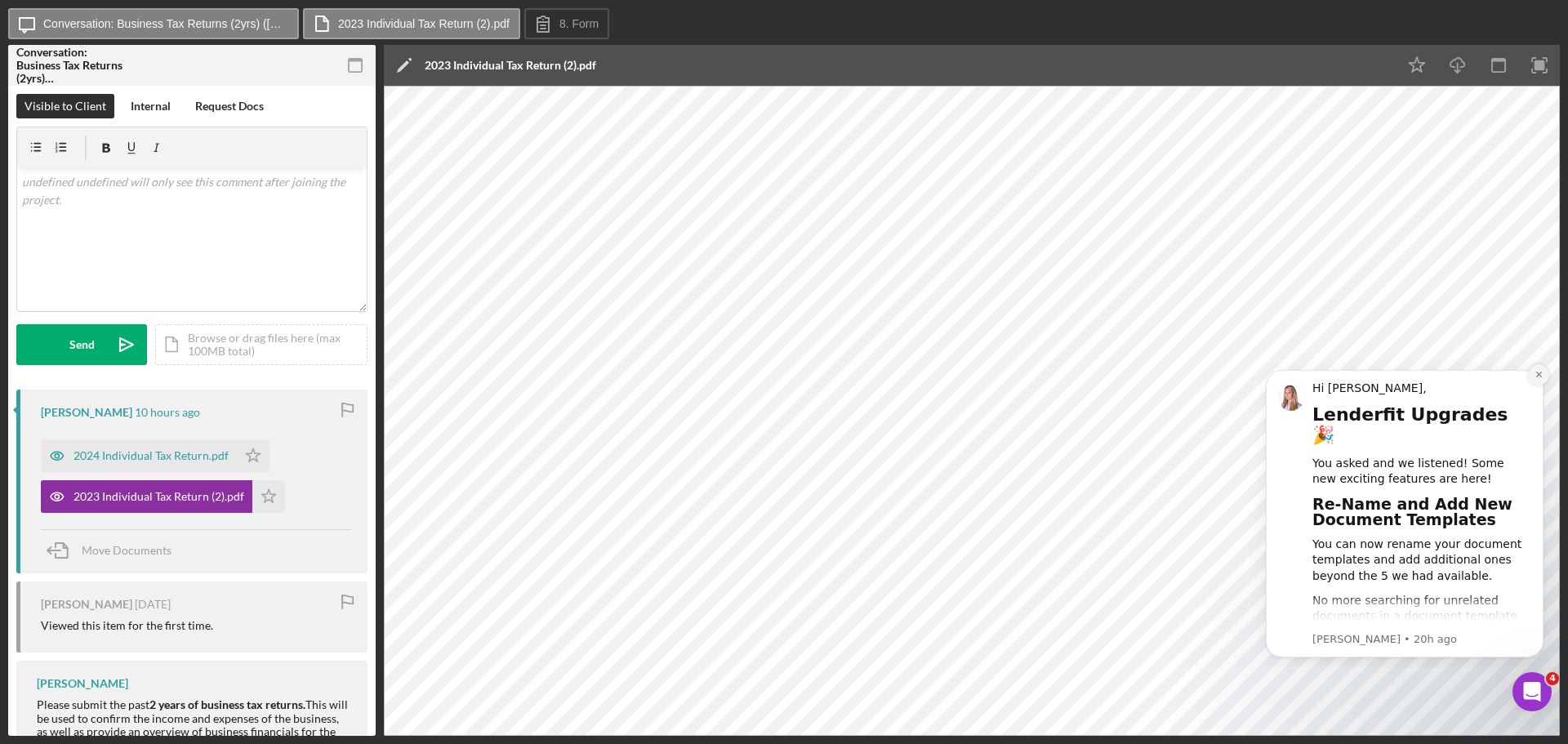
click at [1535, 371] on icon "Dismiss notification" at bounding box center [1538, 374] width 9 height 9
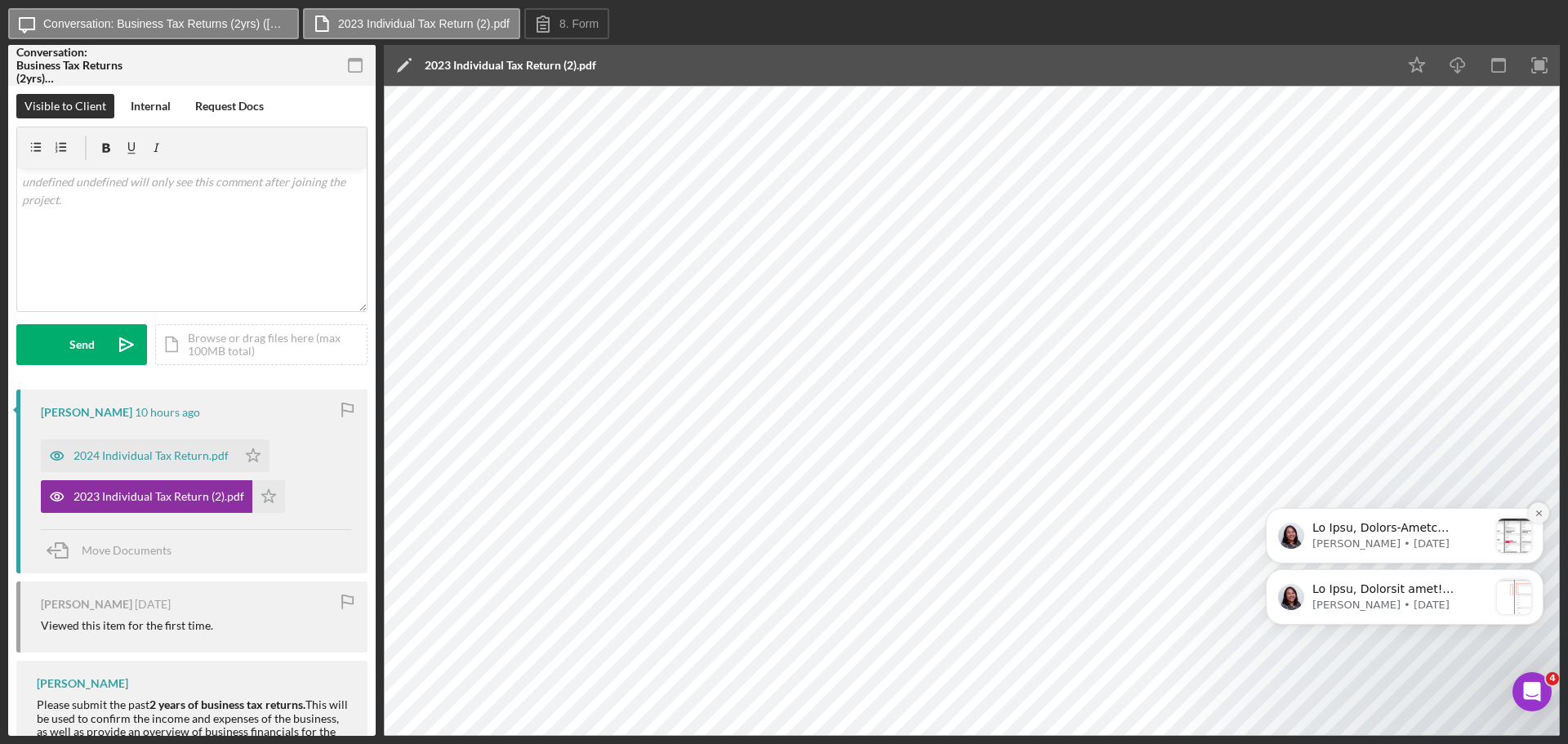
click at [1538, 511] on icon "Dismiss notification" at bounding box center [1538, 513] width 9 height 9
click at [1536, 572] on icon "Dismiss notification" at bounding box center [1538, 574] width 9 height 9
